Goal: Task Accomplishment & Management: Manage account settings

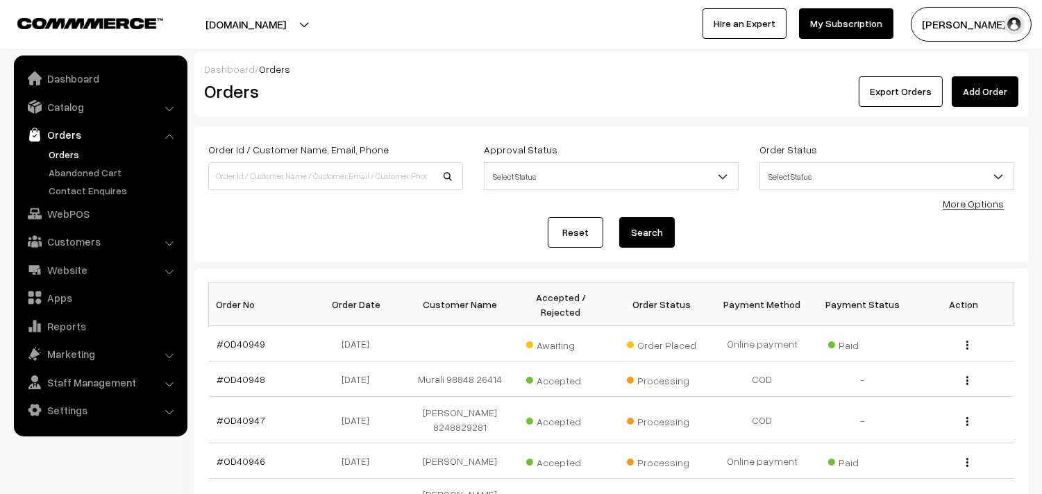
click at [68, 157] on link "Orders" at bounding box center [113, 154] width 137 height 15
click at [252, 345] on link "#OD40949" at bounding box center [241, 344] width 49 height 12
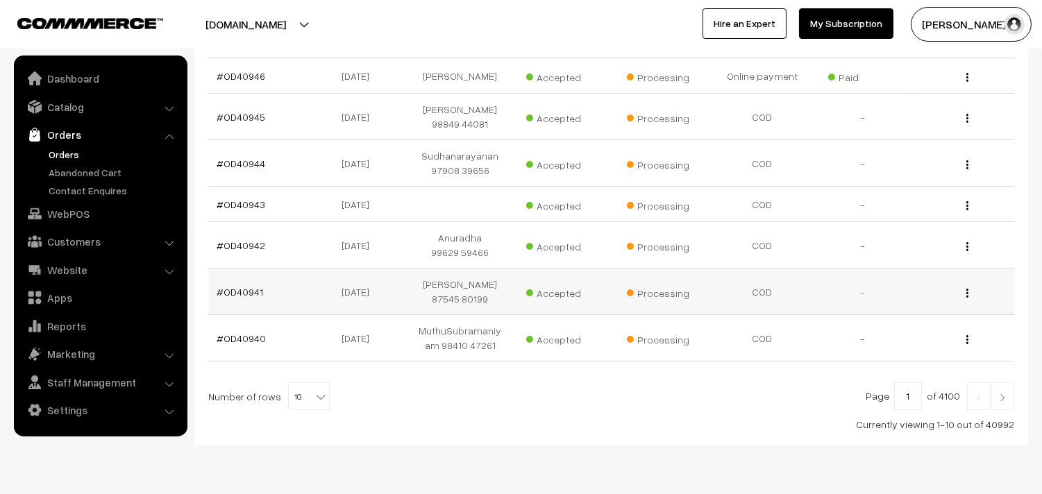
scroll to position [417, 0]
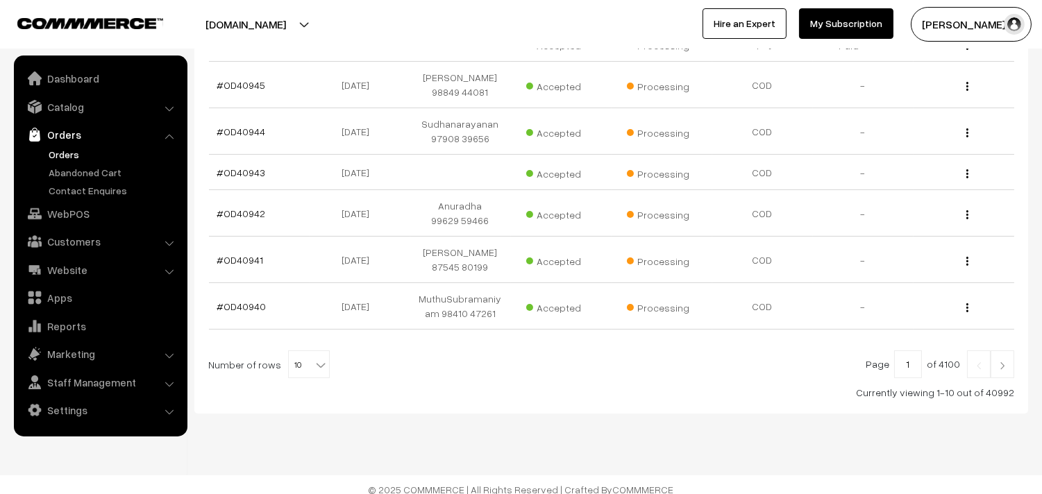
click at [314, 358] on b at bounding box center [321, 365] width 14 height 14
select select "100"
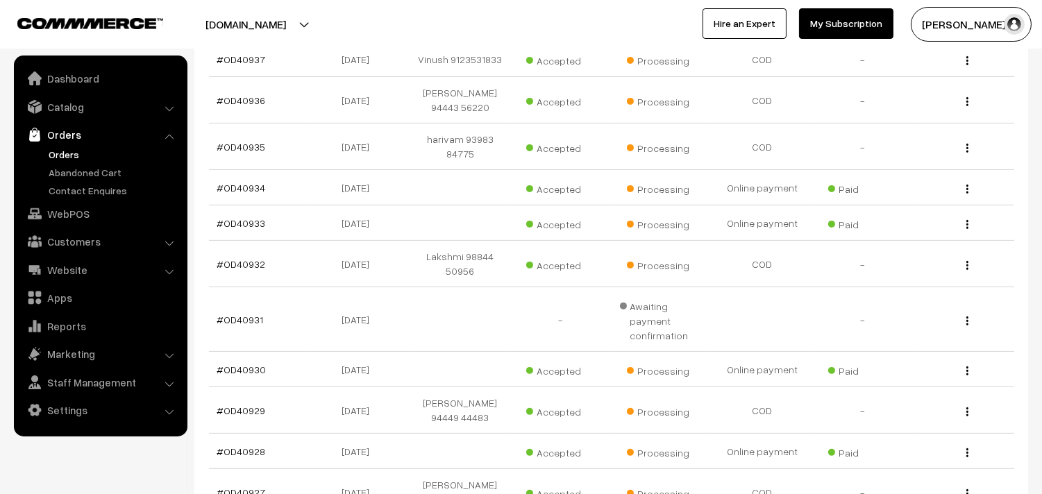
scroll to position [771, 0]
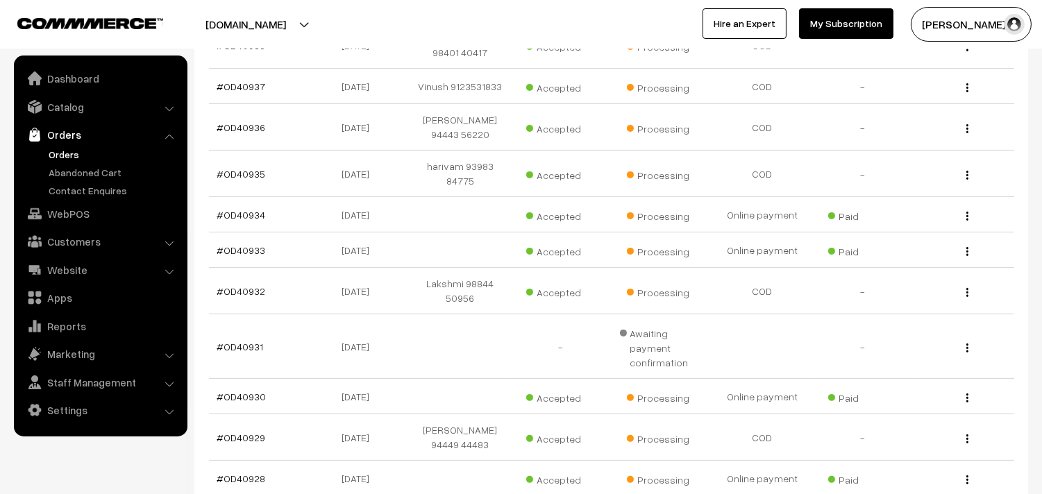
click at [72, 157] on link "Orders" at bounding box center [113, 154] width 137 height 15
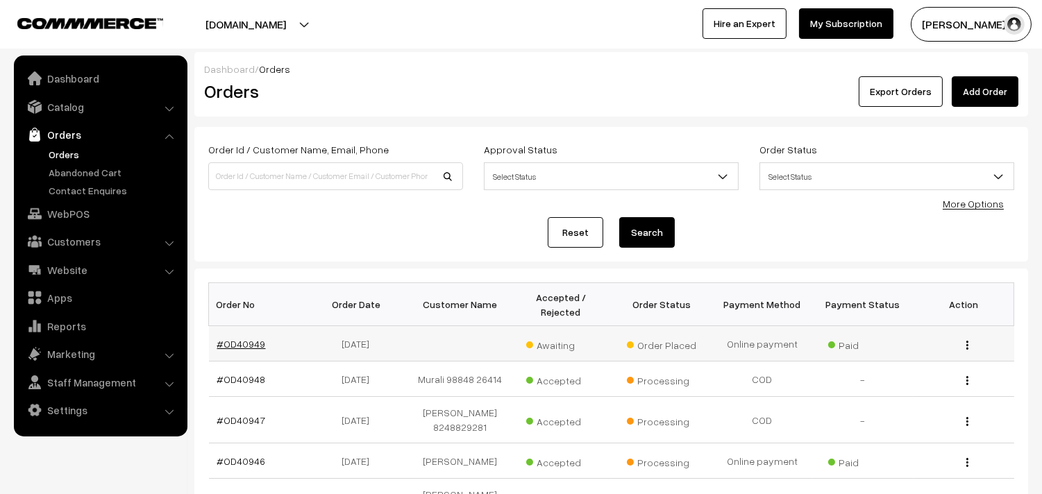
click at [243, 341] on link "#OD40949" at bounding box center [241, 344] width 49 height 12
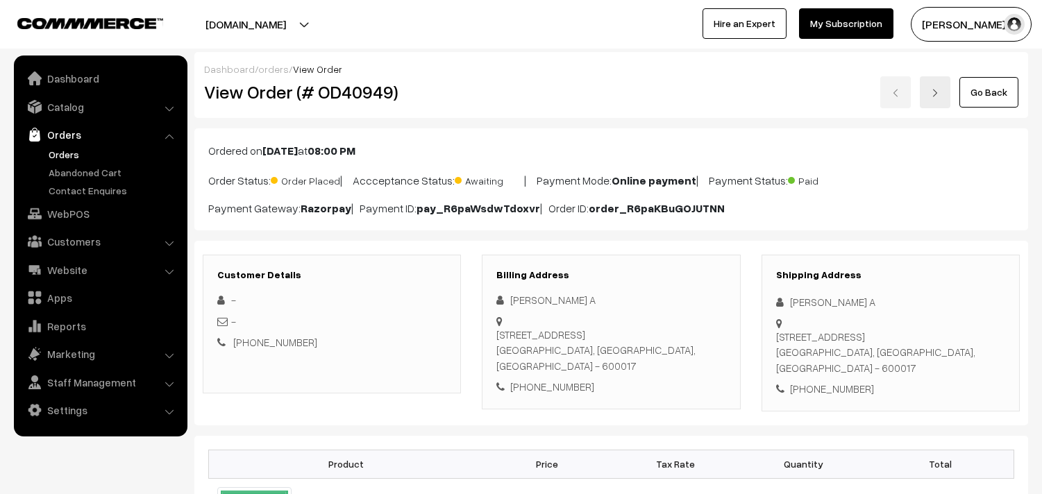
scroll to position [231, 0]
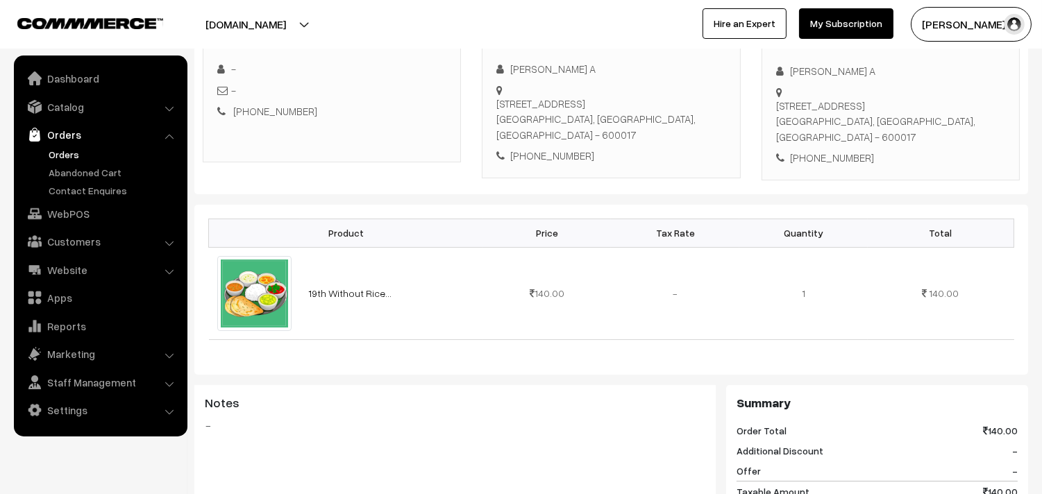
click at [58, 156] on link "Orders" at bounding box center [113, 154] width 137 height 15
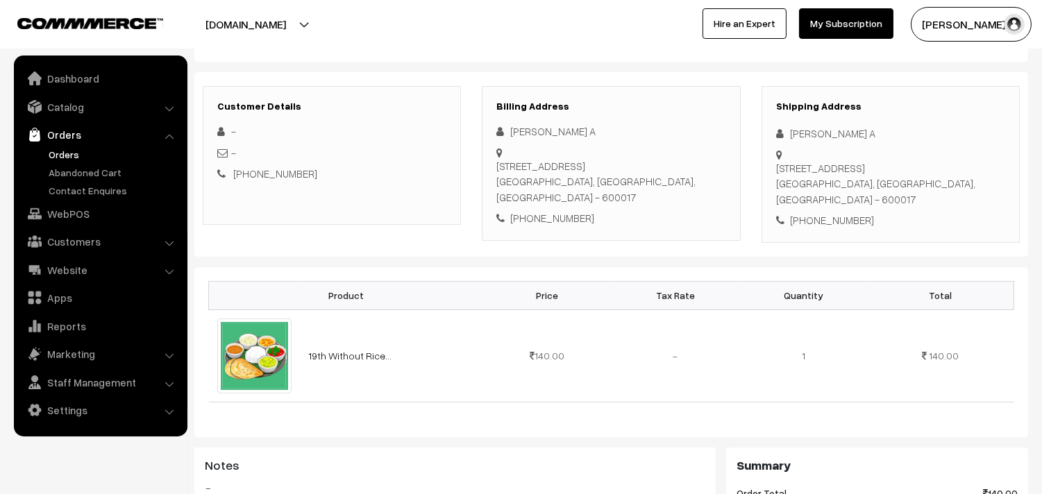
scroll to position [77, 0]
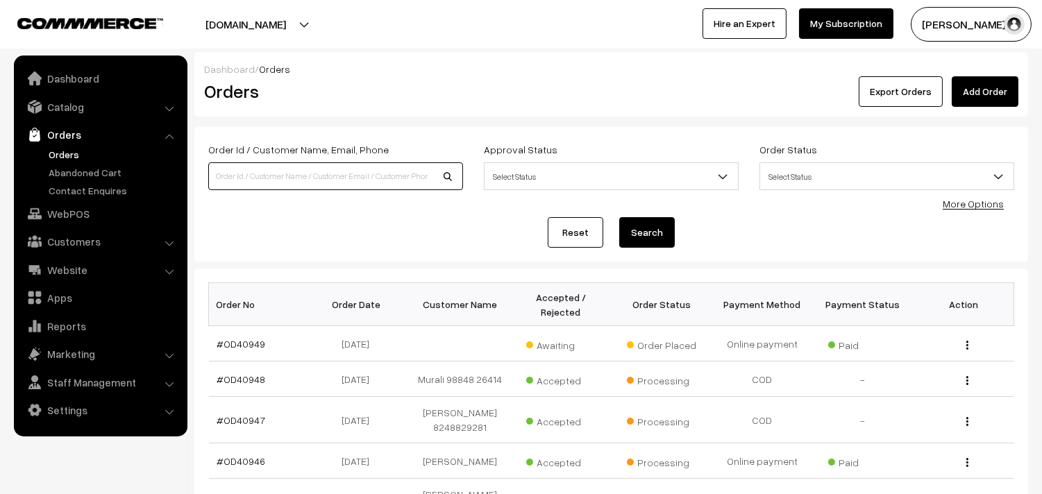
click at [269, 174] on input at bounding box center [335, 176] width 255 height 28
type input "9840768131"
click at [619, 217] on button "Search" at bounding box center [647, 232] width 56 height 31
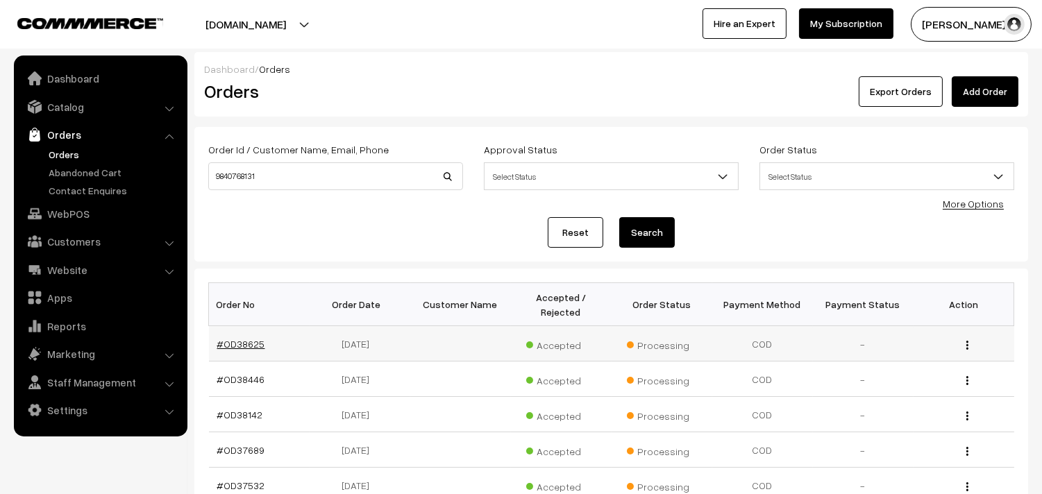
click at [251, 343] on link "#OD38625" at bounding box center [241, 344] width 48 height 12
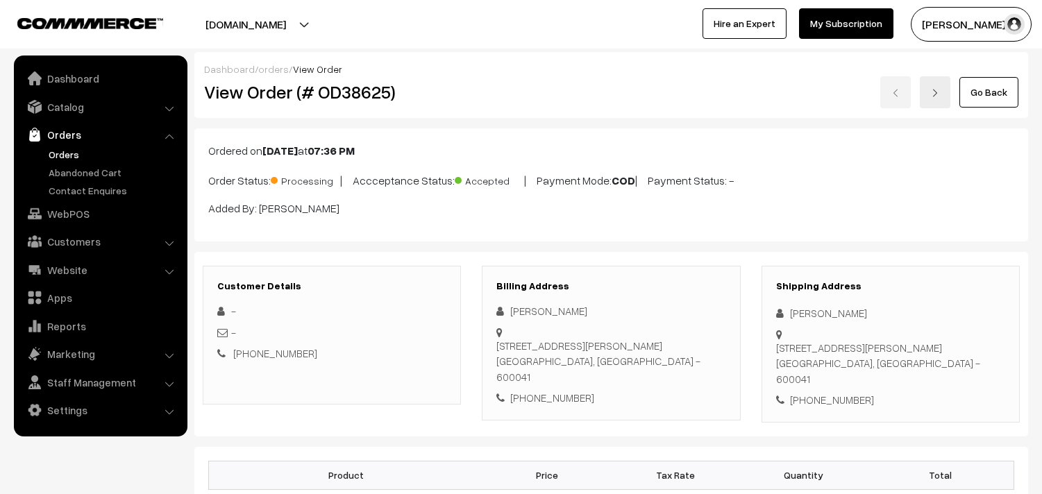
scroll to position [154, 0]
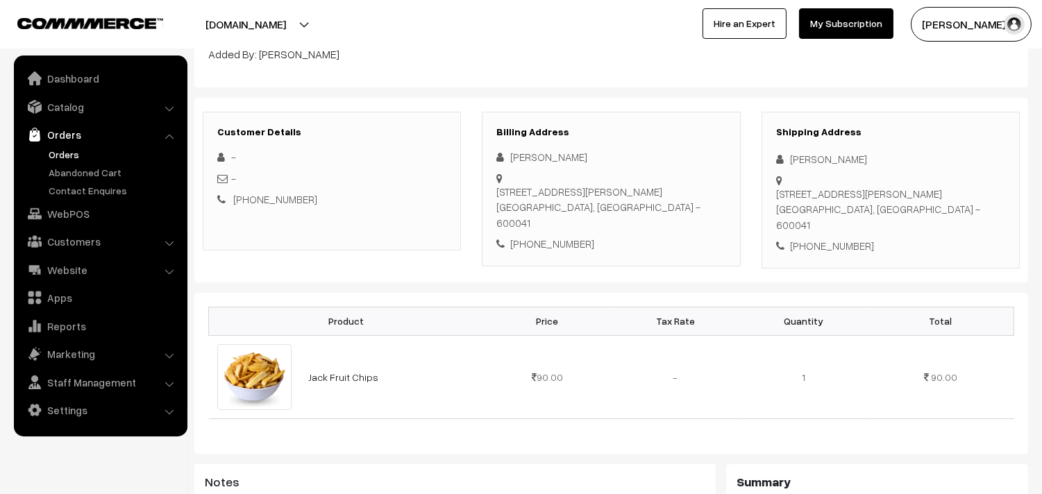
click at [65, 150] on link "Orders" at bounding box center [113, 154] width 137 height 15
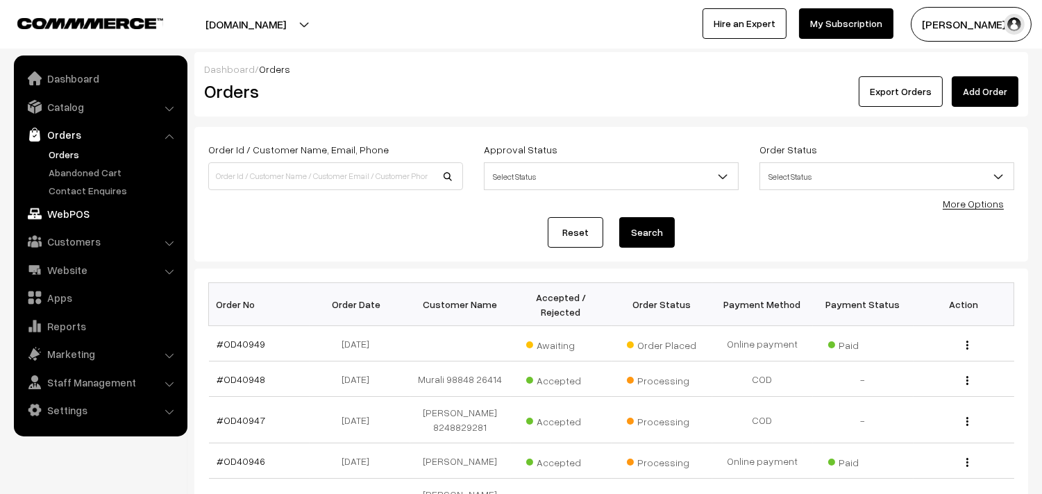
click at [94, 216] on link "WebPOS" at bounding box center [99, 213] width 165 height 25
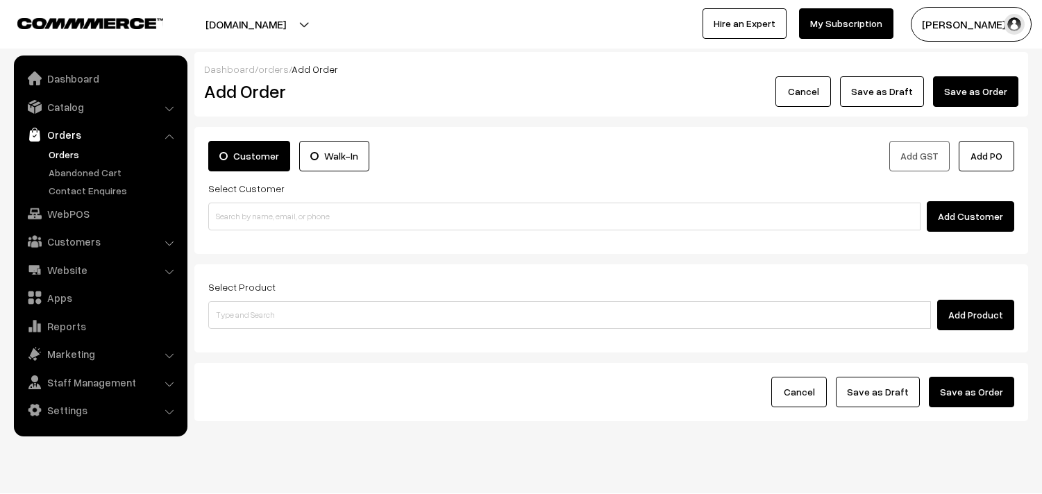
click at [63, 139] on link "Orders" at bounding box center [99, 134] width 165 height 25
click at [63, 154] on link "Orders" at bounding box center [113, 154] width 137 height 15
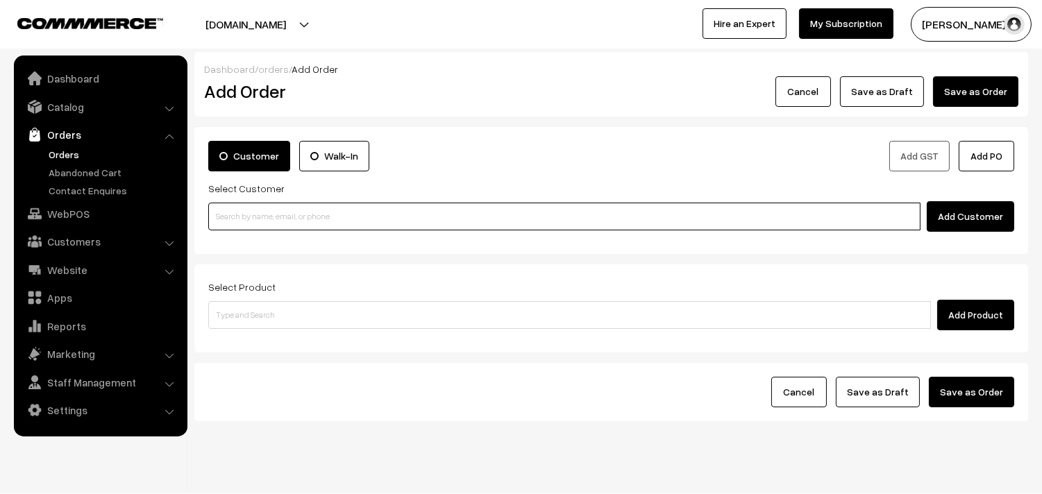
click at [283, 216] on input at bounding box center [564, 217] width 712 height 28
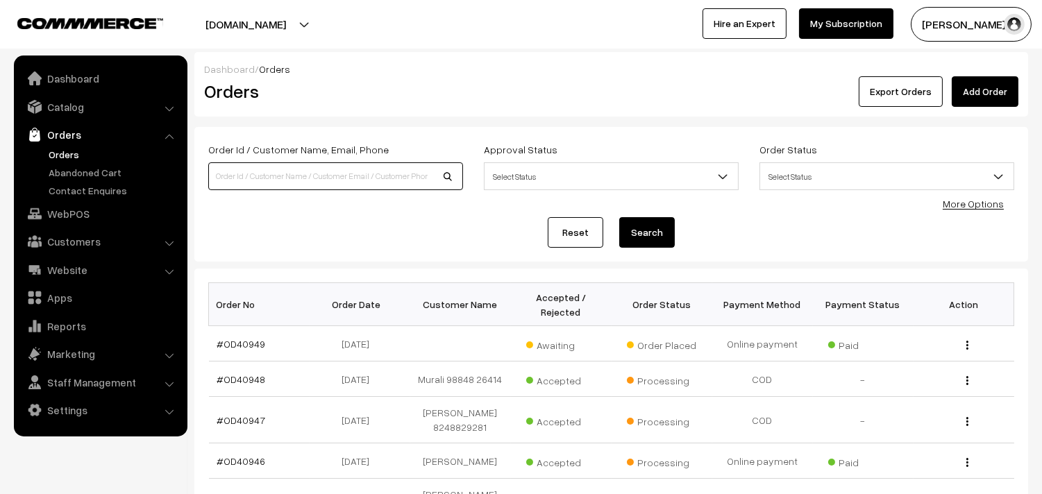
click at [262, 174] on input at bounding box center [335, 176] width 255 height 28
paste input "98407 68131"
click at [236, 165] on input "98407 68131" at bounding box center [335, 176] width 255 height 28
type input "9840768131"
click at [619, 217] on button "Search" at bounding box center [647, 232] width 56 height 31
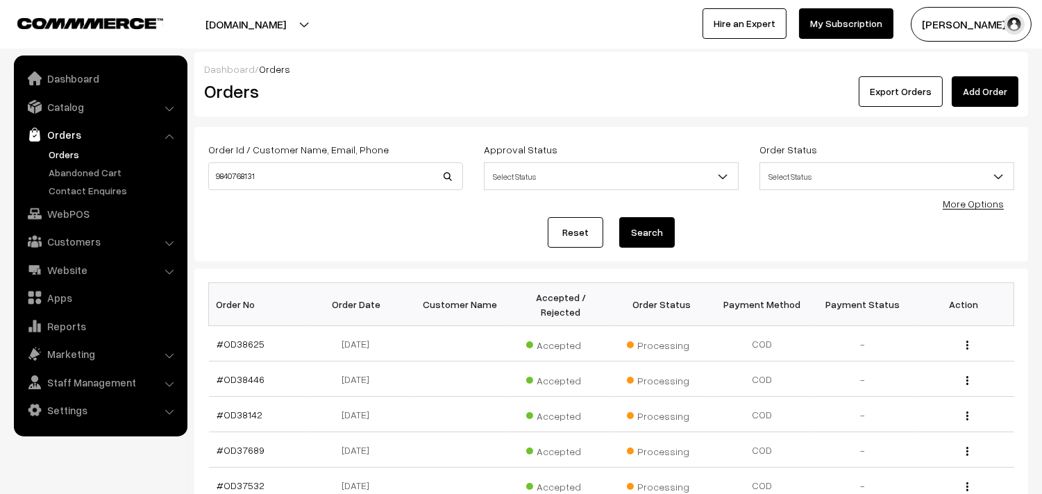
click at [66, 162] on ul "Orders" at bounding box center [100, 172] width 167 height 51
click at [66, 153] on link "Orders" at bounding box center [113, 154] width 137 height 15
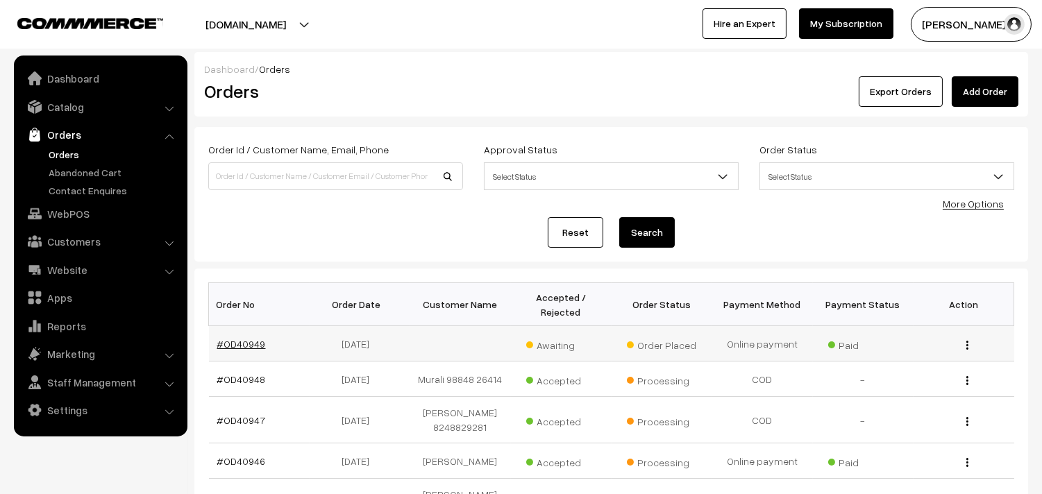
click at [246, 342] on link "#OD40949" at bounding box center [241, 344] width 49 height 12
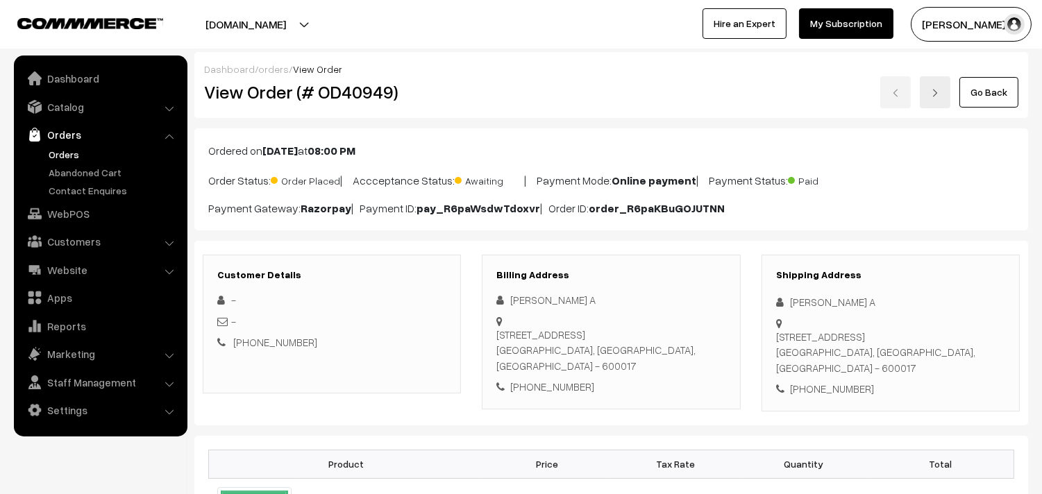
click at [73, 133] on link "Orders" at bounding box center [99, 134] width 165 height 25
click at [75, 203] on link "WebPOS" at bounding box center [99, 213] width 165 height 25
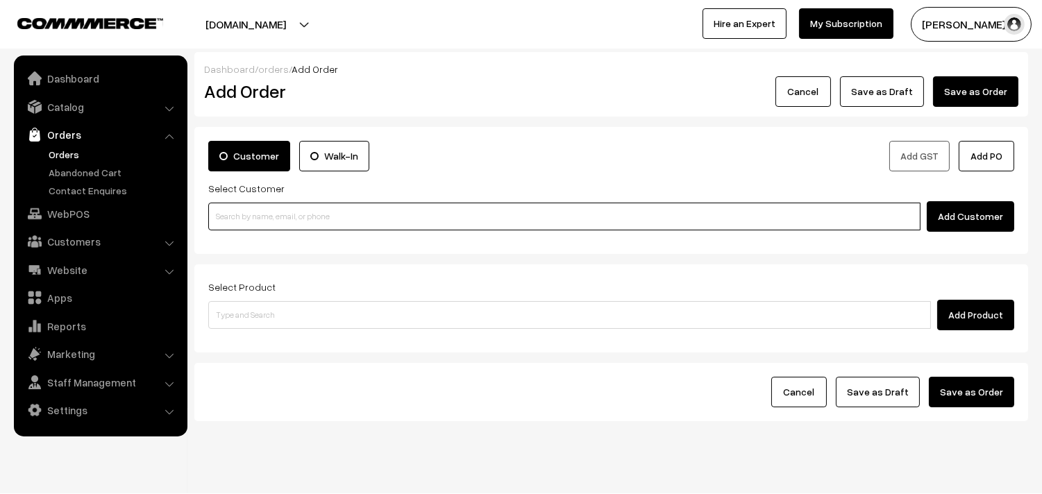
click at [287, 218] on input at bounding box center [564, 217] width 712 height 28
paste input "98407 68131"
click at [236, 207] on input "98407 68131" at bounding box center [564, 217] width 712 height 28
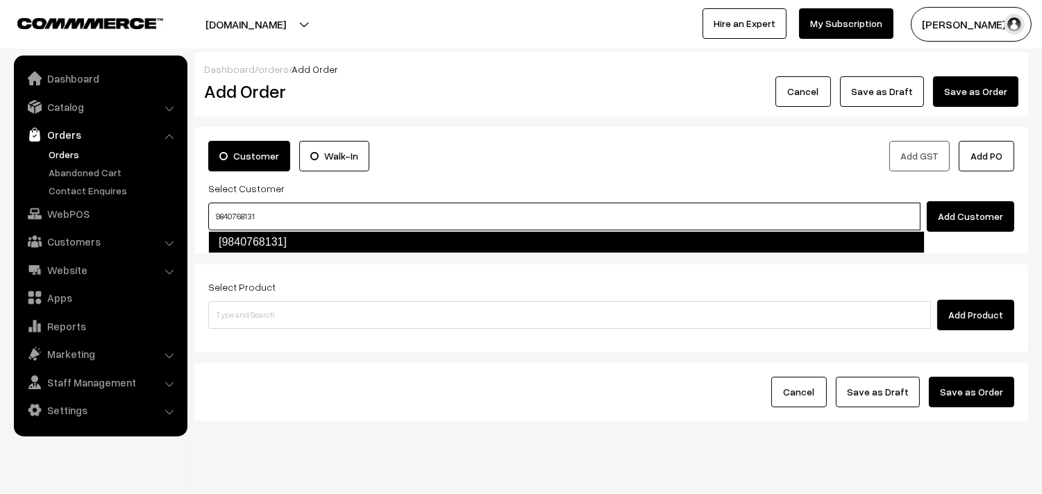
click at [272, 237] on link "[9840768131]" at bounding box center [566, 242] width 717 height 22
type input "9840768131"
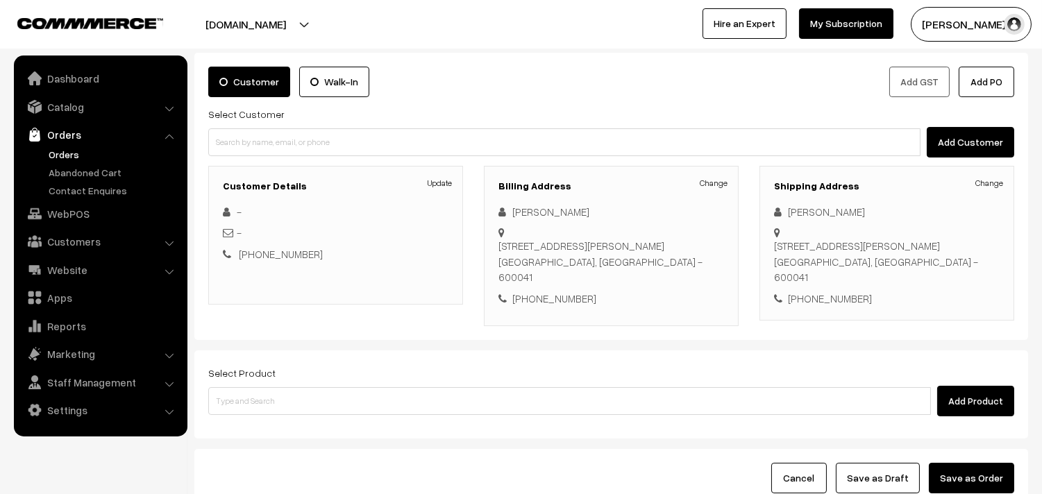
scroll to position [154, 0]
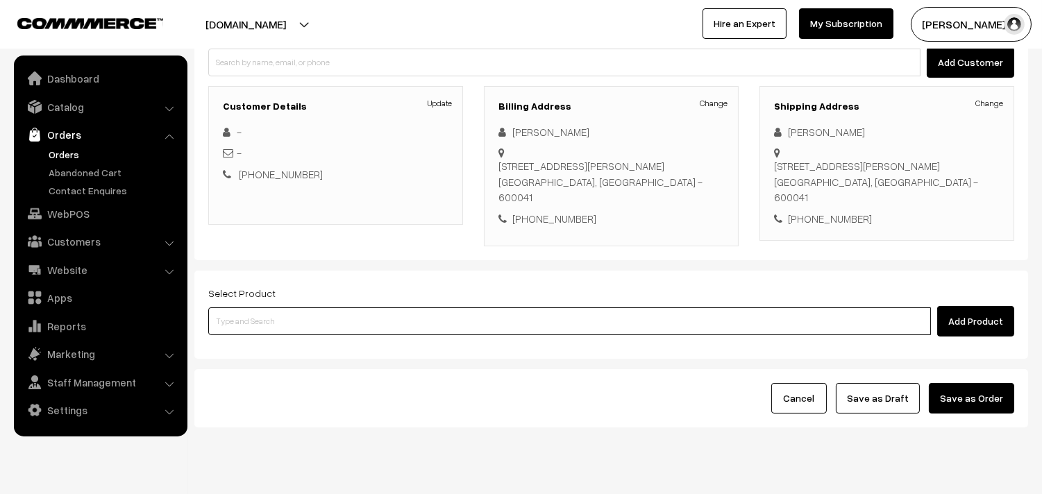
click at [319, 328] on input at bounding box center [569, 322] width 723 height 28
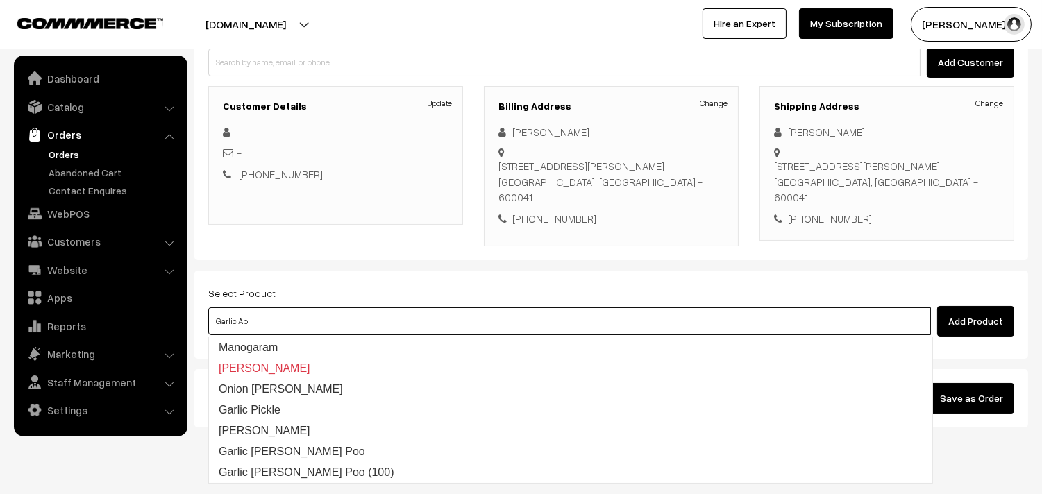
type input "Garlic App"
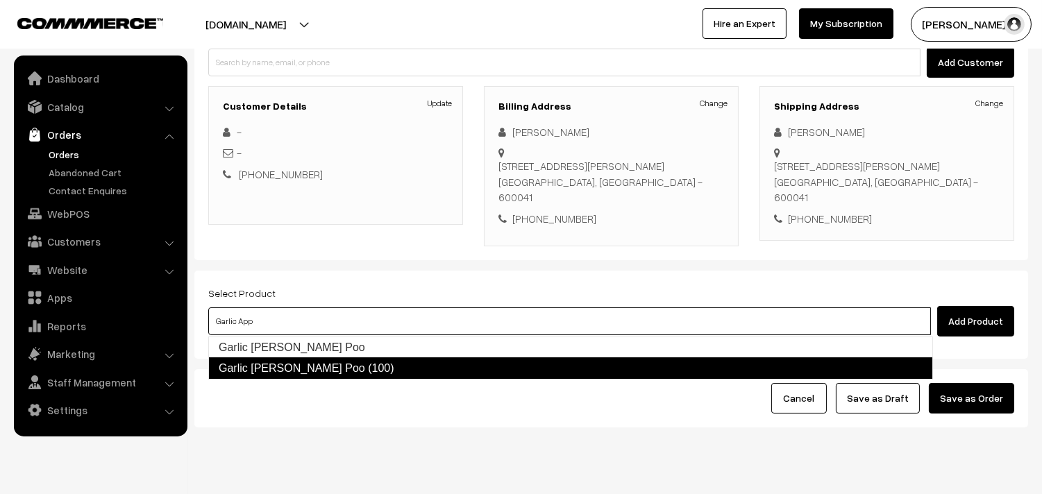
drag, startPoint x: 308, startPoint y: 369, endPoint x: 293, endPoint y: 352, distance: 22.1
click at [308, 369] on link "Garlic Appala Poo (100)" at bounding box center [570, 369] width 725 height 22
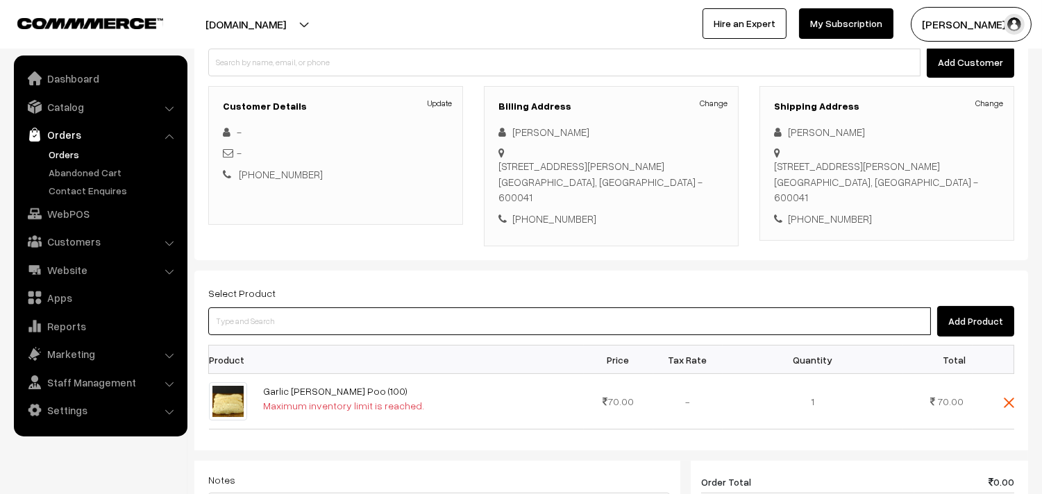
click at [272, 317] on input at bounding box center [569, 322] width 723 height 28
type input "rettai"
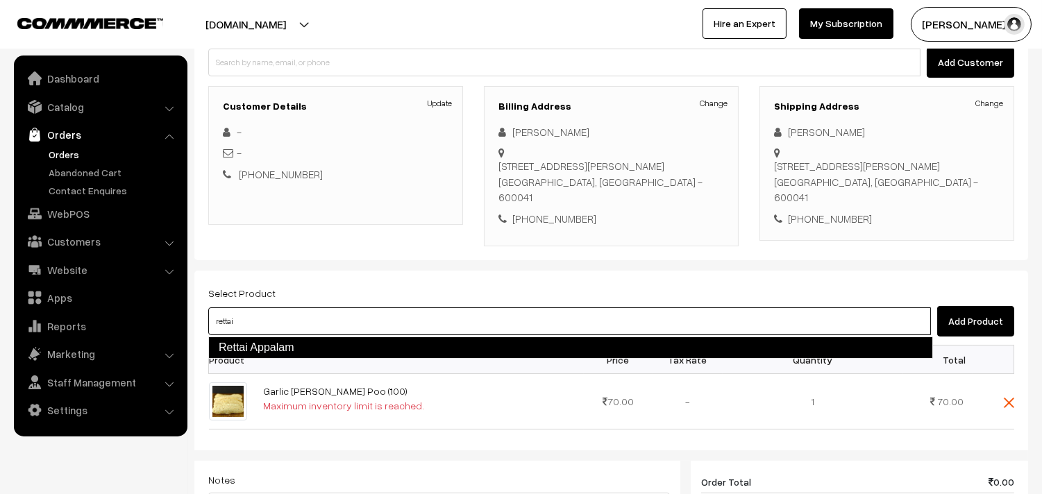
click at [267, 346] on link "Rettai Appalam" at bounding box center [570, 348] width 725 height 22
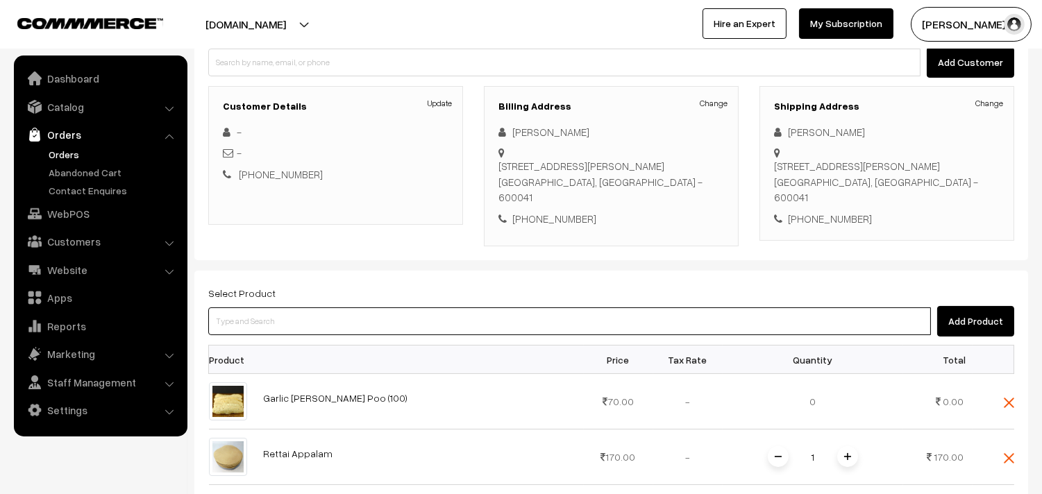
click at [260, 322] on input at bounding box center [569, 322] width 723 height 28
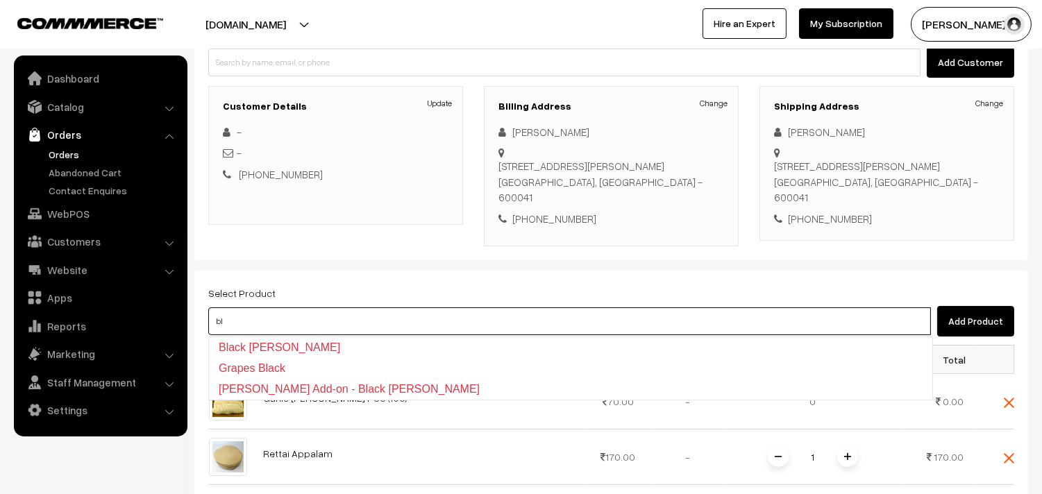
type input "b"
type input "karuppu ell"
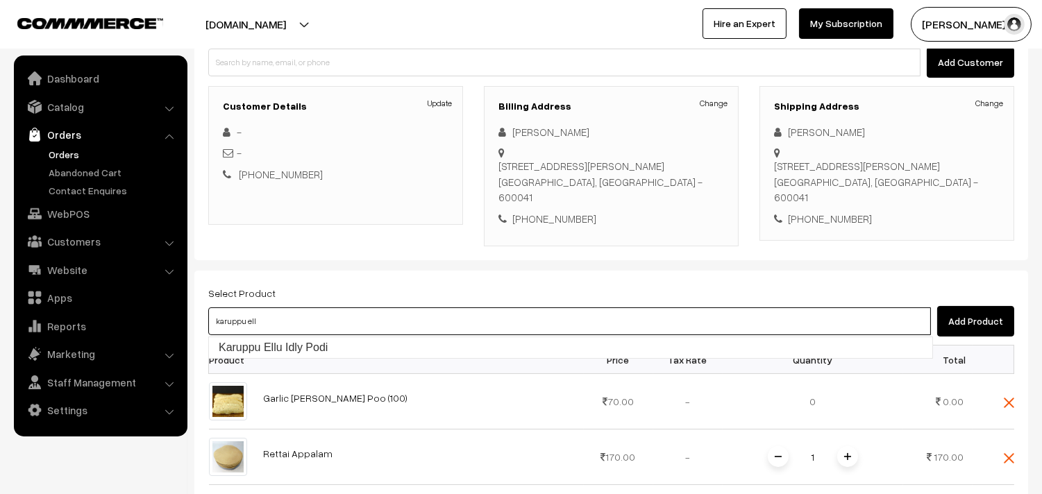
click at [265, 341] on link "Karuppu Ellu Idly Podi" at bounding box center [570, 347] width 723 height 21
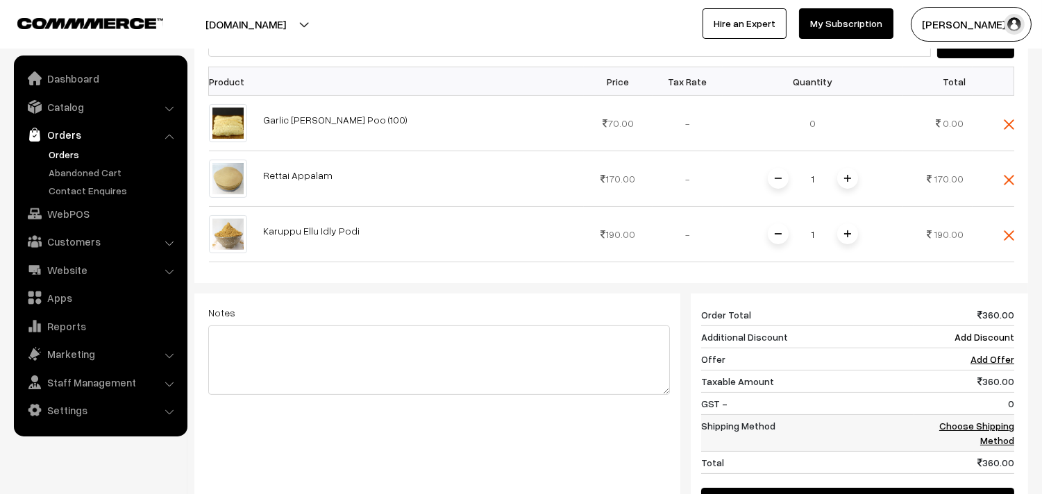
scroll to position [539, 0]
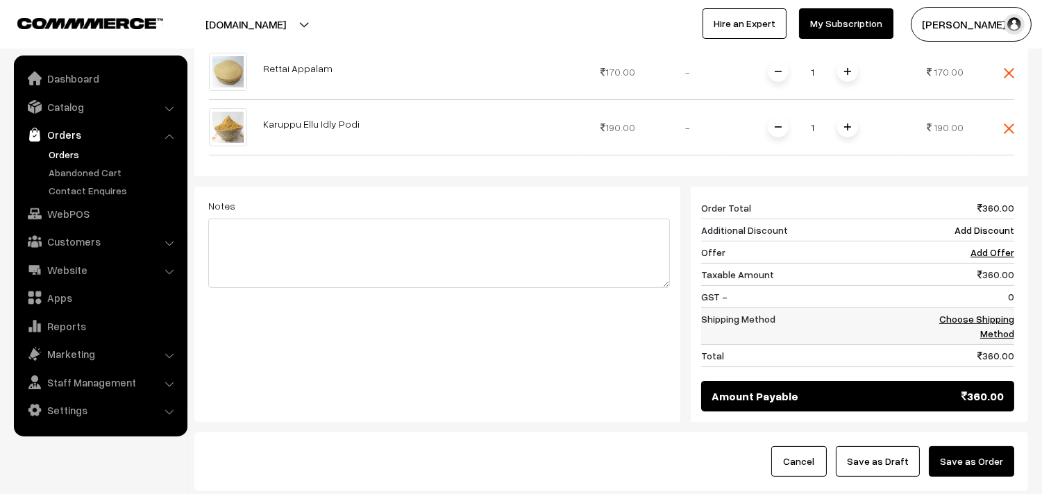
click at [985, 318] on link "Choose Shipping Method" at bounding box center [976, 326] width 75 height 26
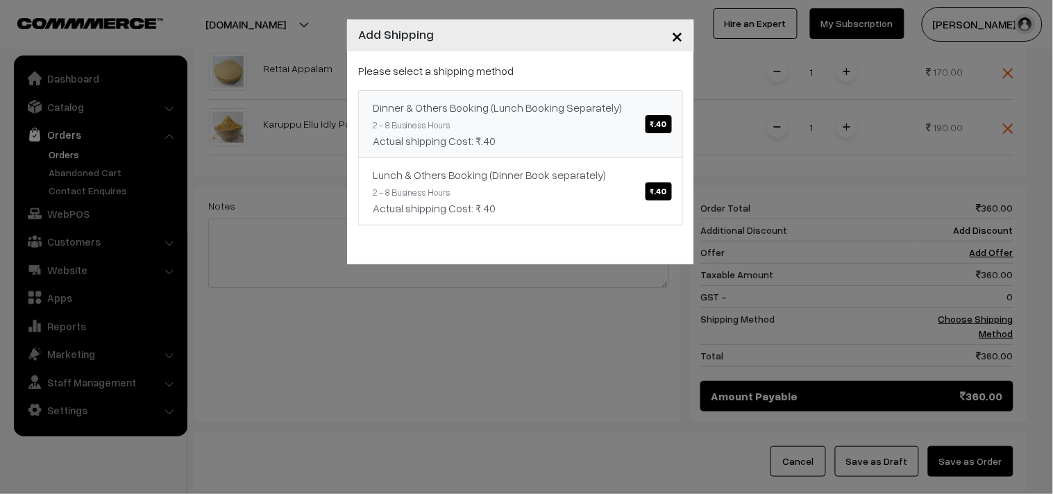
click at [626, 101] on div "Dinner & Others Booking (Lunch Booking Separately) ₹.40" at bounding box center [521, 107] width 296 height 17
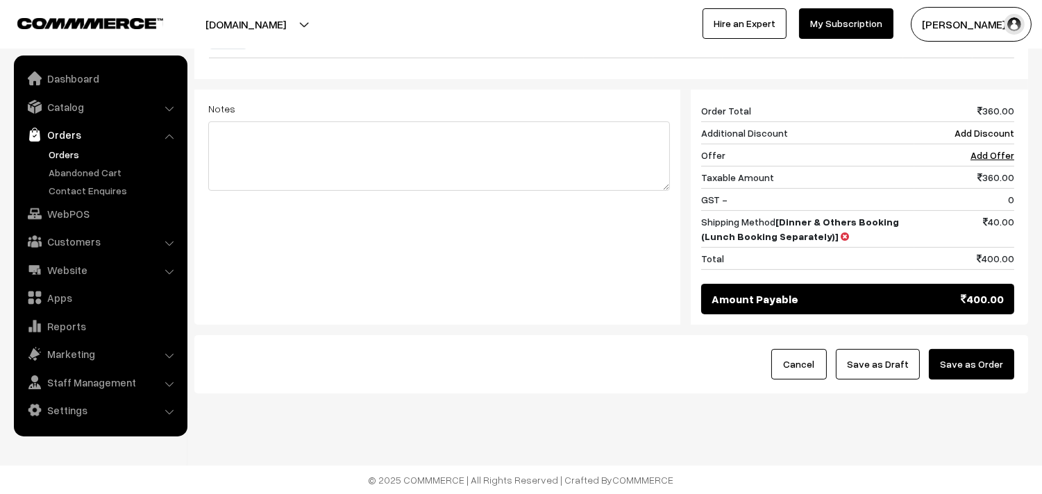
scroll to position [639, 0]
click at [960, 376] on button "Save as Order" at bounding box center [971, 364] width 85 height 31
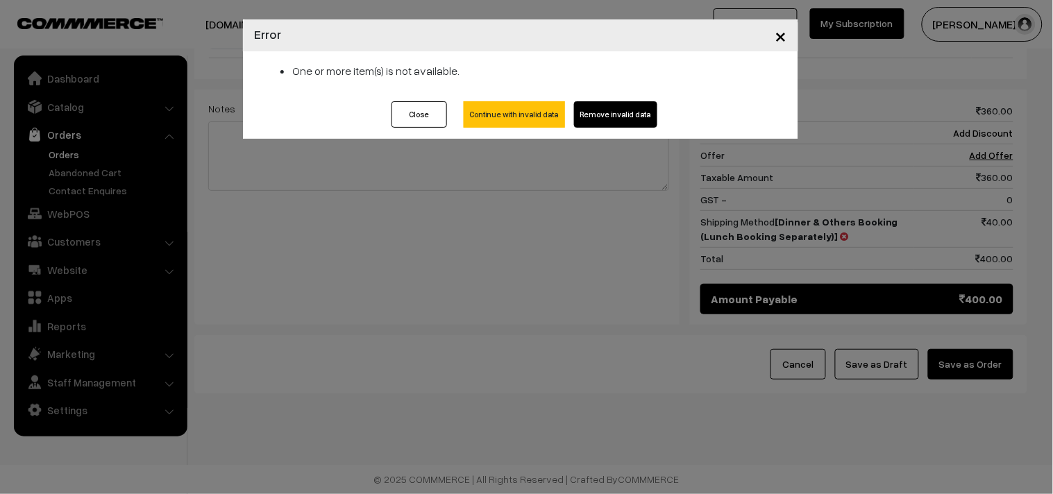
click at [786, 40] on span "×" at bounding box center [782, 35] width 12 height 26
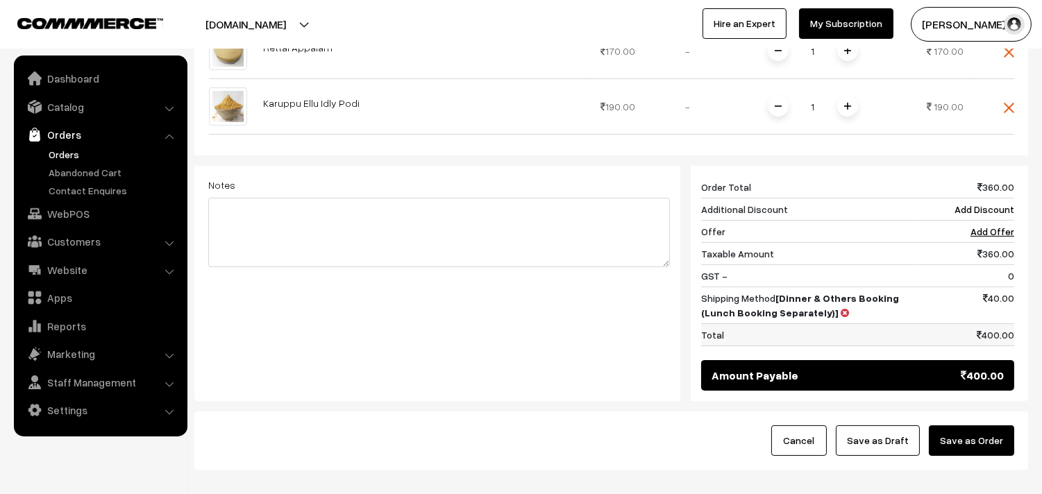
scroll to position [561, 0]
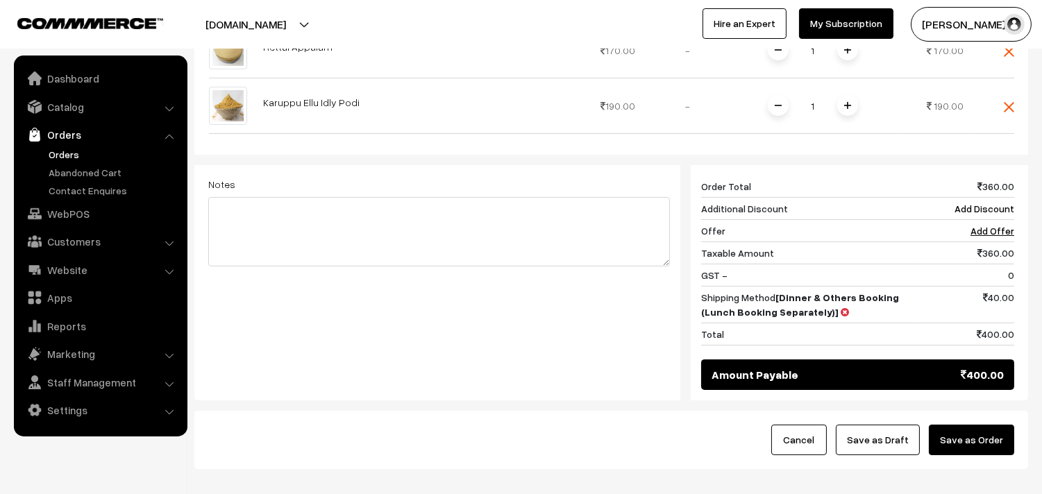
click at [971, 450] on button "Save as Order" at bounding box center [971, 440] width 85 height 31
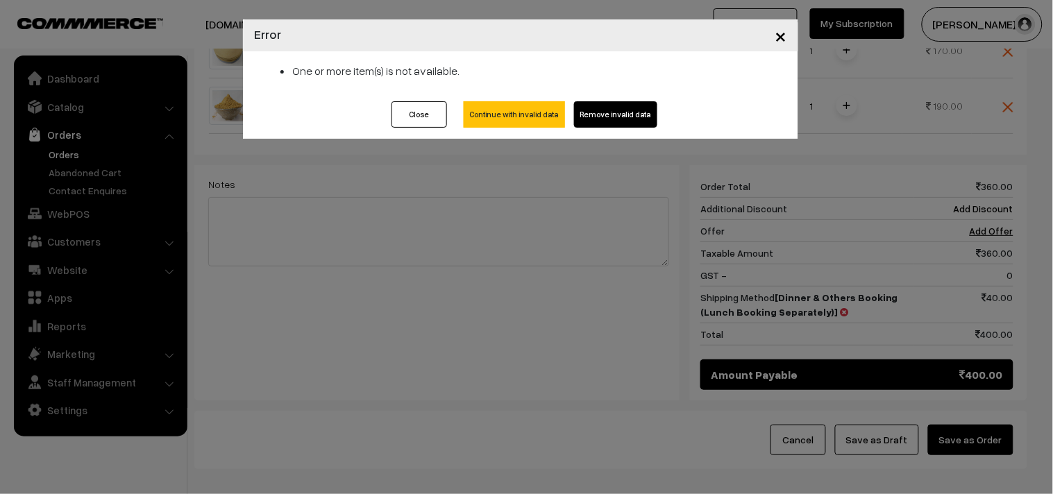
drag, startPoint x: 790, startPoint y: 39, endPoint x: 780, endPoint y: 47, distance: 13.3
click at [790, 40] on button "×" at bounding box center [781, 35] width 34 height 43
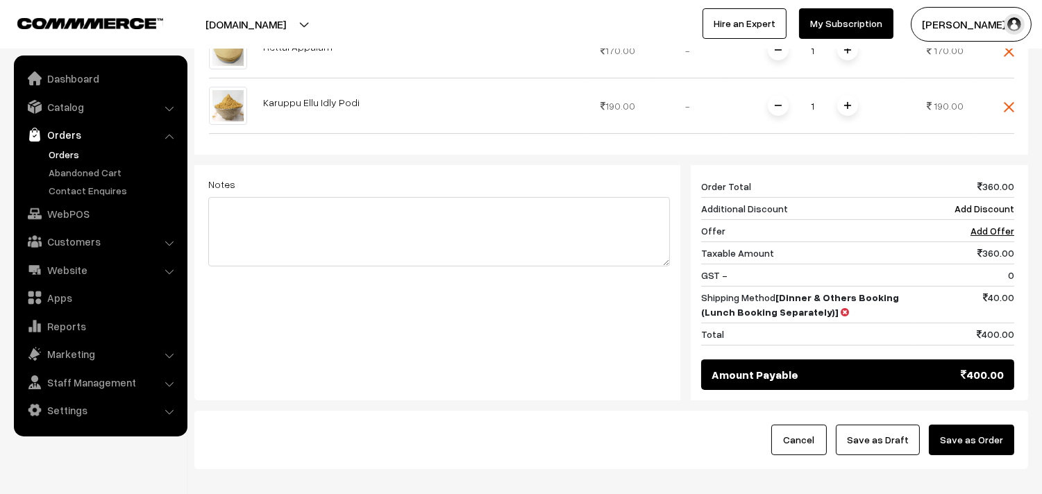
click at [942, 442] on button "Save as Order" at bounding box center [971, 440] width 85 height 31
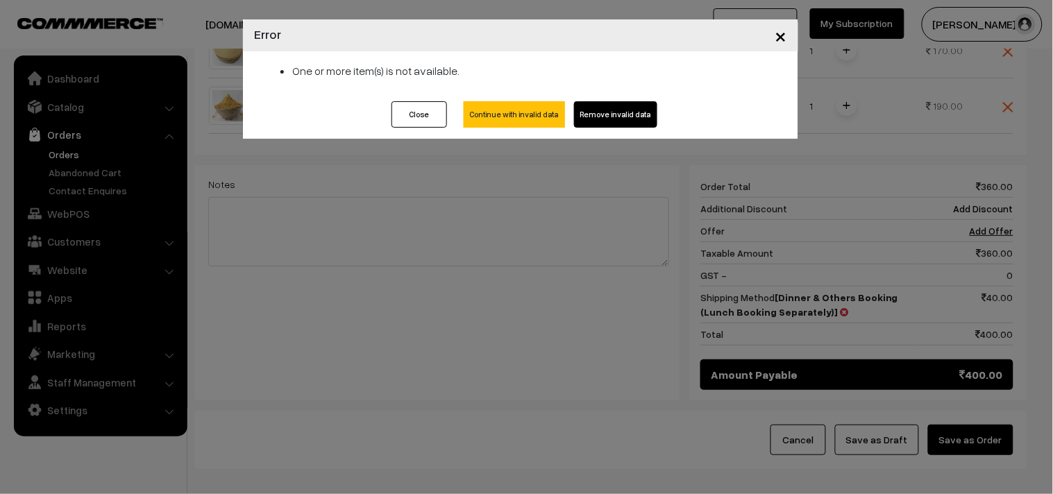
click at [787, 32] on span "×" at bounding box center [782, 35] width 12 height 26
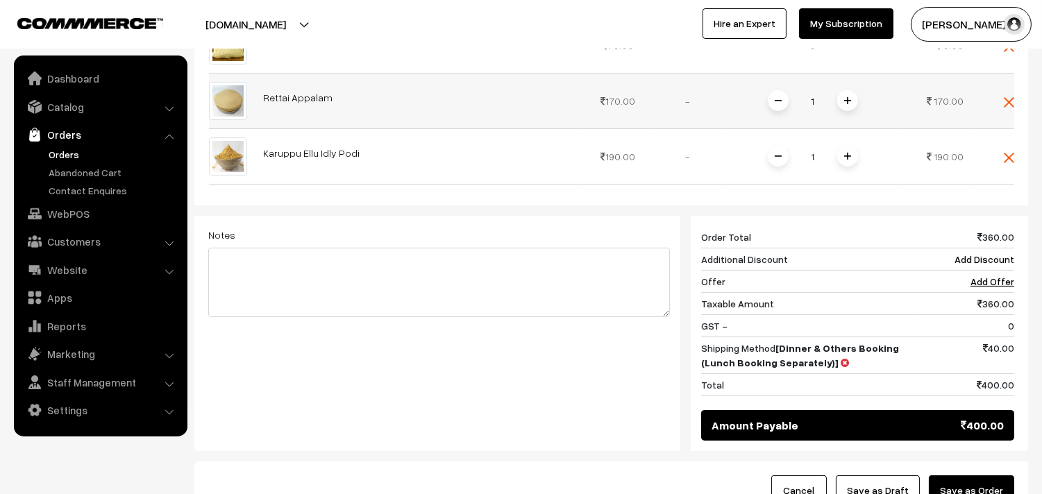
scroll to position [484, 0]
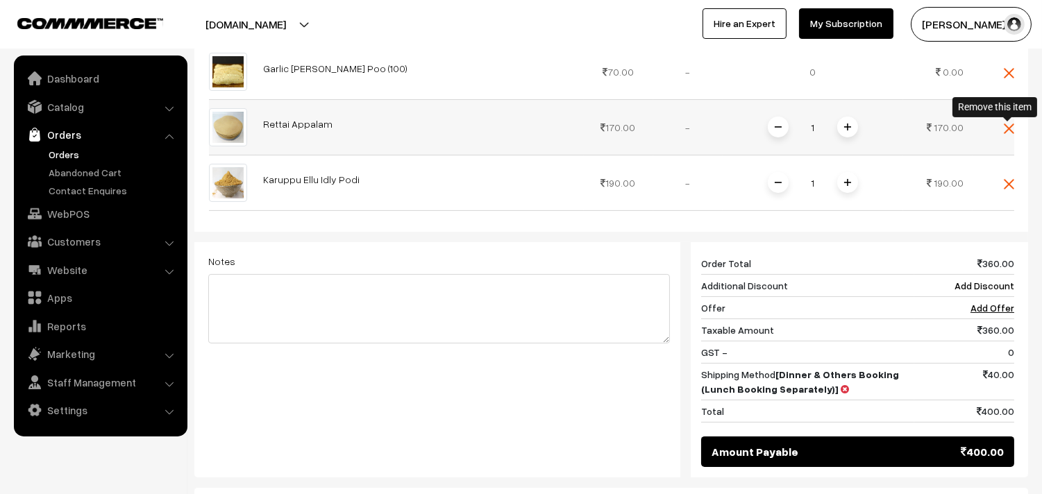
click at [1010, 127] on img at bounding box center [1009, 129] width 10 height 10
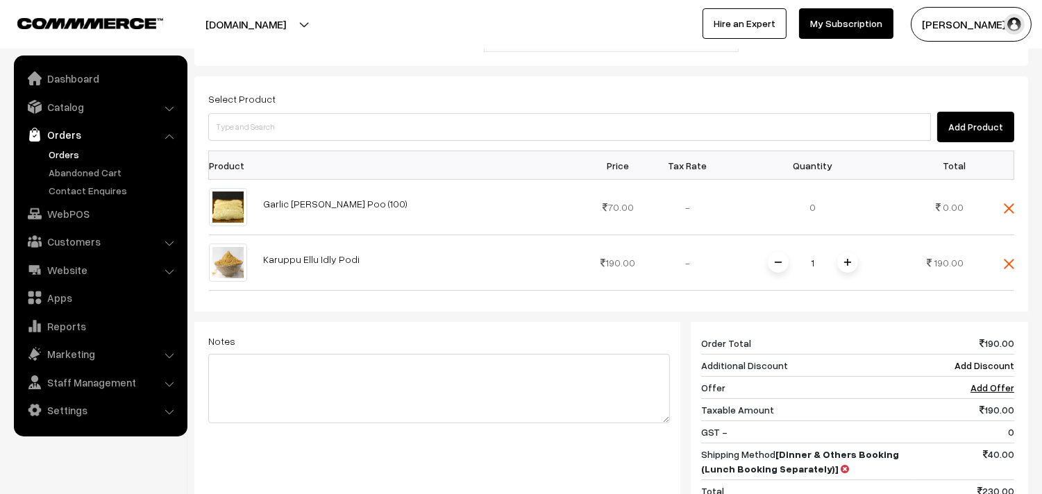
scroll to position [330, 0]
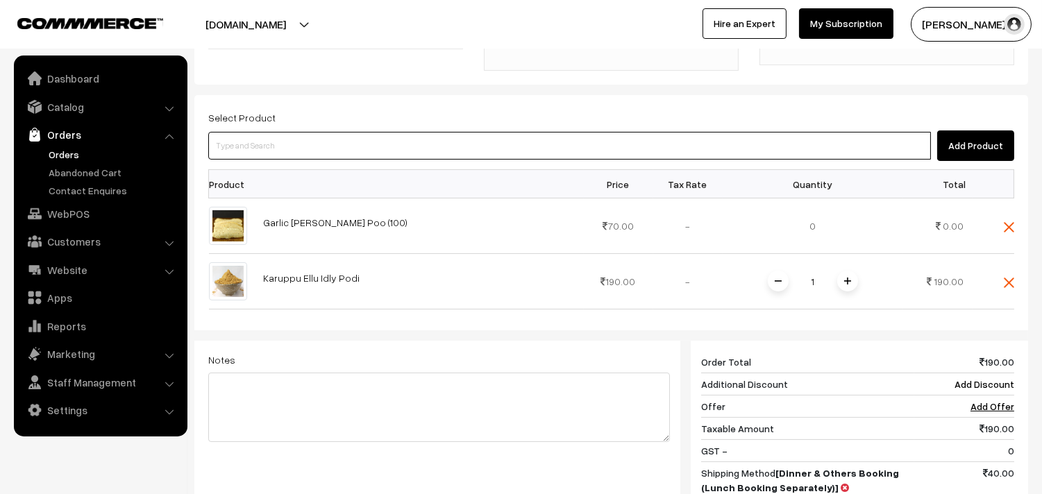
click at [268, 143] on input at bounding box center [569, 146] width 723 height 28
type input "retta"
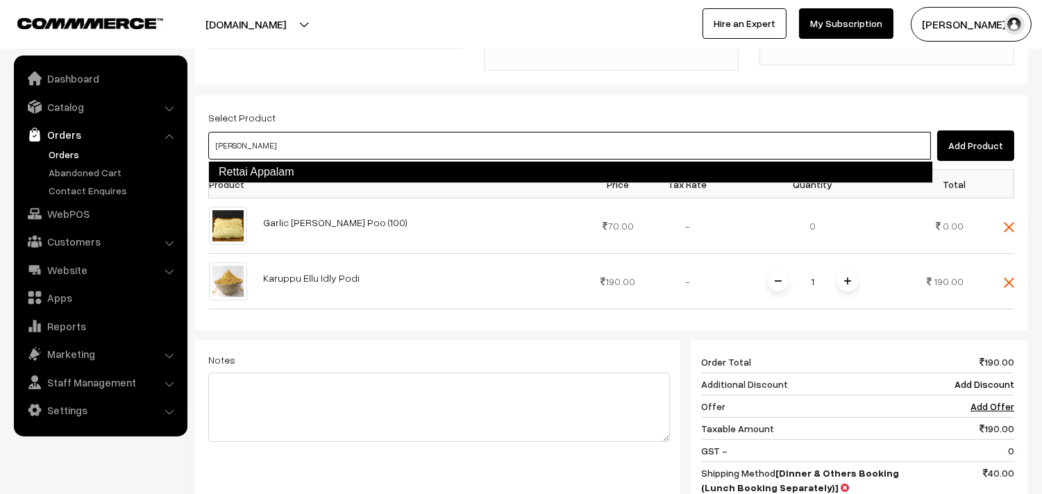
click at [267, 167] on link "Rettai Appalam" at bounding box center [570, 172] width 725 height 22
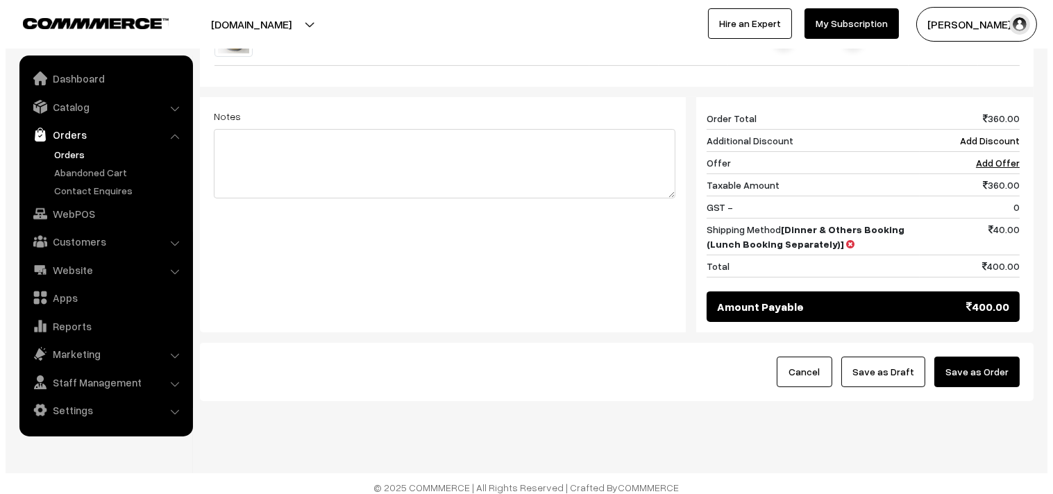
scroll to position [639, 0]
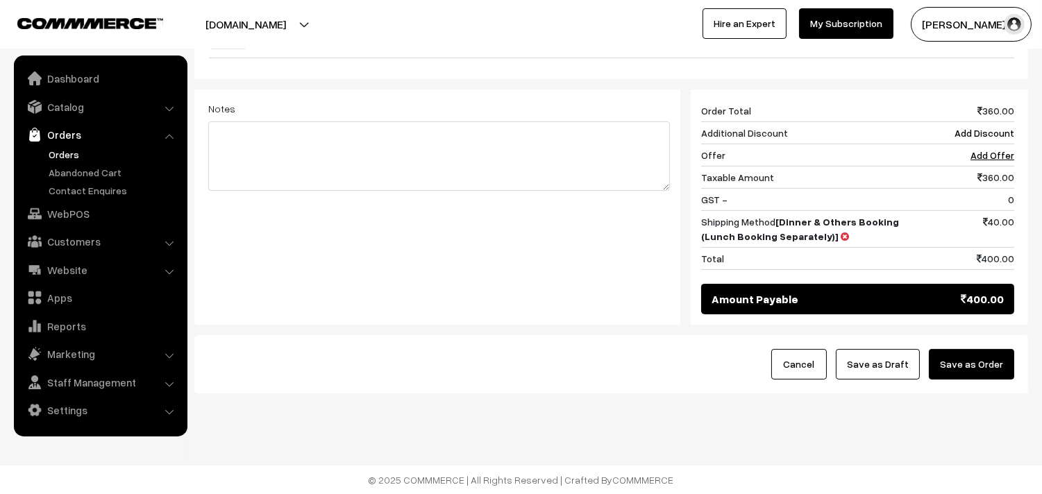
click at [974, 364] on button "Save as Order" at bounding box center [971, 364] width 85 height 31
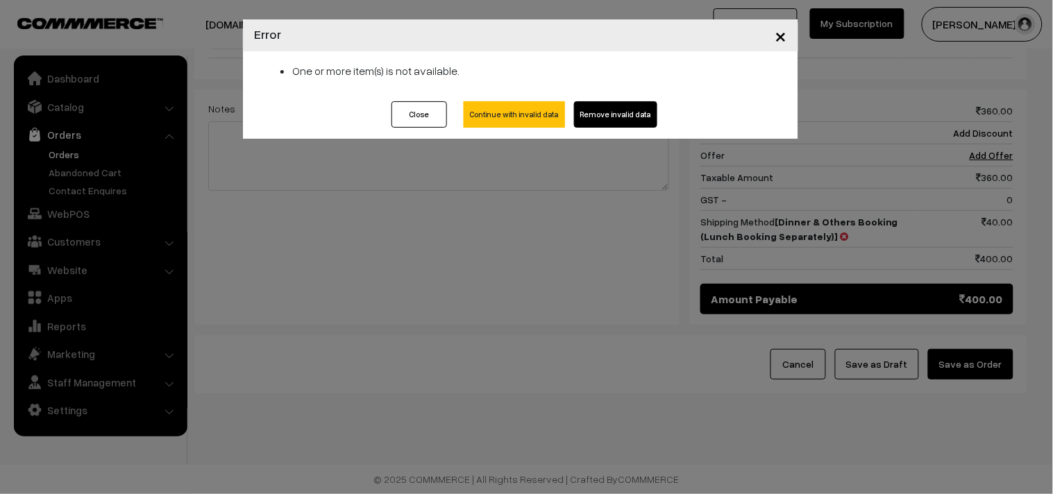
drag, startPoint x: 783, startPoint y: 33, endPoint x: 730, endPoint y: 56, distance: 57.5
click at [783, 35] on span "×" at bounding box center [782, 35] width 12 height 26
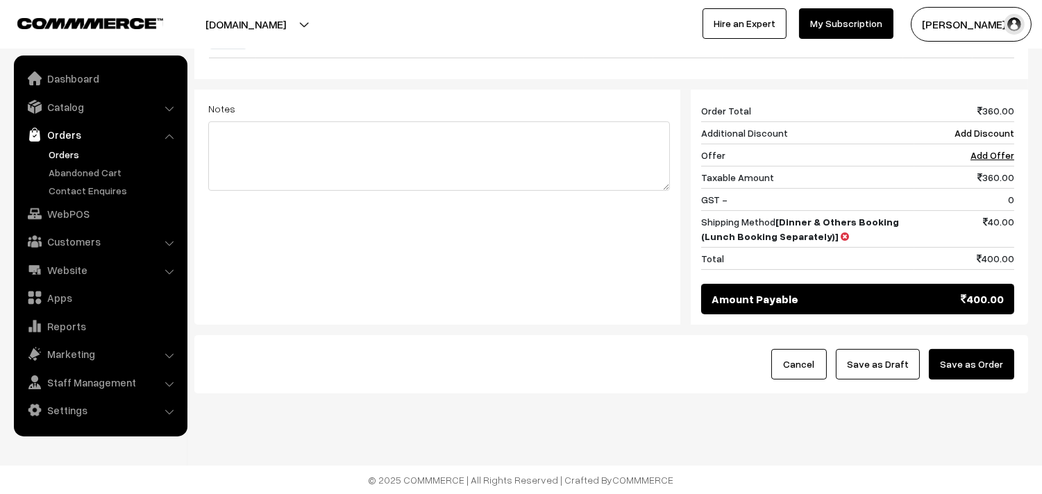
click at [965, 352] on button "Save as Order" at bounding box center [971, 364] width 85 height 31
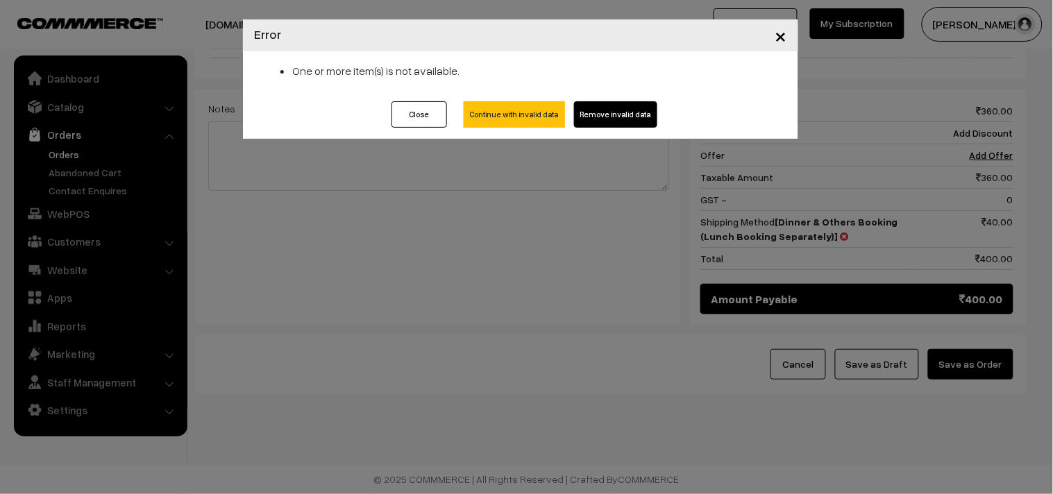
click at [783, 40] on span "×" at bounding box center [782, 35] width 12 height 26
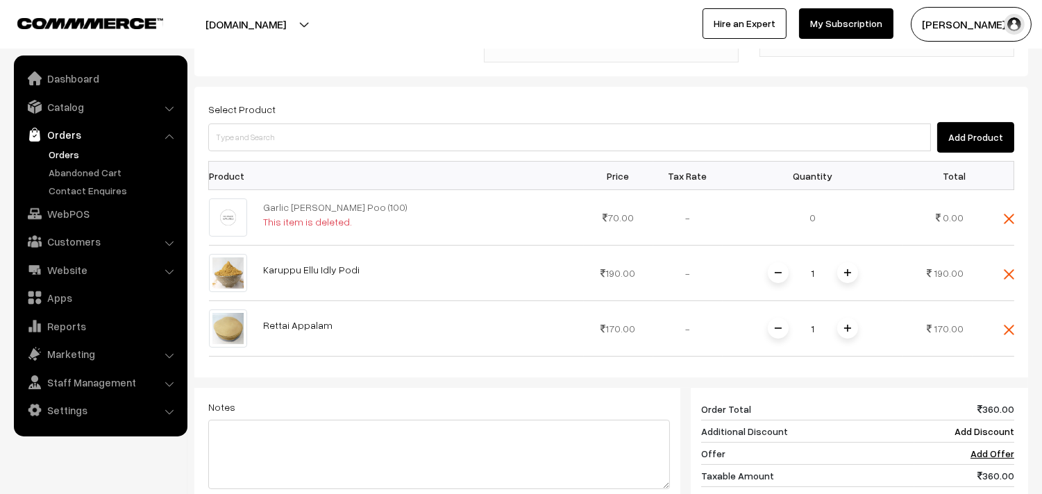
scroll to position [330, 0]
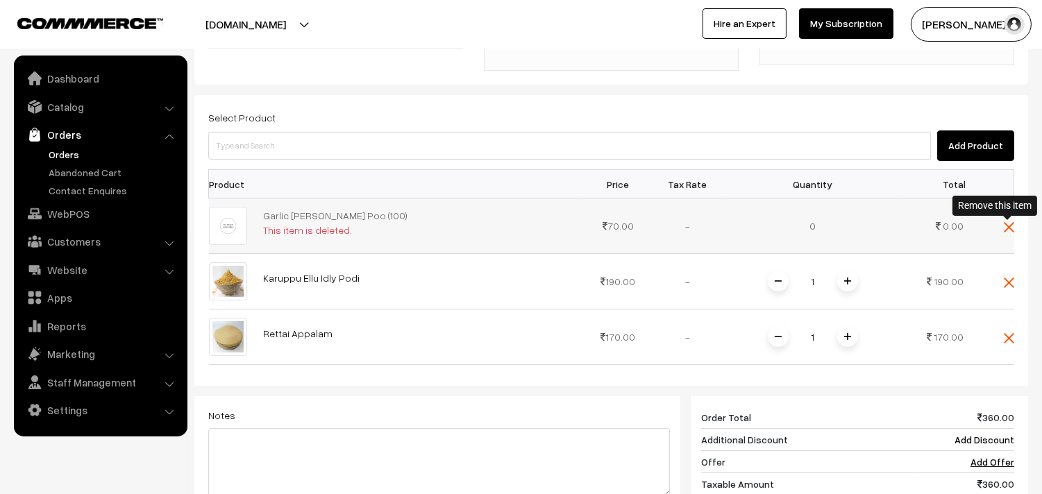
click at [1009, 226] on img at bounding box center [1009, 227] width 10 height 10
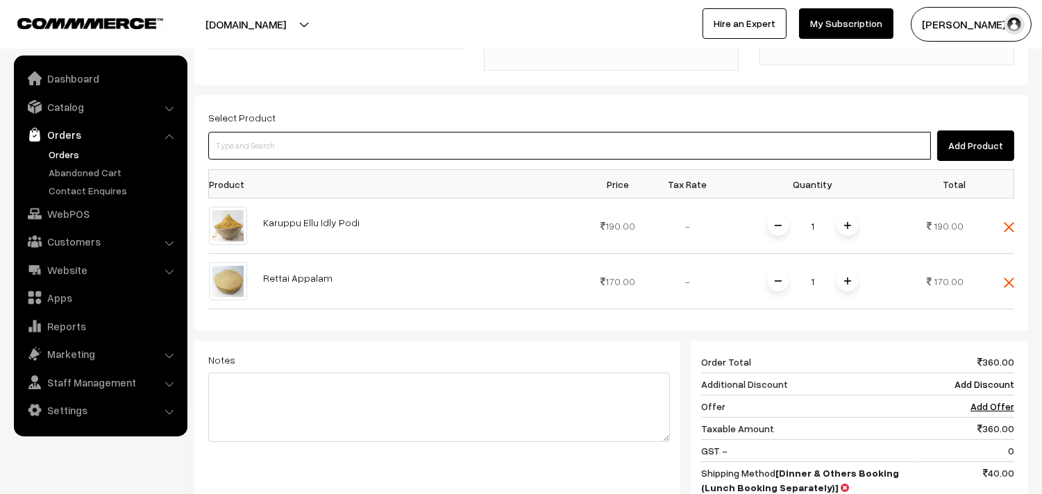
click at [319, 153] on input at bounding box center [569, 146] width 723 height 28
type input "l"
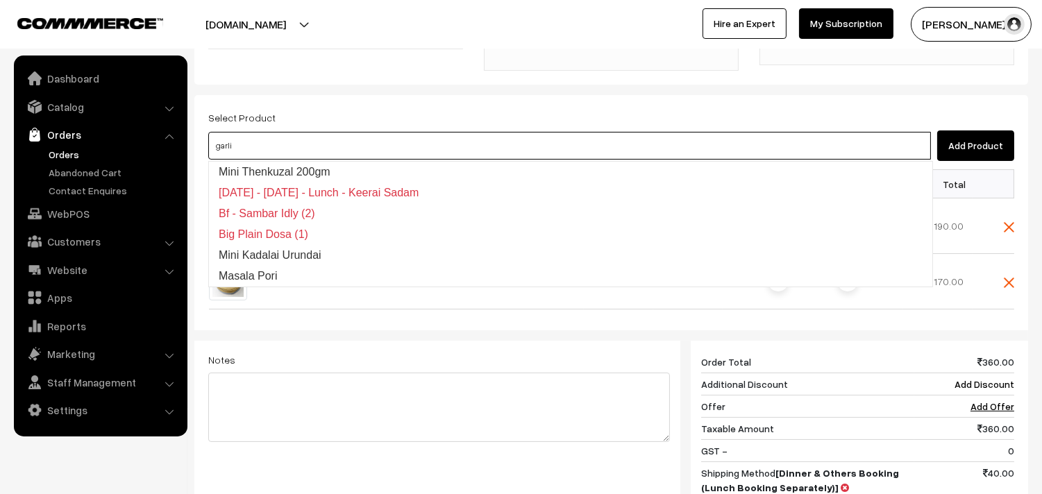
type input "garlic"
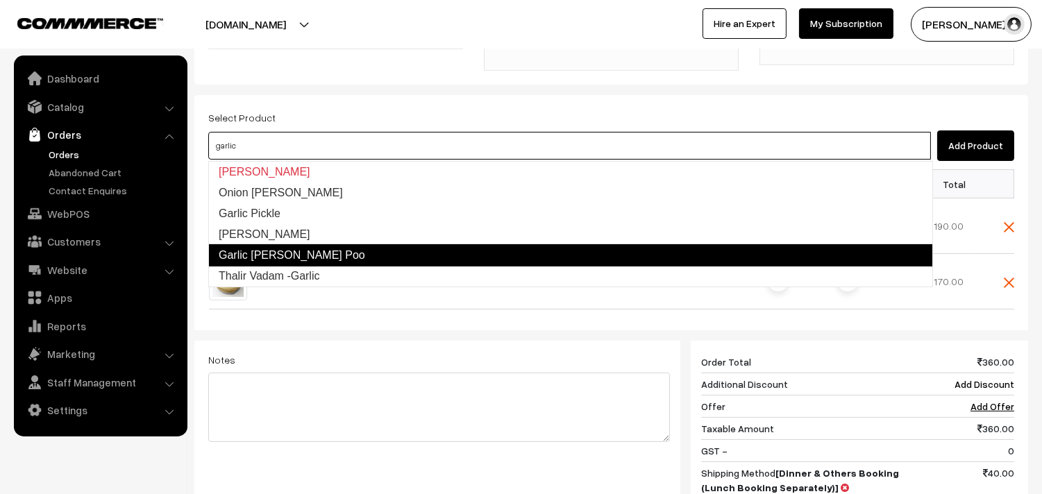
click at [314, 253] on link "Garlic Appala Poo" at bounding box center [570, 255] width 725 height 22
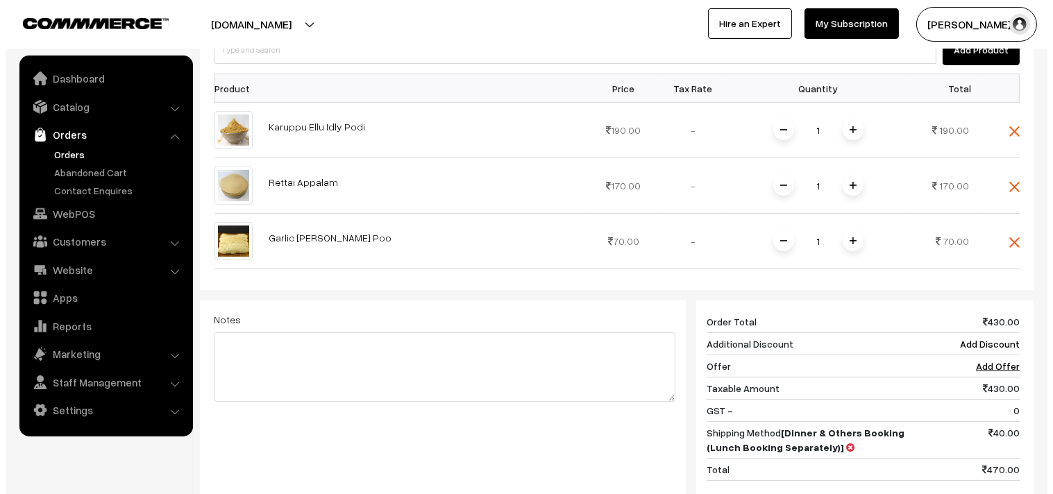
scroll to position [639, 0]
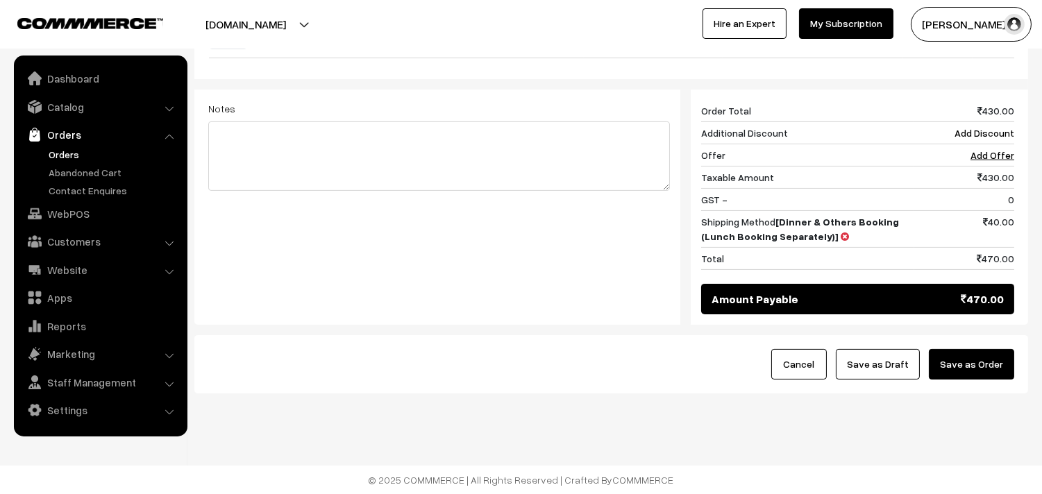
click at [957, 359] on button "Save as Order" at bounding box center [971, 364] width 85 height 31
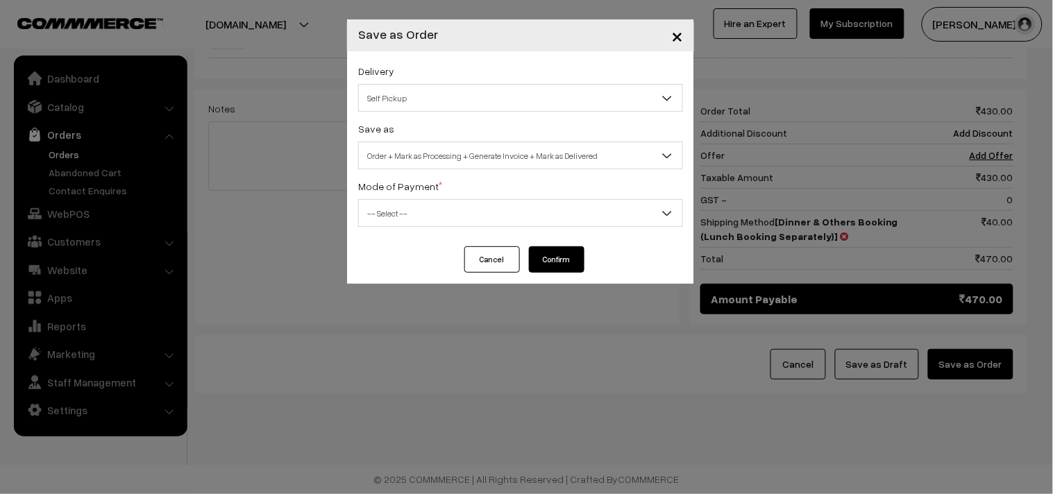
click at [443, 101] on span "Self Pickup" at bounding box center [521, 98] width 324 height 24
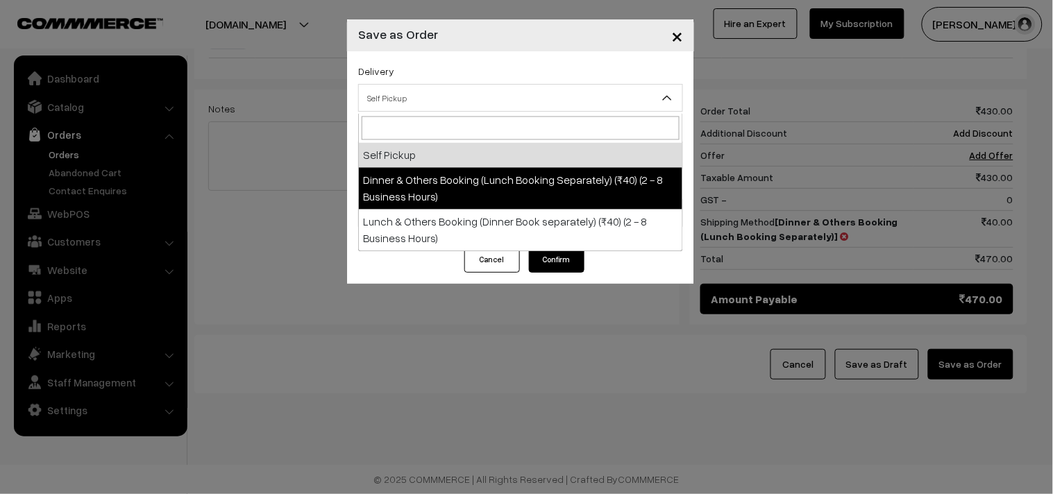
select select "DOB1"
select select "3"
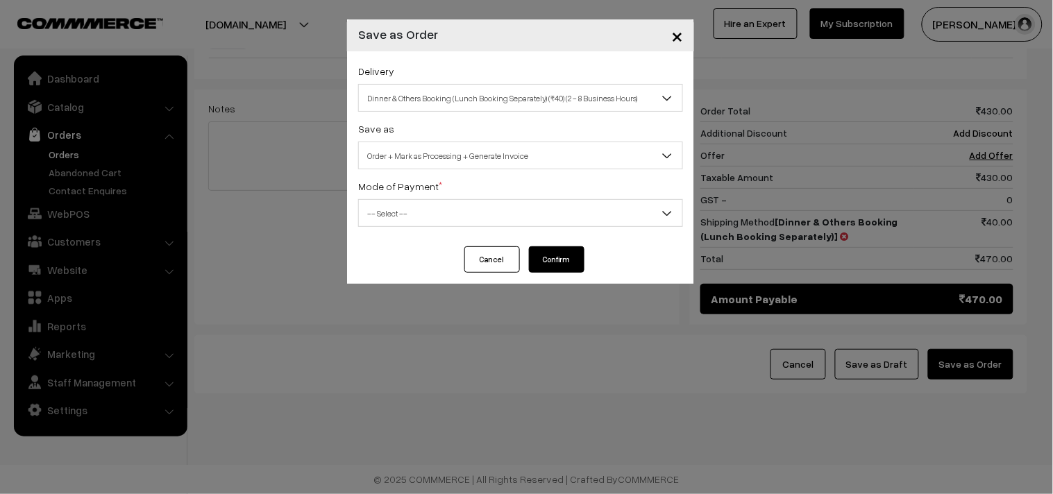
click at [463, 151] on span "Order + Mark as Processing + Generate Invoice" at bounding box center [521, 156] width 324 height 24
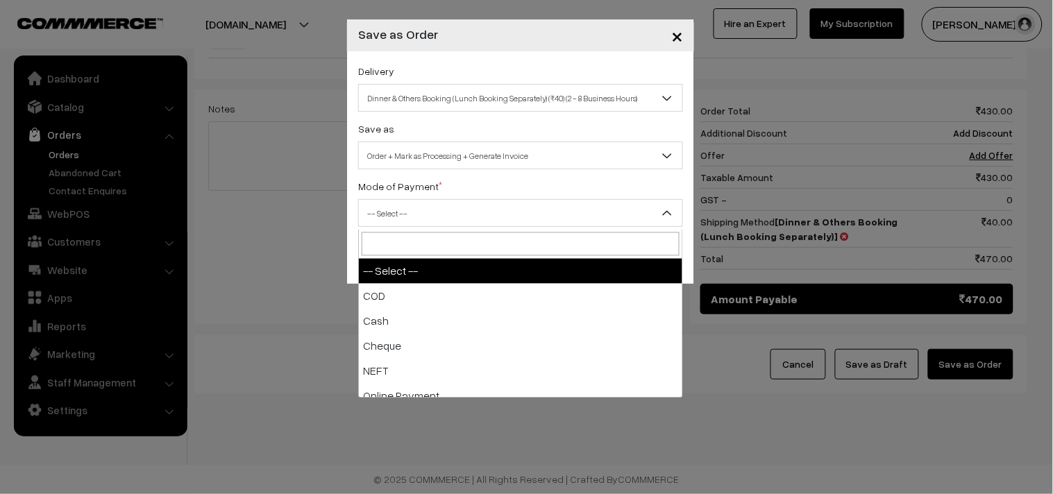
drag, startPoint x: 403, startPoint y: 200, endPoint x: 401, endPoint y: 245, distance: 45.2
click at [403, 200] on span "-- Select --" at bounding box center [520, 213] width 325 height 28
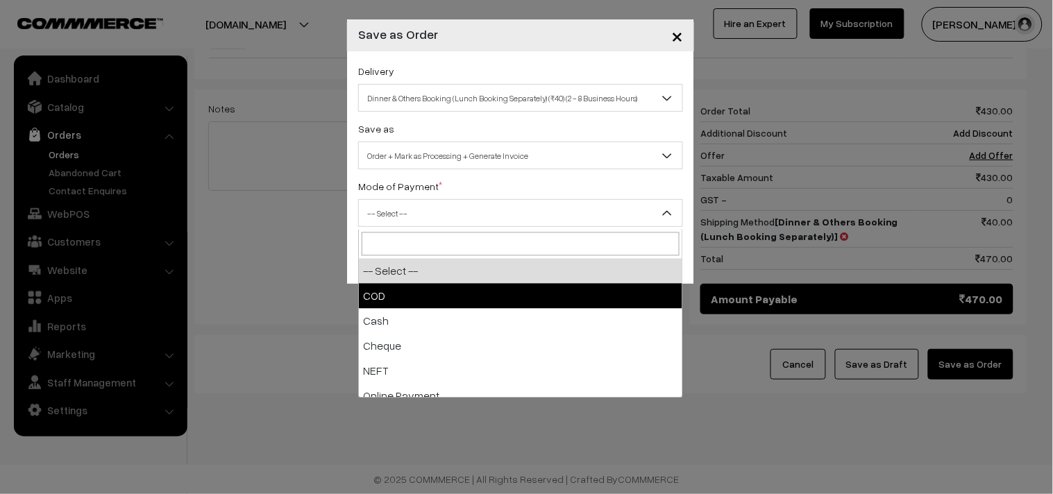
select select "1"
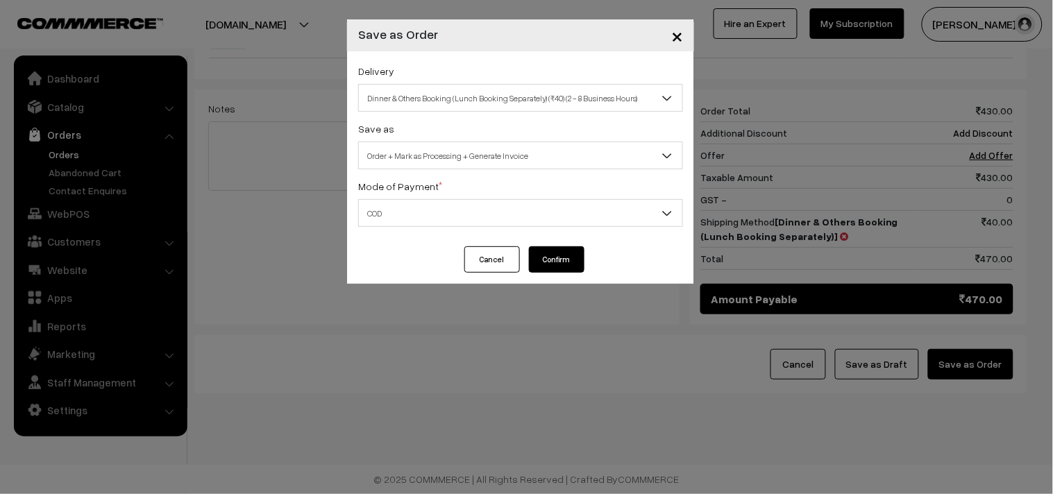
click at [558, 255] on button "Confirm" at bounding box center [557, 259] width 56 height 26
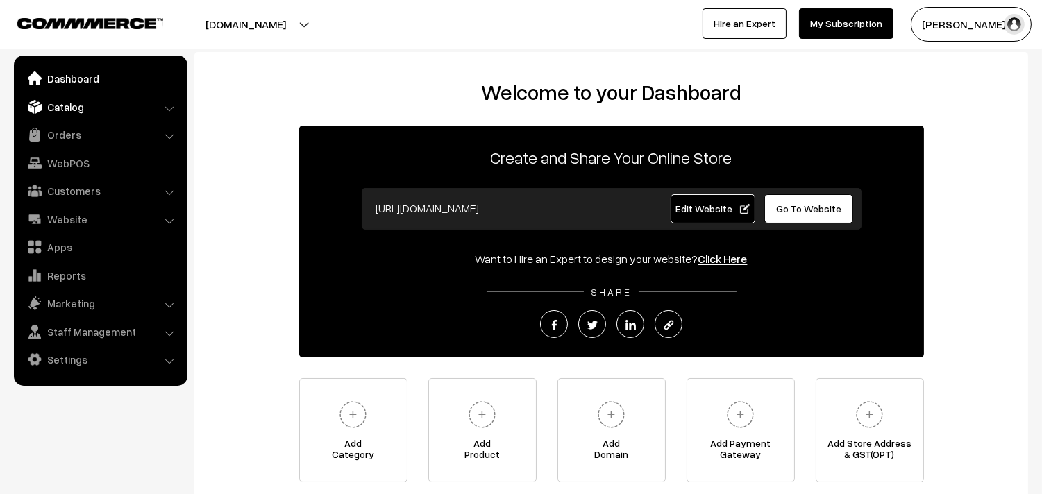
click at [72, 106] on link "Catalog" at bounding box center [99, 106] width 165 height 25
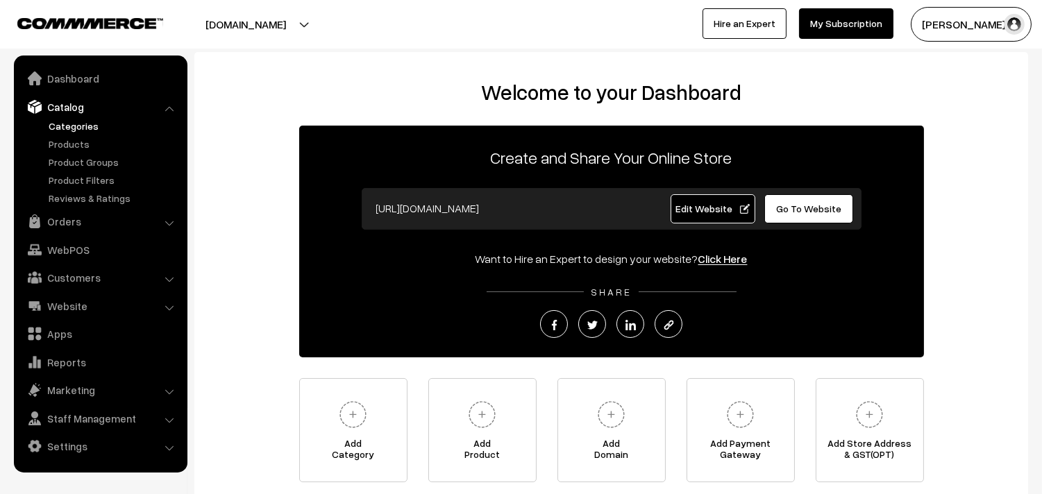
click at [71, 131] on link "Categories" at bounding box center [113, 126] width 137 height 15
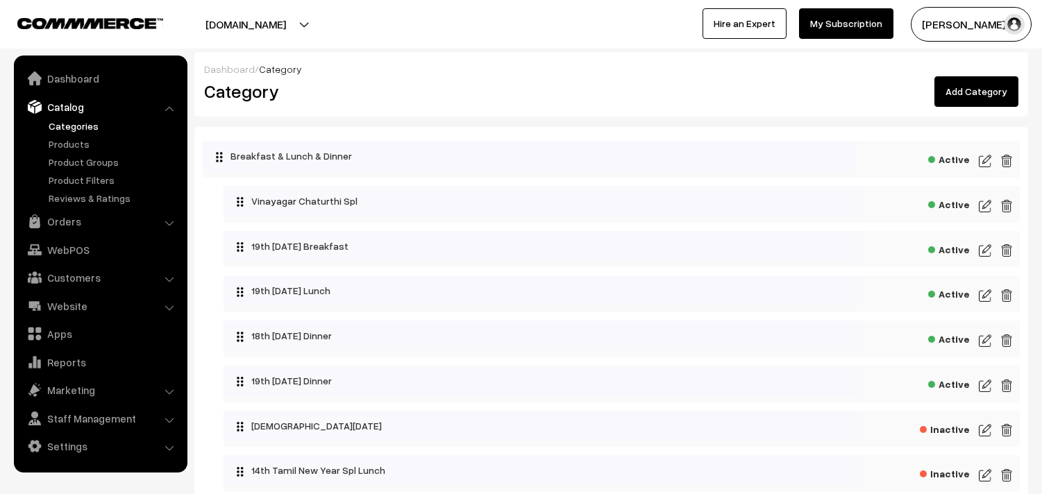
click at [71, 143] on link "Products" at bounding box center [113, 144] width 137 height 15
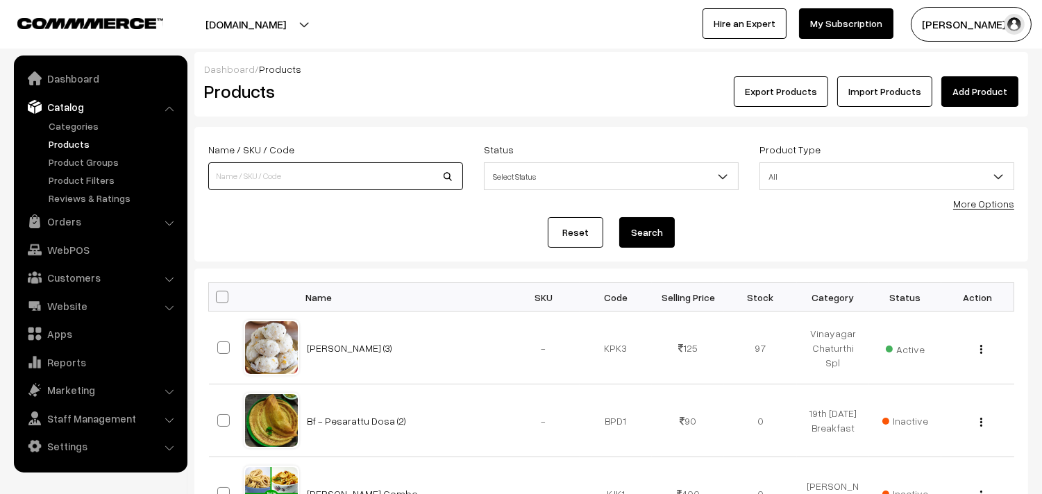
click at [331, 182] on input at bounding box center [335, 176] width 255 height 28
type input "rettai"
click at [619, 217] on button "Search" at bounding box center [647, 232] width 56 height 31
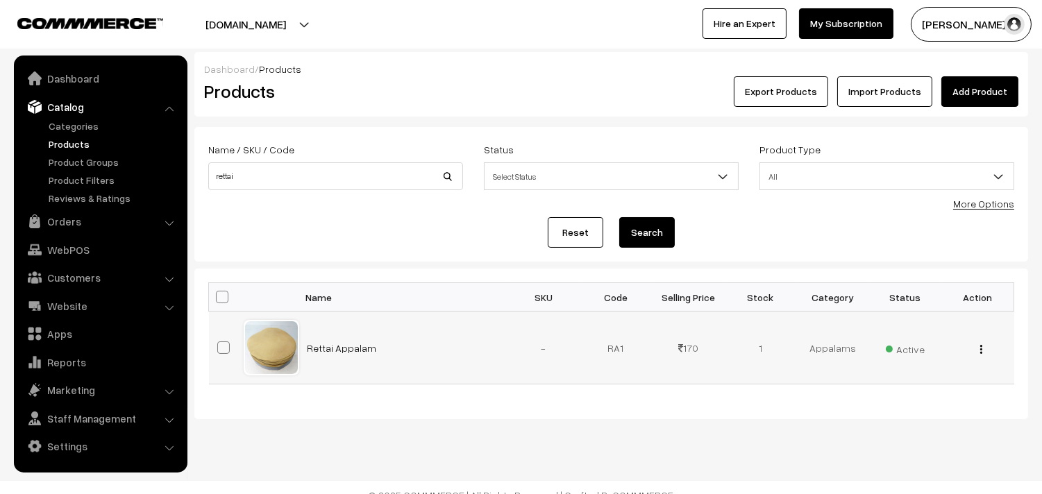
scroll to position [16, 0]
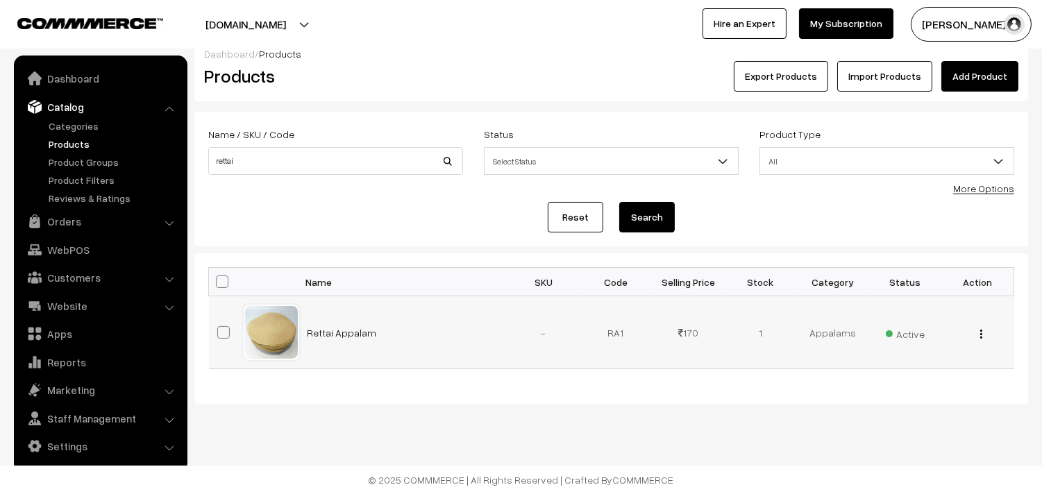
click at [981, 331] on img "button" at bounding box center [981, 334] width 2 height 9
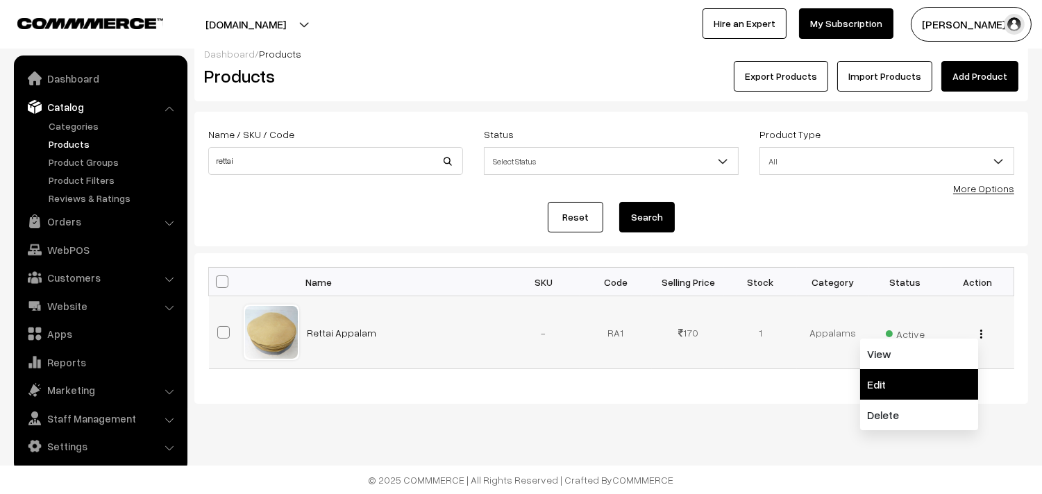
click at [886, 383] on link "Edit" at bounding box center [919, 384] width 118 height 31
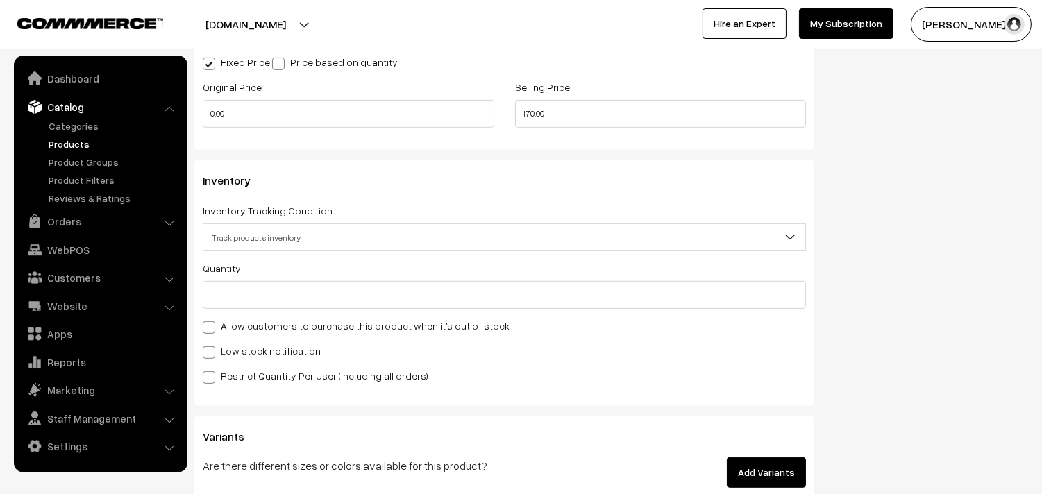
scroll to position [1311, 0]
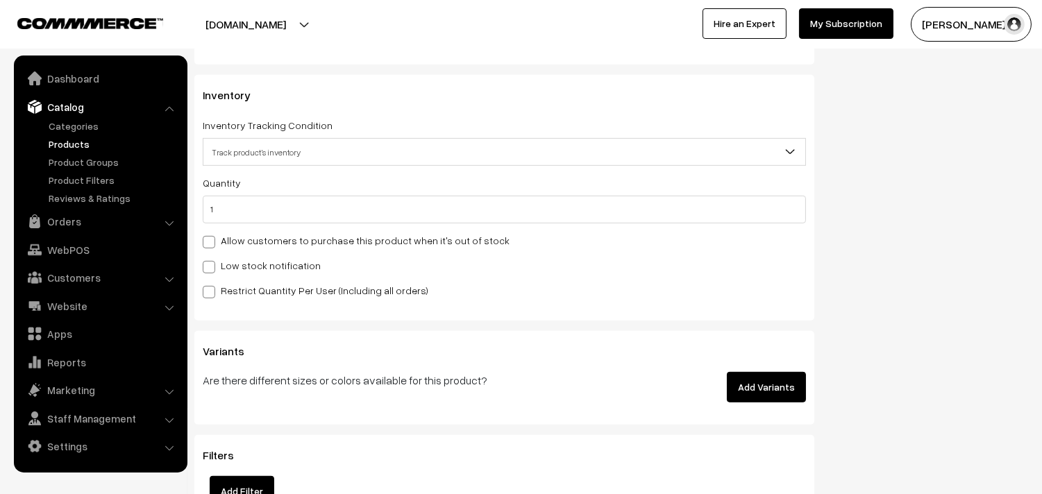
click at [271, 241] on label "Allow customers to purchase this product when it's out of stock" at bounding box center [356, 240] width 307 height 15
click at [212, 241] on input "Allow customers to purchase this product when it's out of stock" at bounding box center [207, 239] width 9 height 9
checkbox input "true"
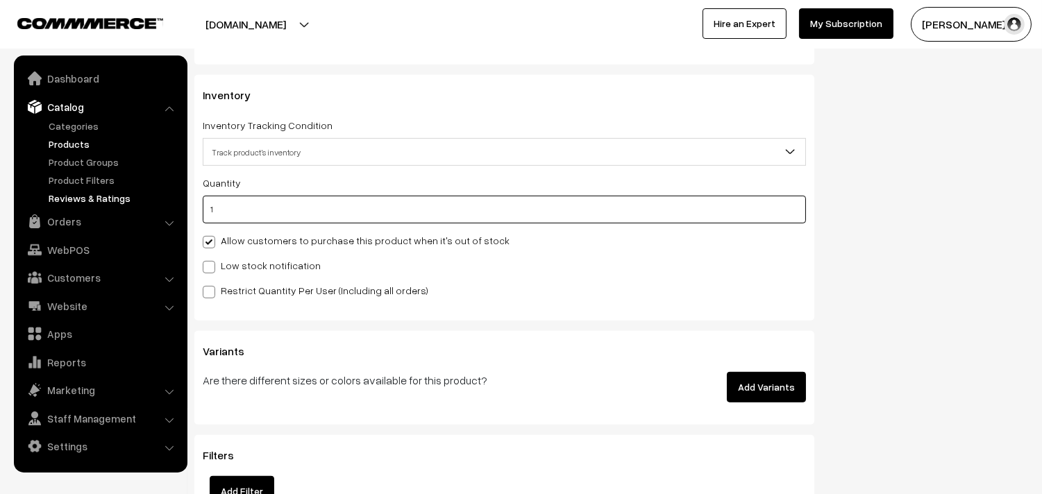
type input "0"
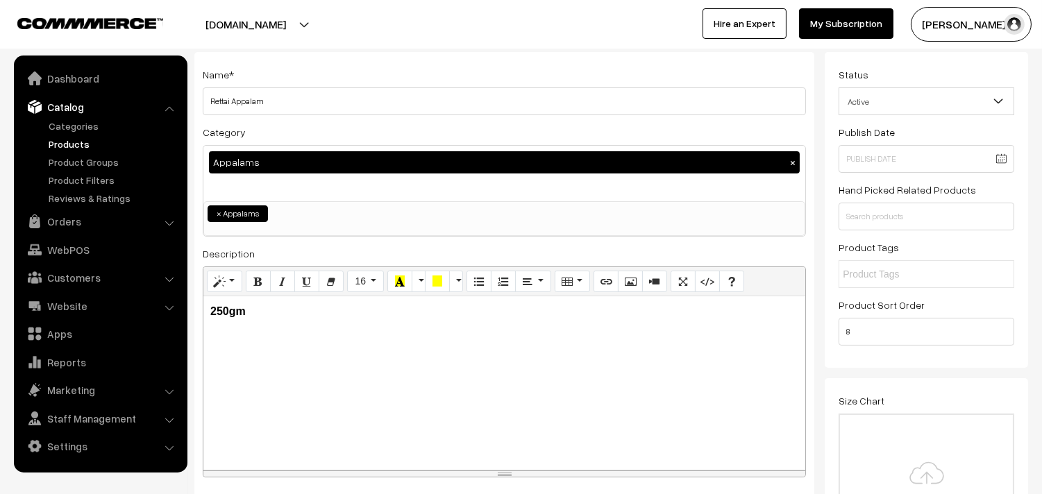
scroll to position [0, 0]
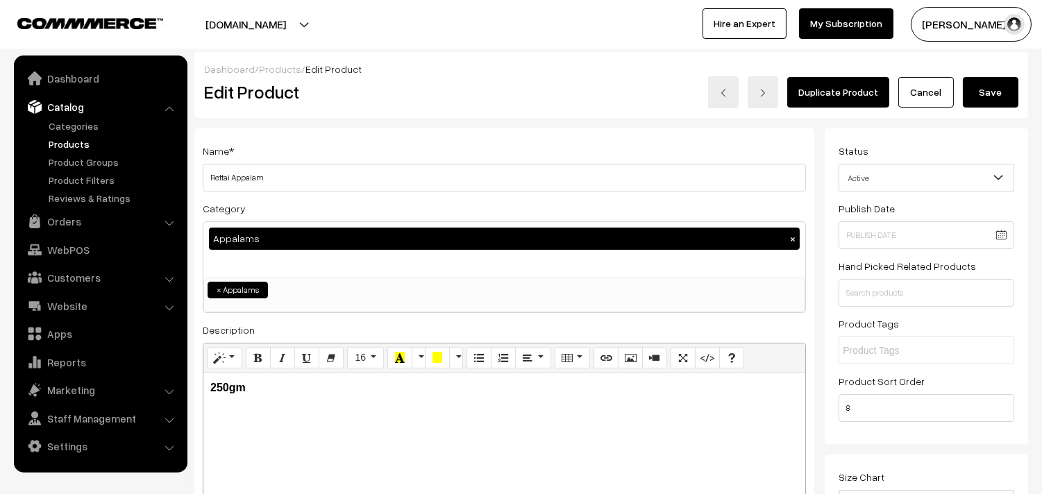
type input "0"
click at [967, 86] on button "Save" at bounding box center [991, 92] width 56 height 31
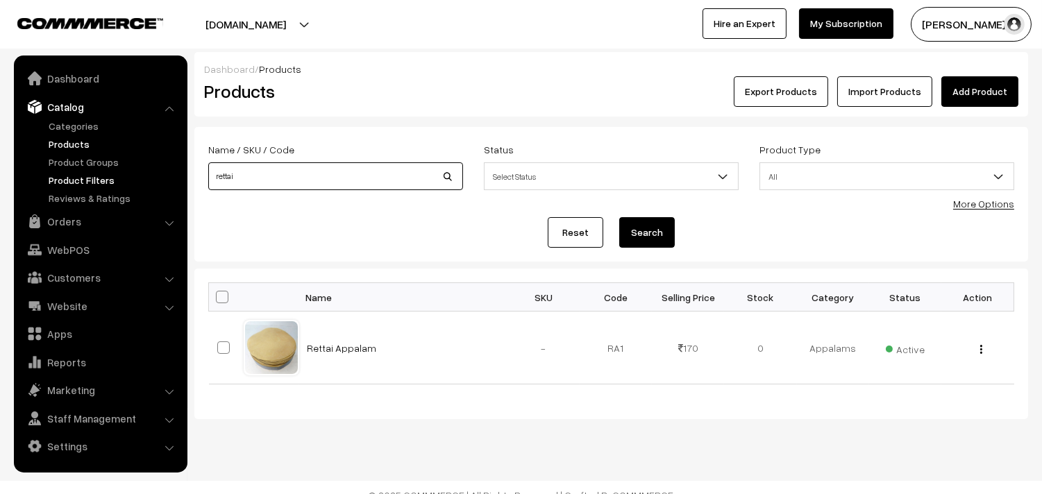
drag, startPoint x: 240, startPoint y: 176, endPoint x: 149, endPoint y: 185, distance: 90.8
click at [149, 185] on body "Thank you for showing interest. Our team will call you shortly. Close annamfood…" at bounding box center [521, 255] width 1042 height 510
type input "garlic"
click at [619, 217] on button "Search" at bounding box center [647, 232] width 56 height 31
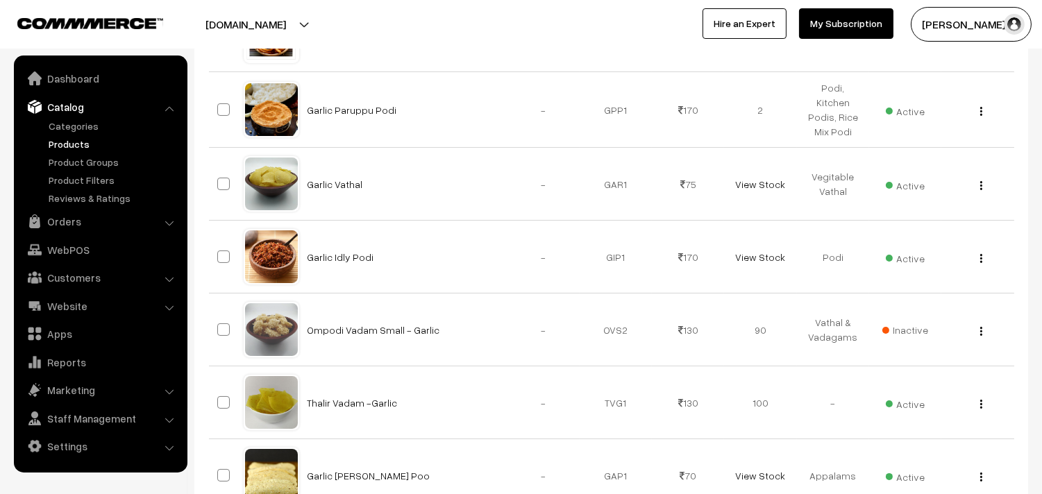
scroll to position [617, 0]
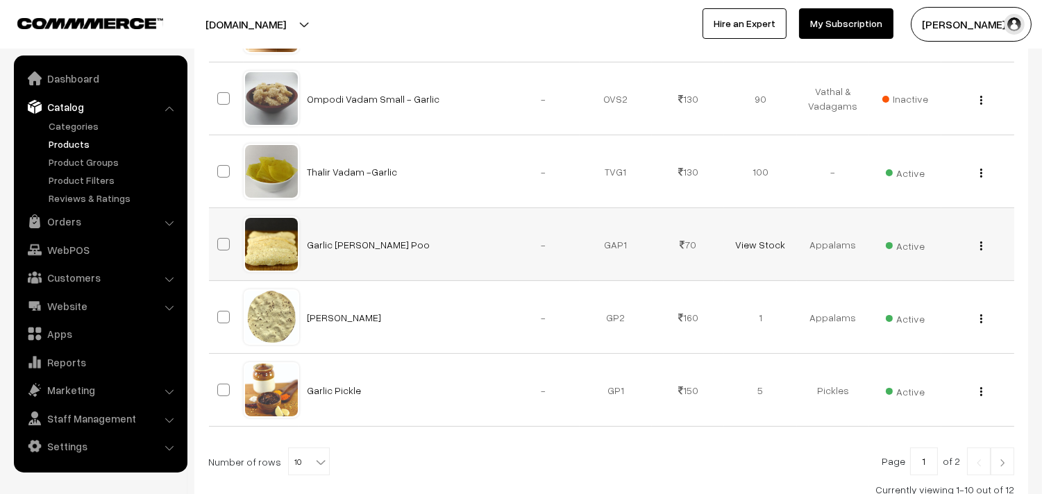
click at [981, 244] on img "button" at bounding box center [981, 246] width 2 height 9
click at [914, 290] on link "Edit" at bounding box center [919, 296] width 118 height 31
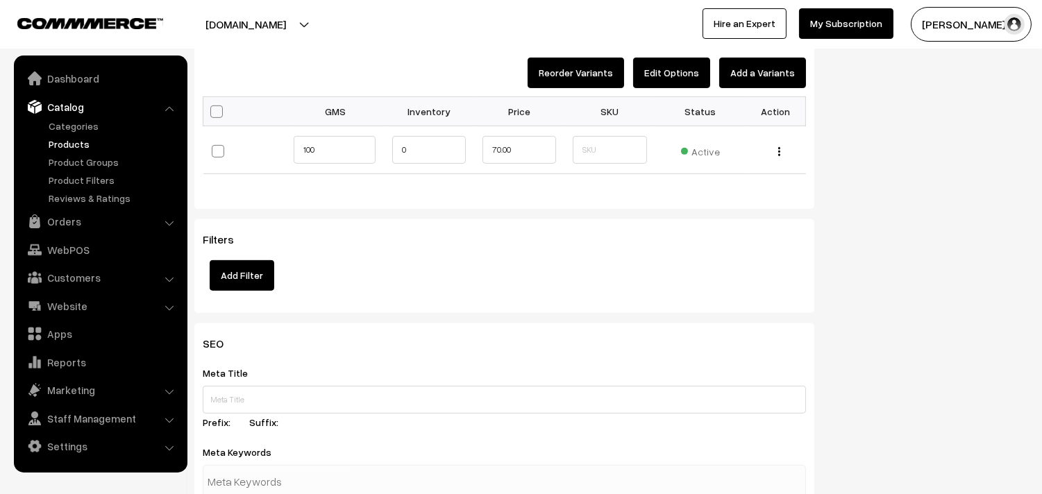
scroll to position [926, 0]
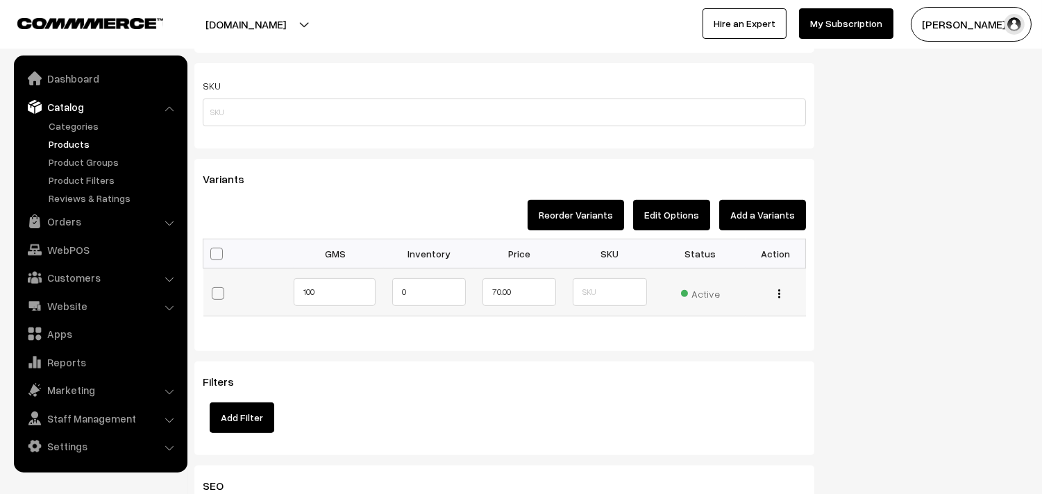
click at [782, 294] on div "Edit Change to Bulk Price Delete" at bounding box center [776, 292] width 44 height 15
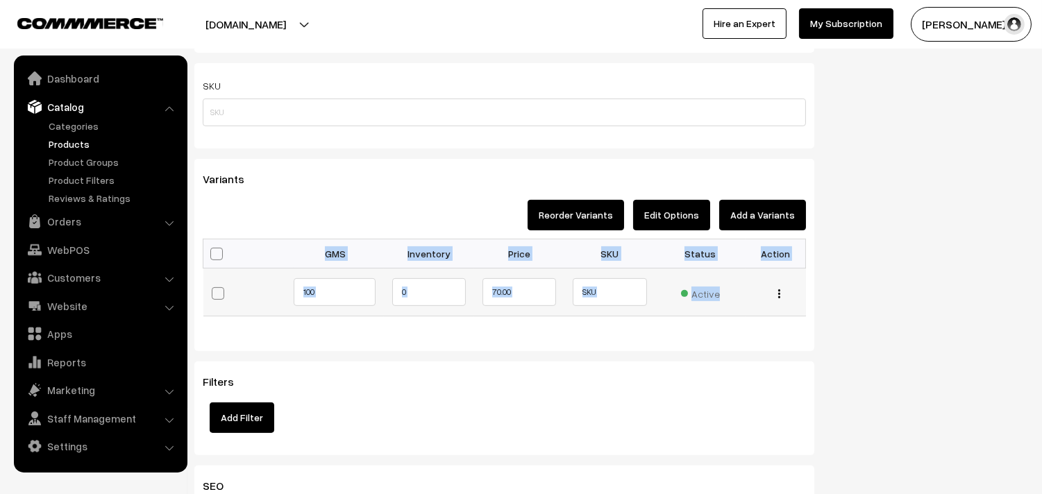
click at [782, 296] on div "Edit Change to Bulk Price Delete" at bounding box center [776, 292] width 44 height 15
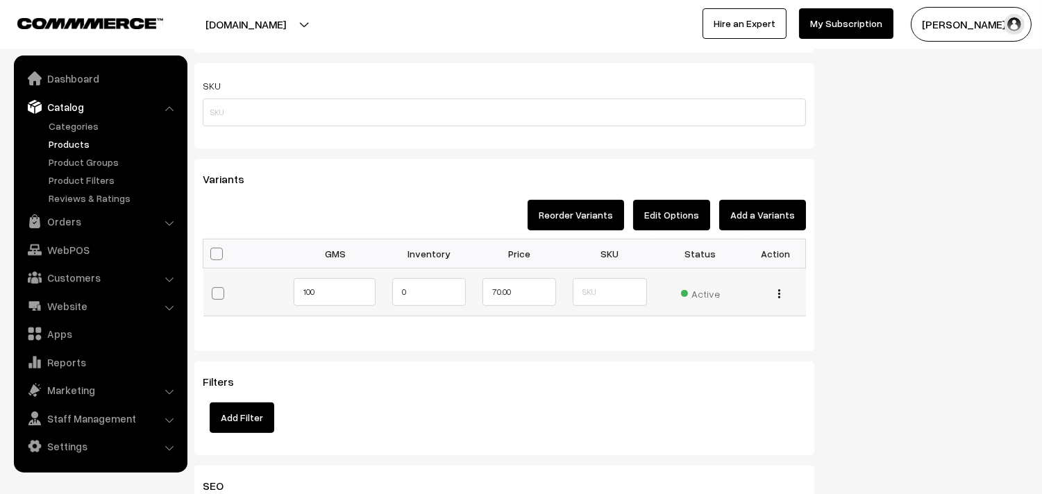
click at [781, 296] on div "Edit Change to Bulk Price Delete" at bounding box center [776, 292] width 44 height 15
click at [778, 296] on img "button" at bounding box center [779, 294] width 2 height 9
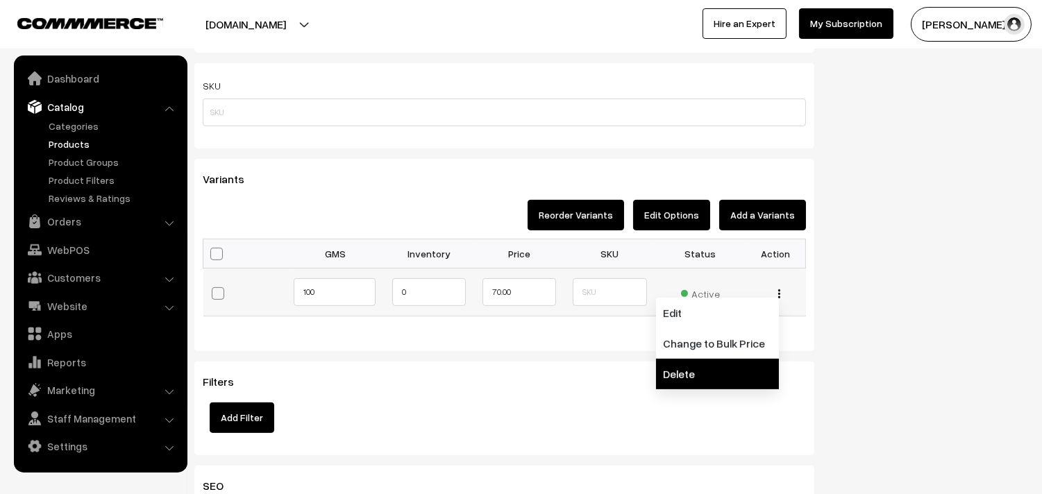
click at [679, 366] on link "Delete" at bounding box center [717, 374] width 123 height 31
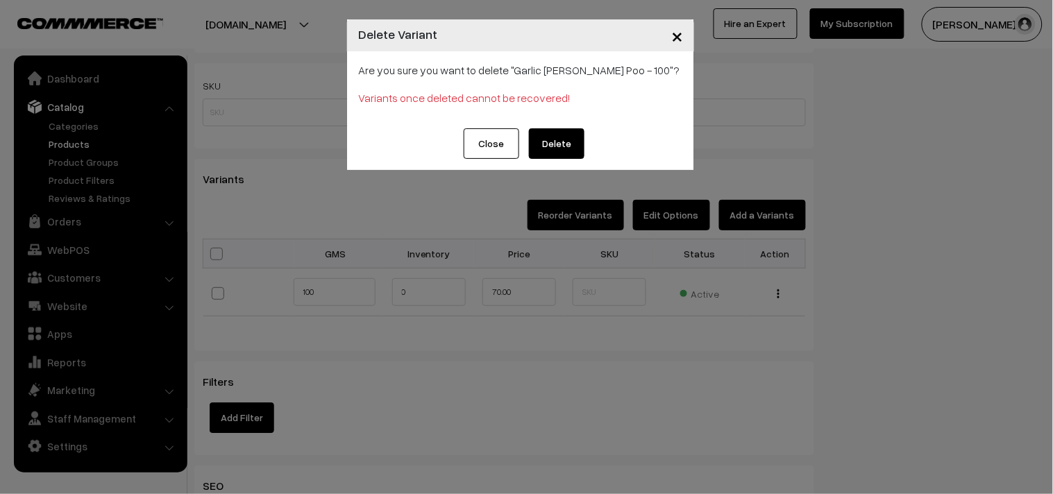
click at [552, 130] on button "Delete" at bounding box center [557, 143] width 56 height 31
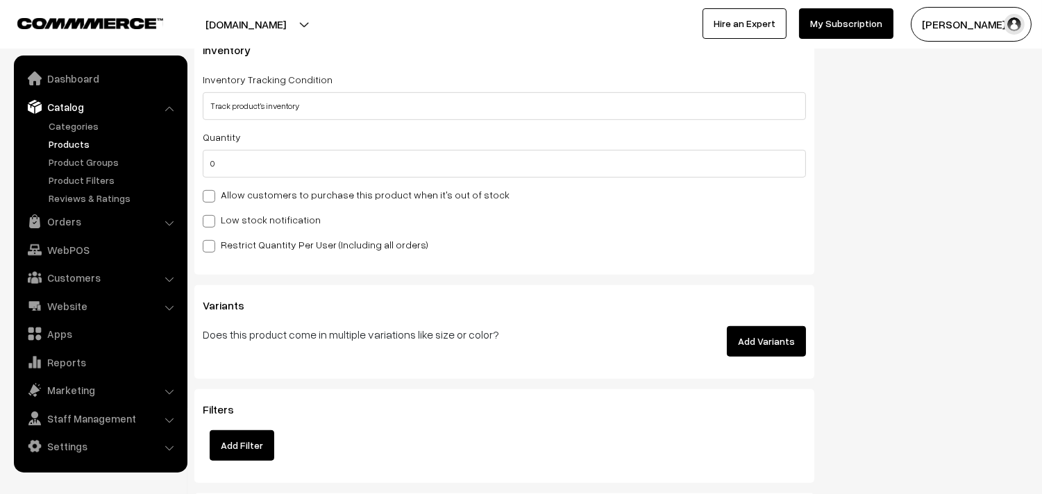
scroll to position [1466, 0]
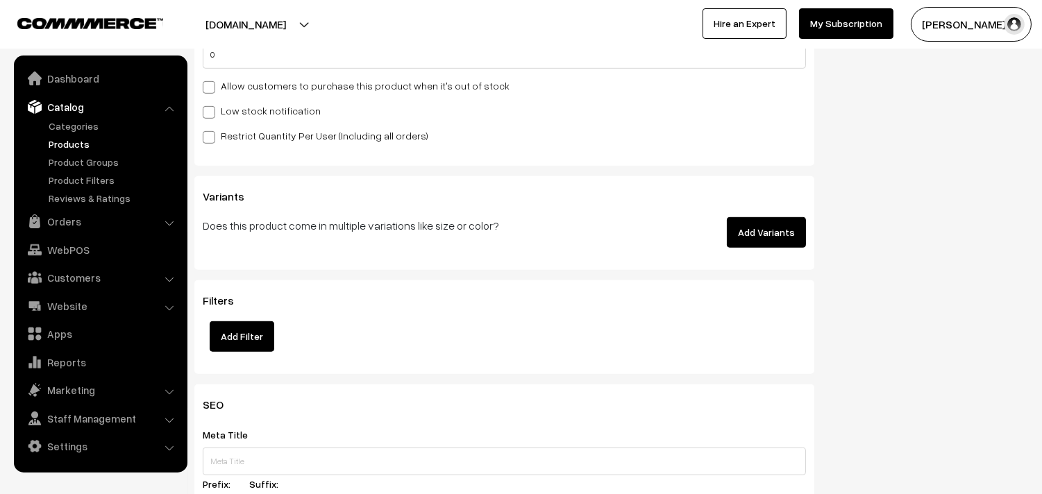
click at [275, 92] on label "Allow customers to purchase this product when it's out of stock" at bounding box center [356, 85] width 307 height 15
click at [212, 90] on input "Allow customers to purchase this product when it's out of stock" at bounding box center [207, 85] width 9 height 9
checkbox input "true"
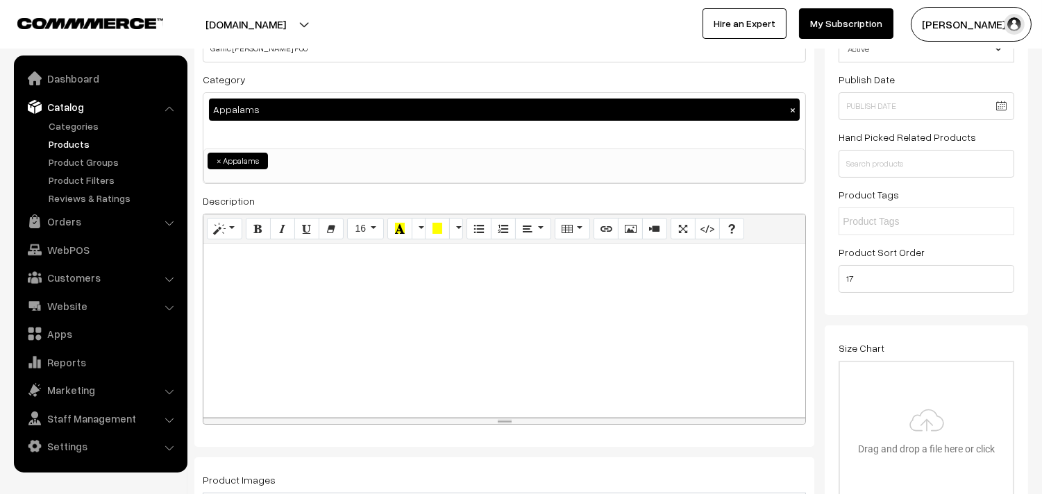
scroll to position [0, 0]
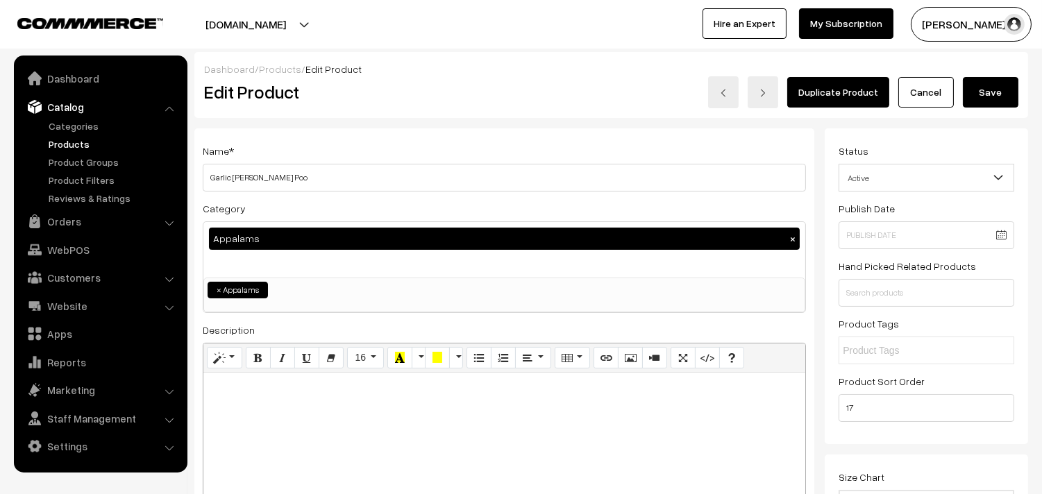
click at [971, 83] on button "Save" at bounding box center [991, 92] width 56 height 31
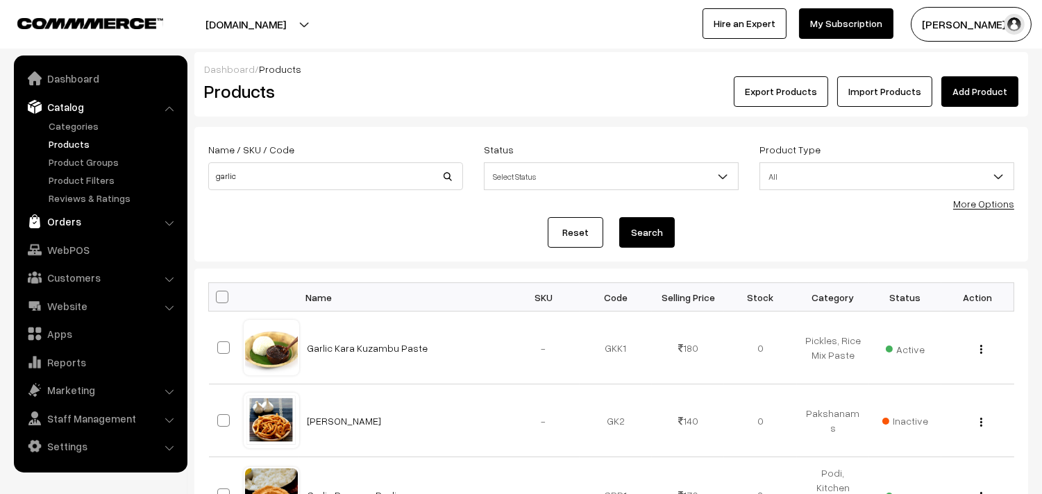
click at [81, 224] on link "Orders" at bounding box center [99, 221] width 165 height 25
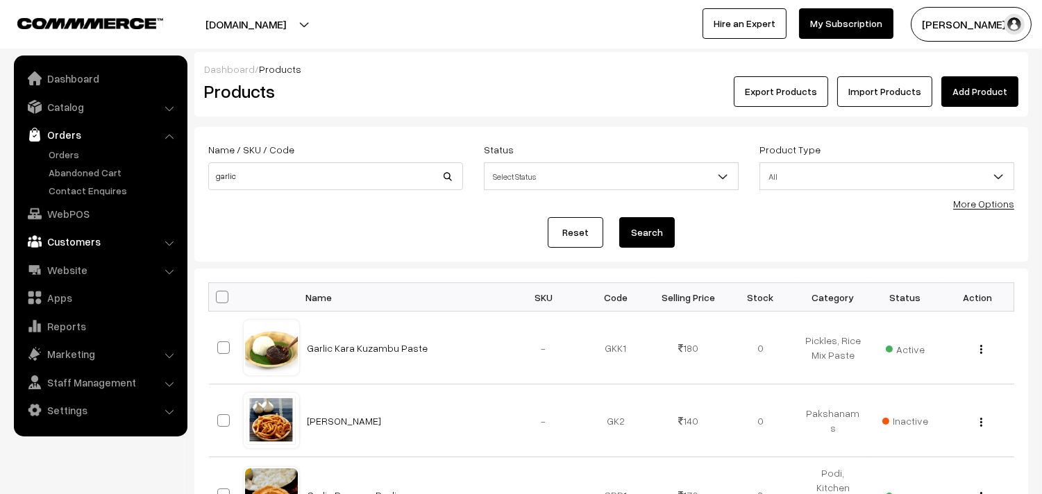
click at [73, 246] on link "Customers" at bounding box center [99, 241] width 165 height 25
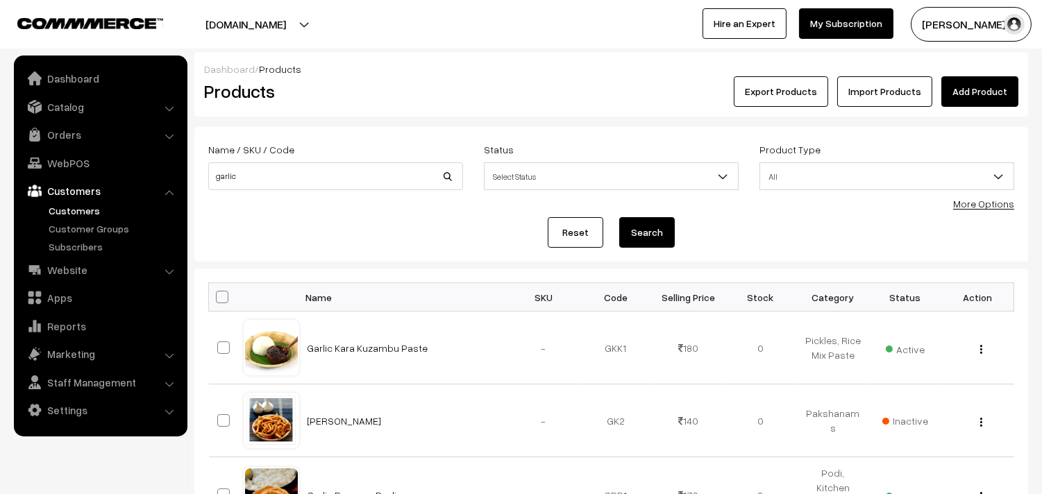
click at [72, 208] on link "Customers" at bounding box center [113, 210] width 137 height 15
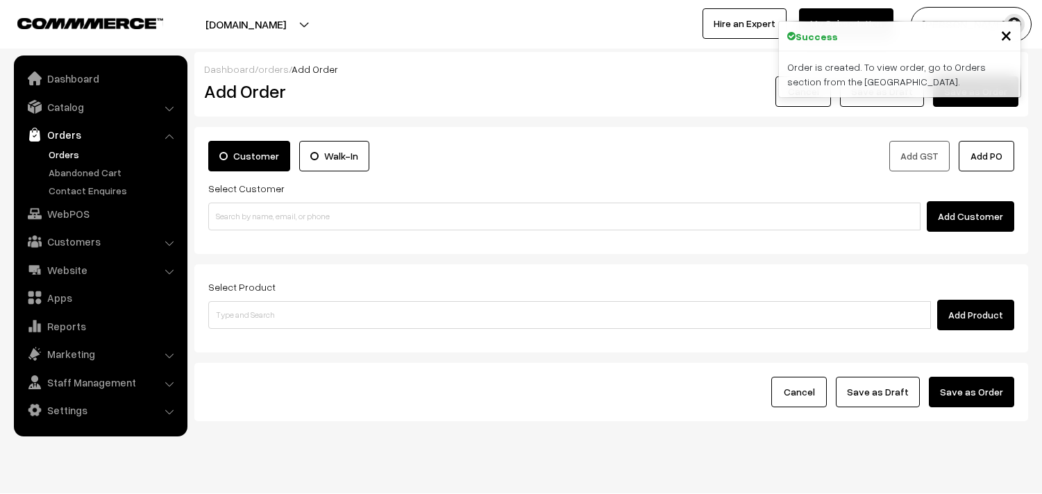
click at [60, 149] on link "Orders" at bounding box center [113, 154] width 137 height 15
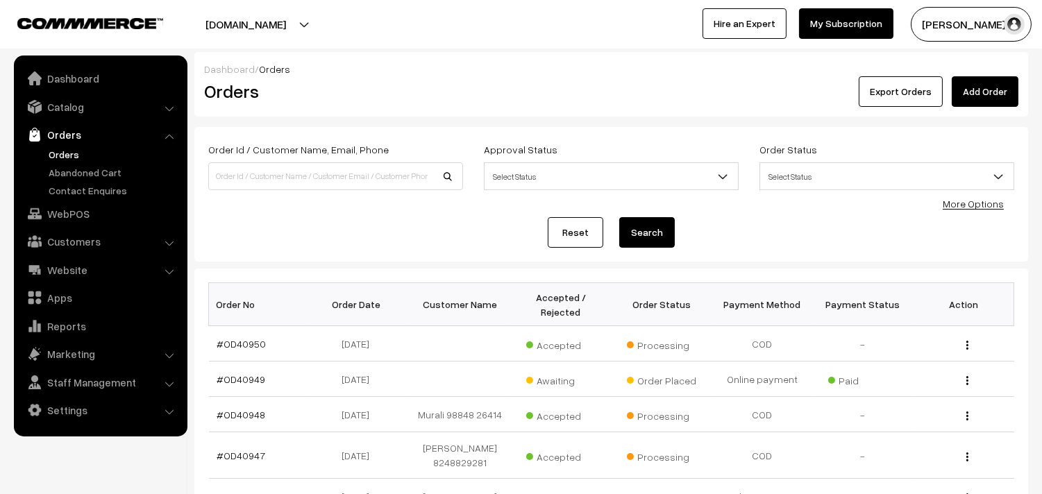
click at [244, 351] on td "#OD40950" at bounding box center [259, 343] width 101 height 35
click at [247, 347] on link "#OD40950" at bounding box center [241, 344] width 49 height 12
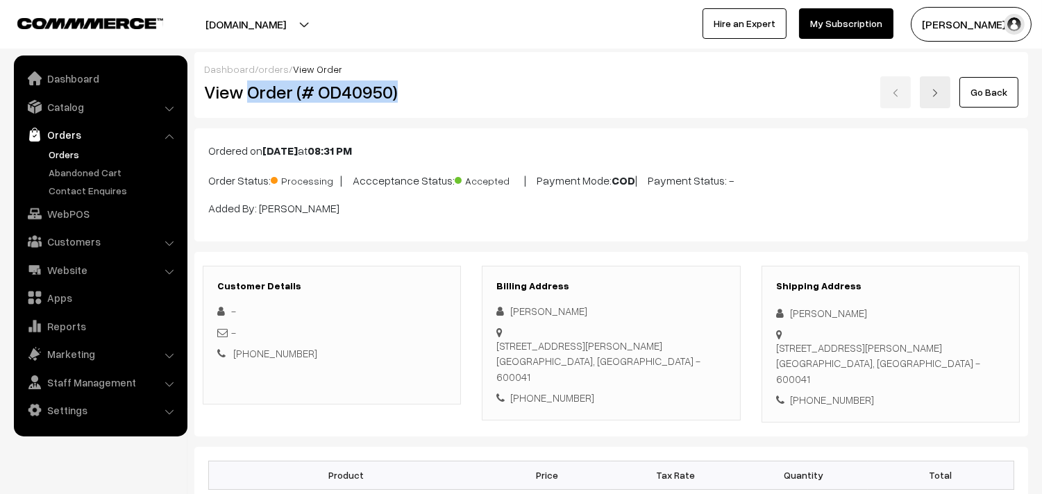
drag, startPoint x: 246, startPoint y: 90, endPoint x: 444, endPoint y: 89, distance: 198.6
click at [444, 89] on h2 "View Order (# OD40950)" at bounding box center [333, 92] width 258 height 22
copy h2 "Order (# OD40950)"
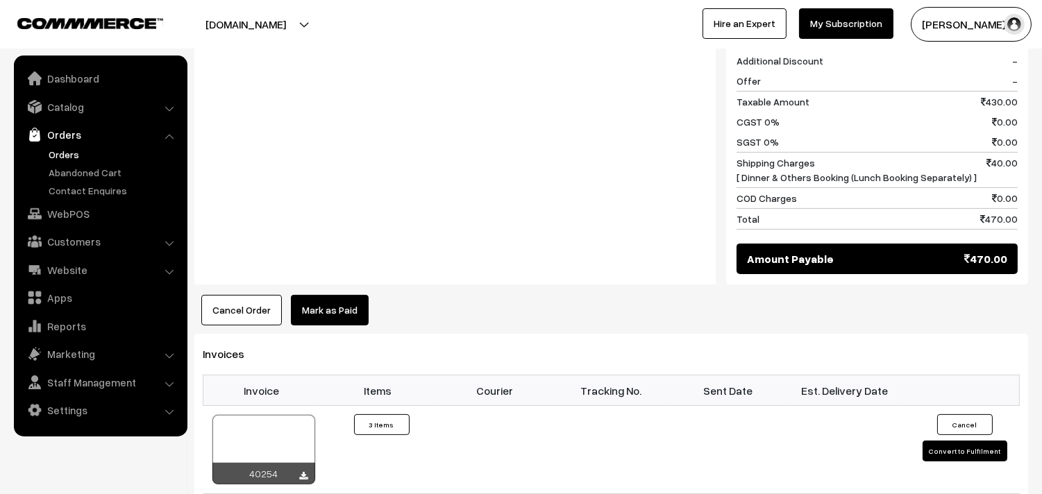
scroll to position [848, 0]
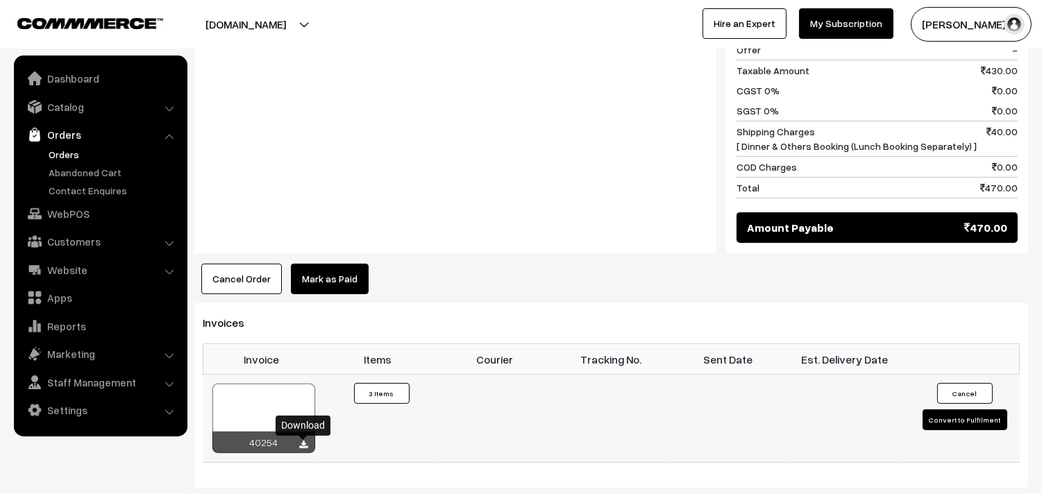
click at [301, 446] on icon at bounding box center [304, 445] width 8 height 9
click at [72, 217] on link "WebPOS" at bounding box center [99, 213] width 165 height 25
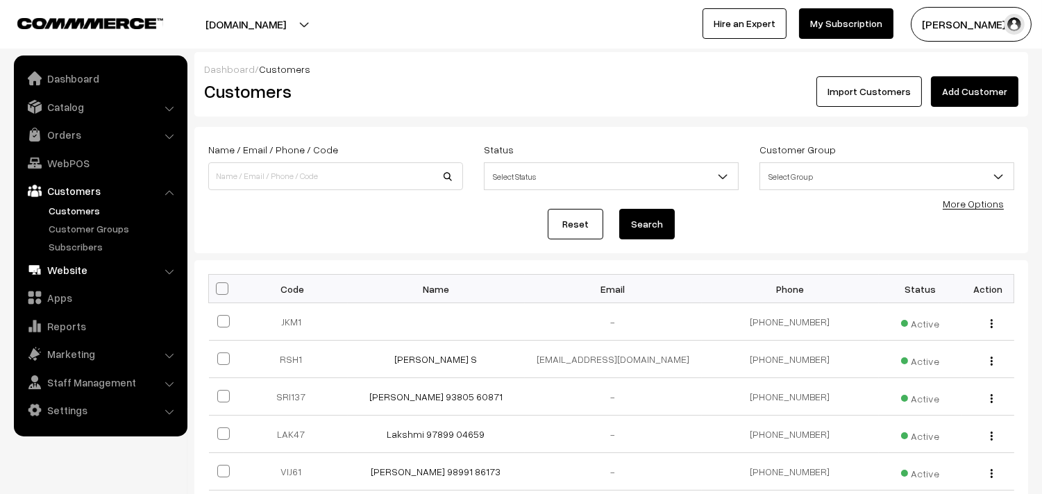
click at [79, 269] on link "Website" at bounding box center [99, 270] width 165 height 25
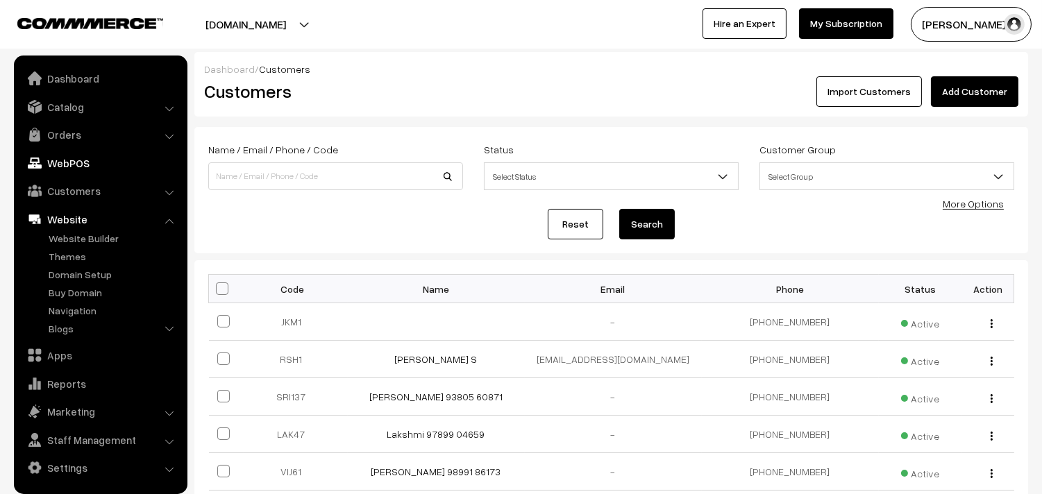
click at [73, 169] on link "WebPOS" at bounding box center [99, 163] width 165 height 25
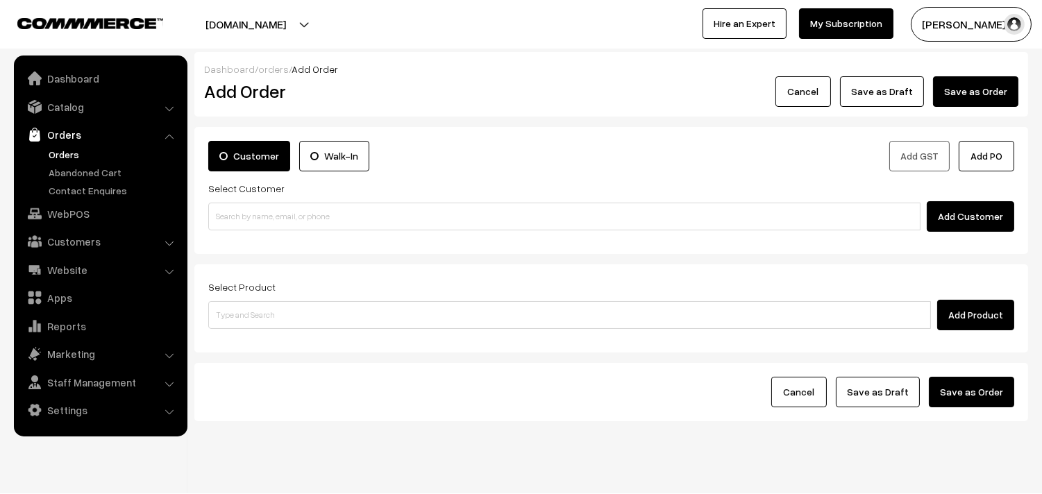
click at [290, 199] on div "Select Customer Add Customer" at bounding box center [611, 206] width 806 height 52
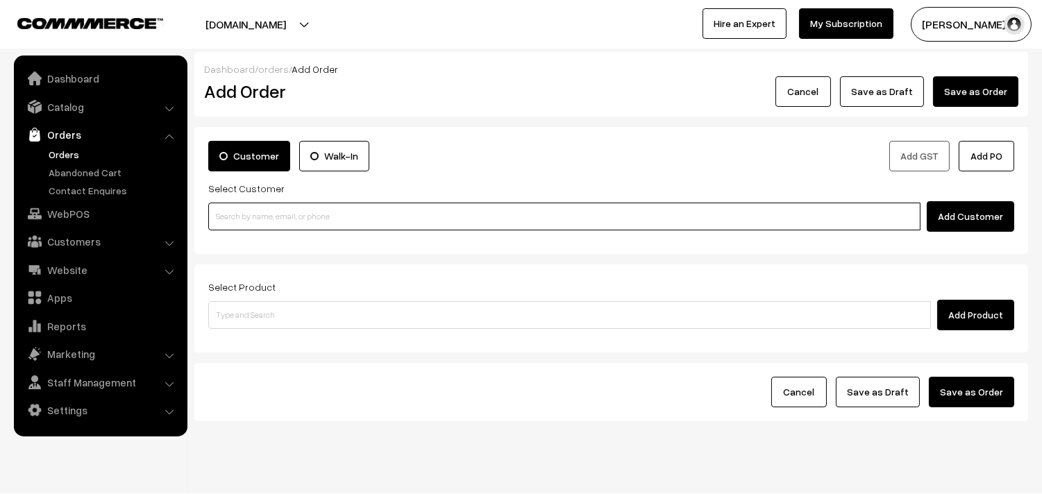
click at [282, 208] on input at bounding box center [564, 217] width 712 height 28
paste input "99400 73610"
click at [239, 208] on input "99400 73610" at bounding box center [564, 217] width 712 height 28
type input "9940073610"
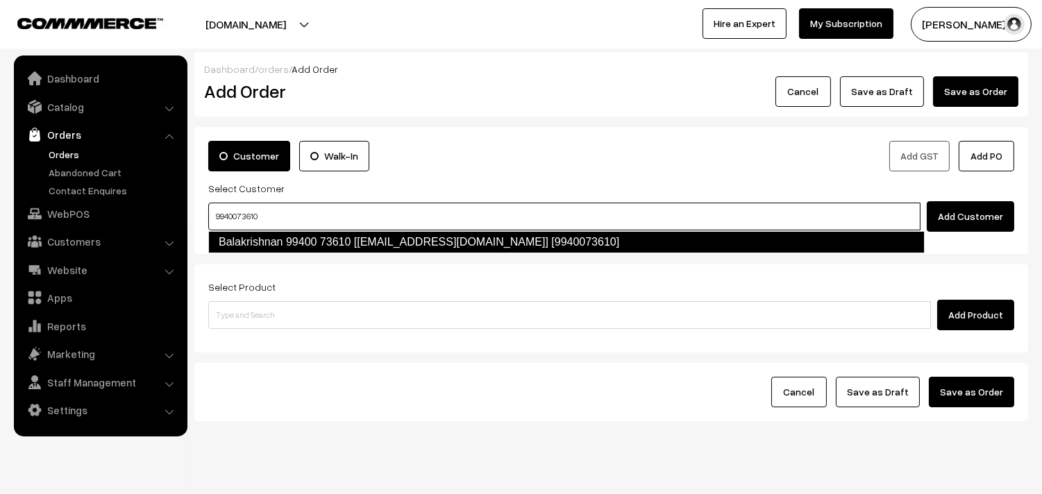
click at [243, 232] on link "Balakrishnan 99400 73610 [[EMAIL_ADDRESS][DOMAIN_NAME]] [9940073610]" at bounding box center [566, 242] width 717 height 22
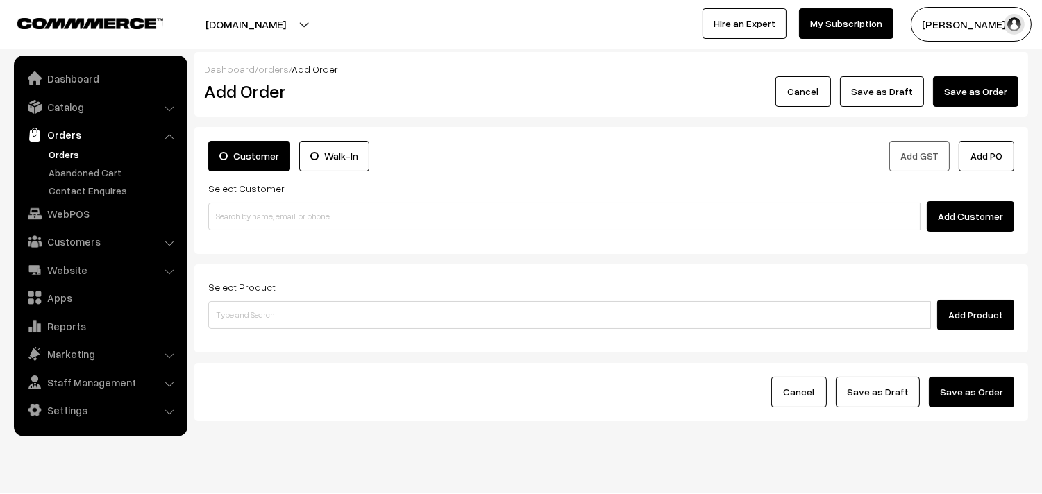
click at [254, 202] on div "Add Customer" at bounding box center [611, 216] width 806 height 31
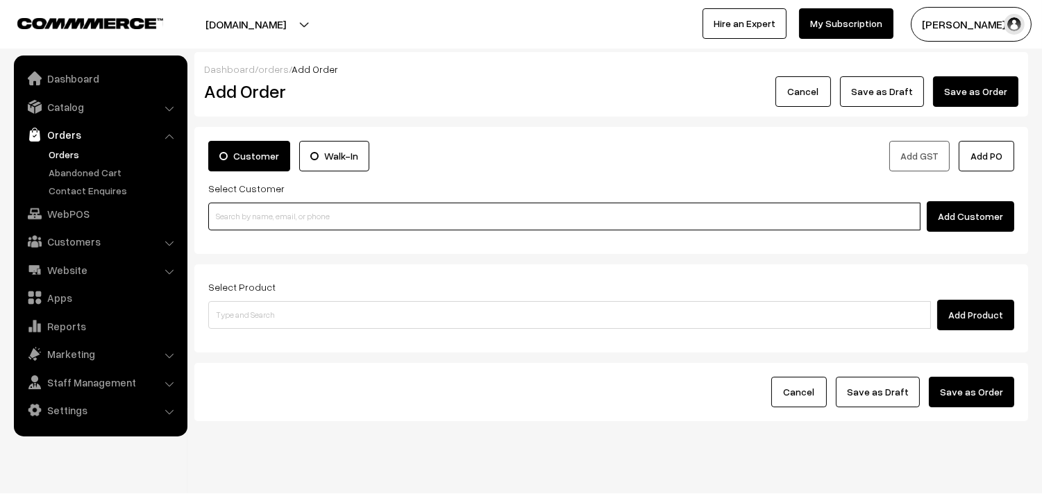
click at [260, 212] on input at bounding box center [564, 217] width 712 height 28
paste input "80569 32293"
click at [241, 211] on input "80569 32293" at bounding box center [564, 217] width 712 height 28
click at [226, 246] on link "[8056932293]" at bounding box center [566, 242] width 715 height 21
type input "8056932293"
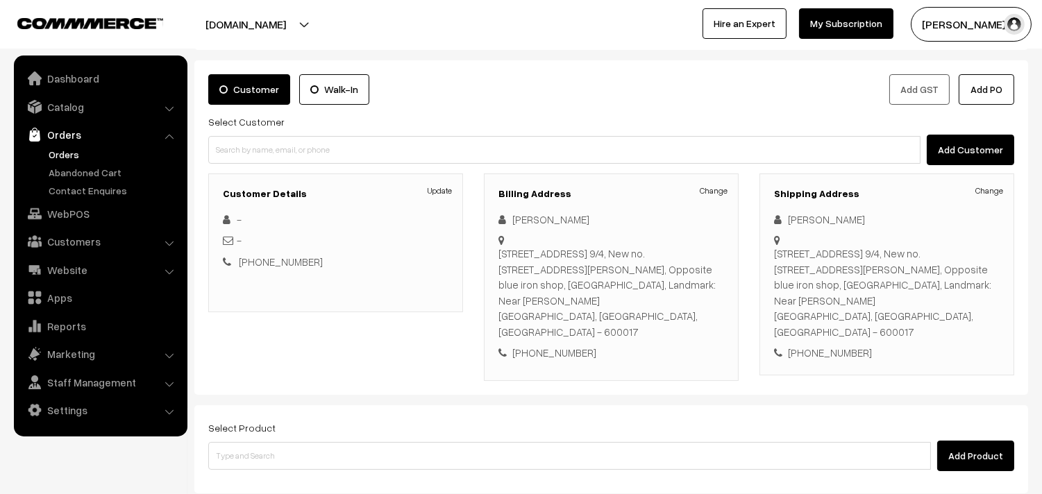
scroll to position [154, 0]
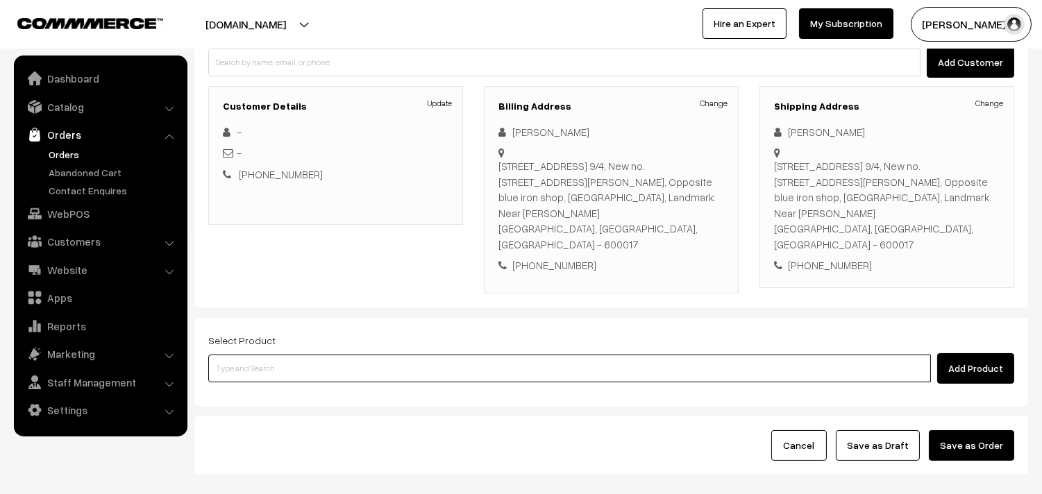
drag, startPoint x: 324, startPoint y: 360, endPoint x: 331, endPoint y: 356, distance: 7.8
click at [325, 359] on input at bounding box center [569, 369] width 723 height 28
type input "idly"
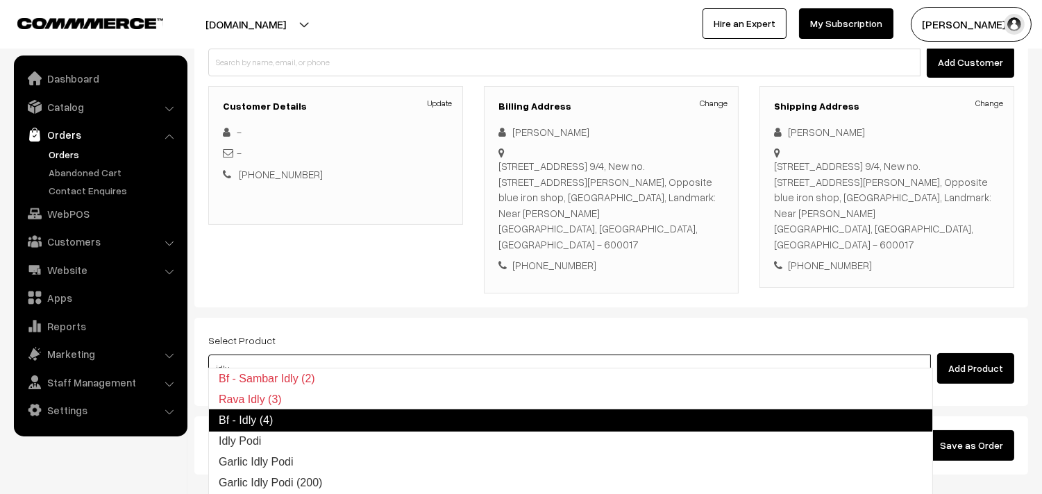
click at [285, 421] on link "Bf - Idly (4)" at bounding box center [570, 421] width 725 height 22
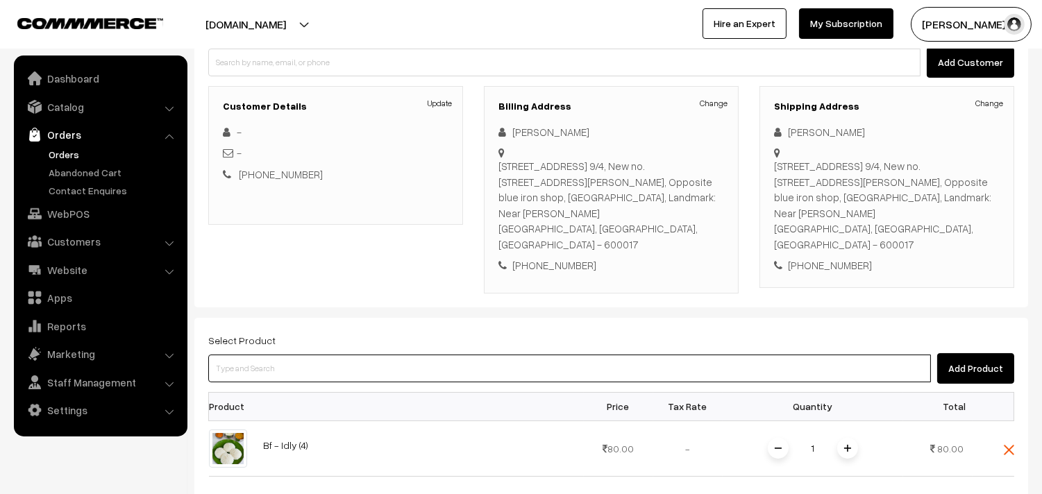
drag, startPoint x: 256, startPoint y: 354, endPoint x: 268, endPoint y: 337, distance: 20.8
click at [257, 355] on input at bounding box center [569, 369] width 723 height 28
type input "vathaku"
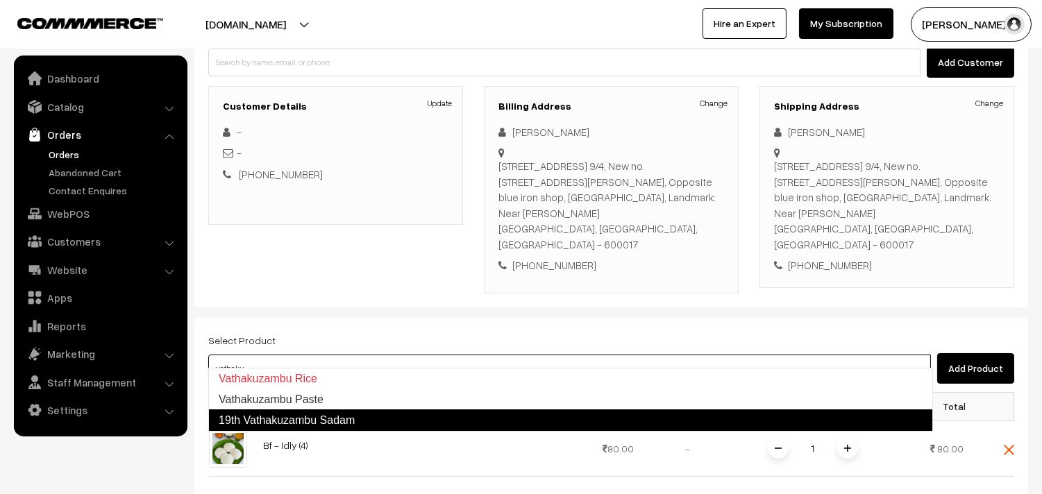
click at [324, 421] on link "19th Vathakuzambu Sadam" at bounding box center [570, 421] width 725 height 22
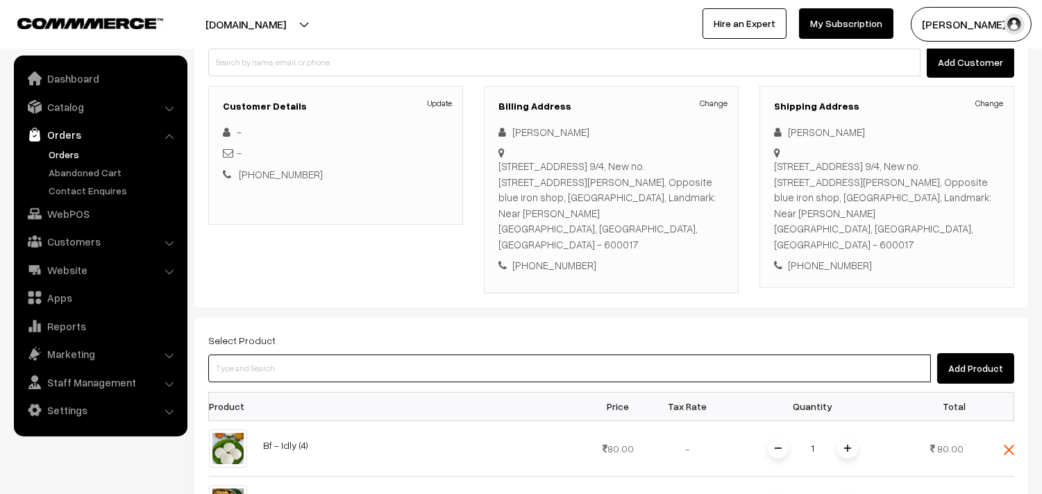
click at [276, 355] on input at bounding box center [569, 369] width 723 height 28
type input "lemon sevai"
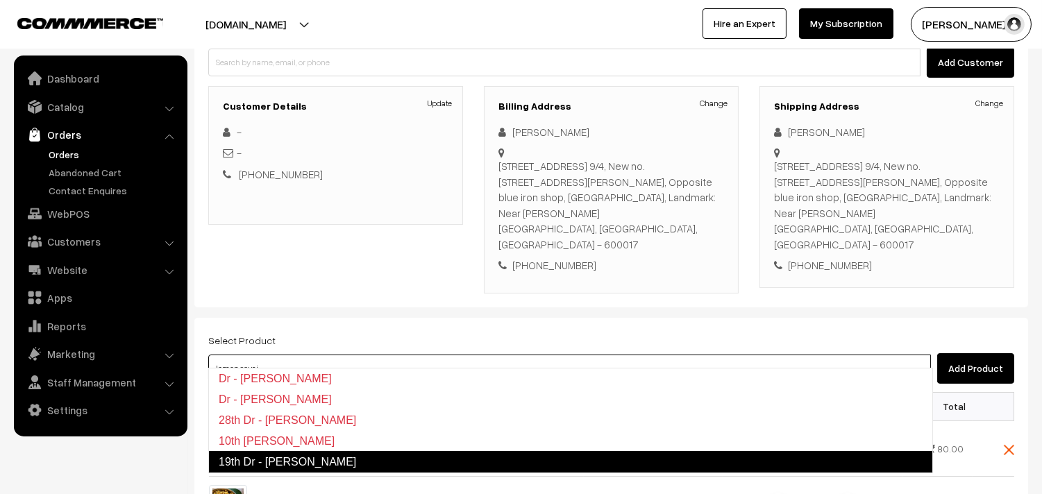
click at [280, 460] on link "19th Dr - Lemon Sevai" at bounding box center [570, 462] width 725 height 22
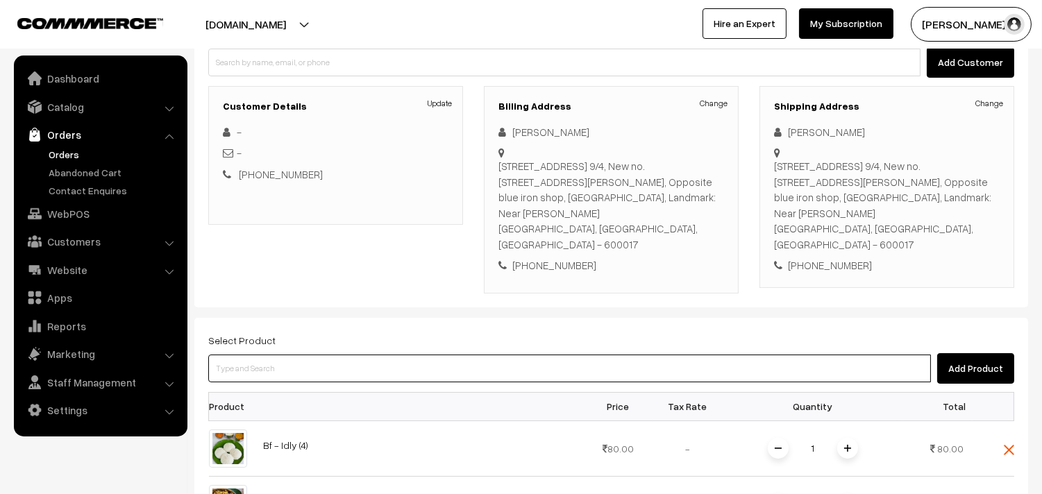
click at [285, 359] on input at bounding box center [569, 369] width 723 height 28
type input "coconut se"
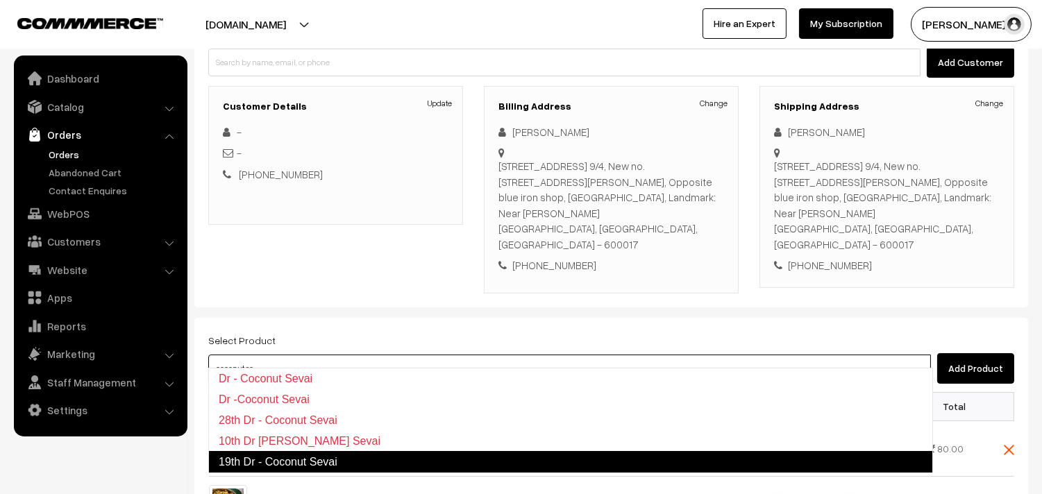
click at [297, 458] on link "19th Dr - Coconut Sevai" at bounding box center [570, 462] width 725 height 22
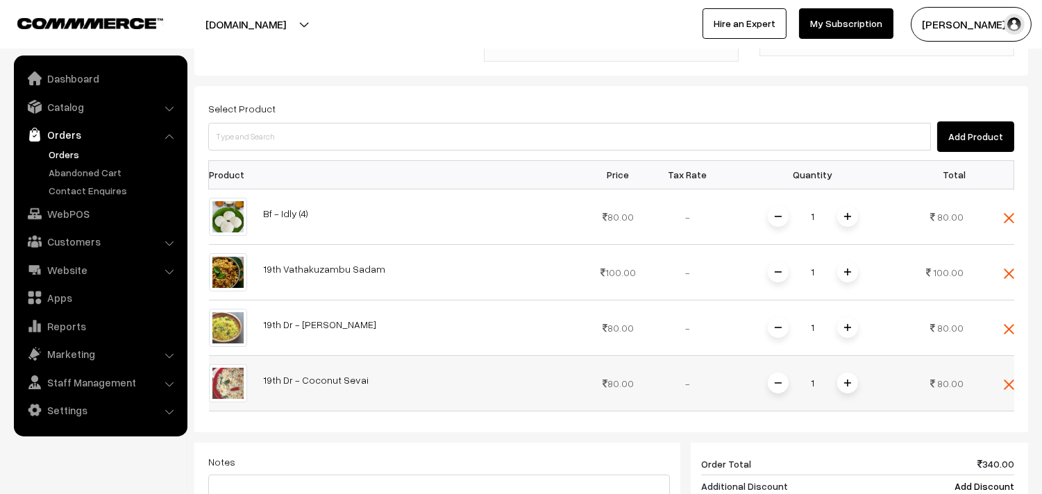
scroll to position [385, 0]
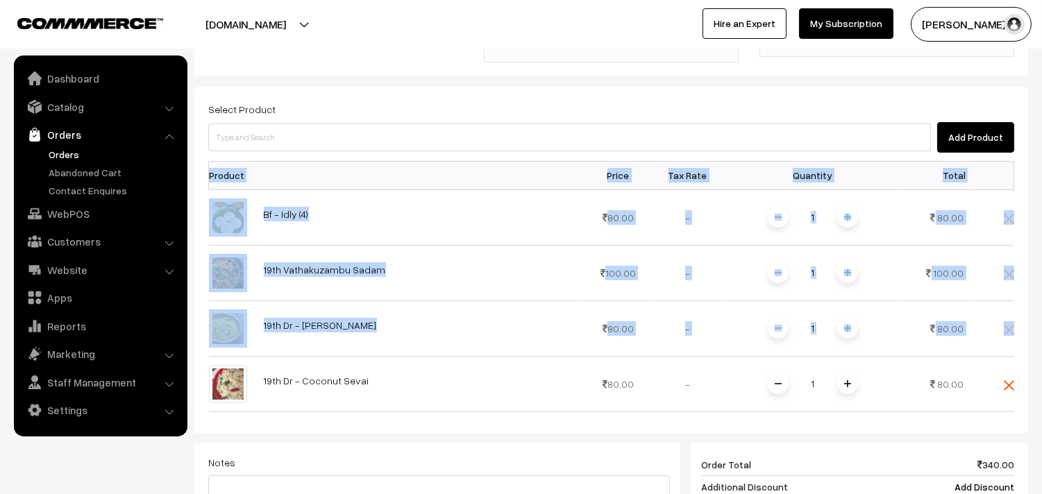
click at [1014, 316] on div "Select Product Add Product Product Price Tax Rate Quantity Total 1" at bounding box center [611, 383] width 834 height 592
click at [1012, 325] on img at bounding box center [1009, 330] width 10 height 10
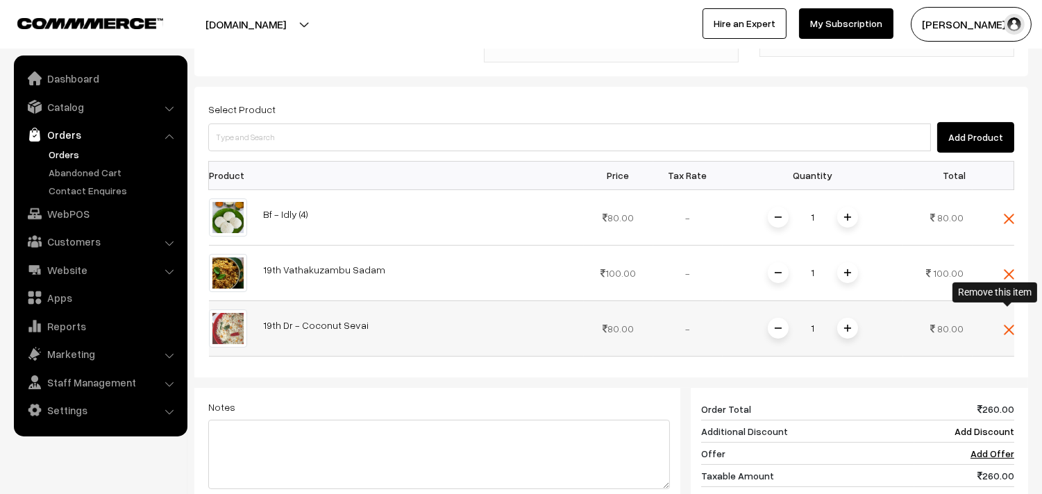
click at [1011, 325] on img at bounding box center [1009, 330] width 10 height 10
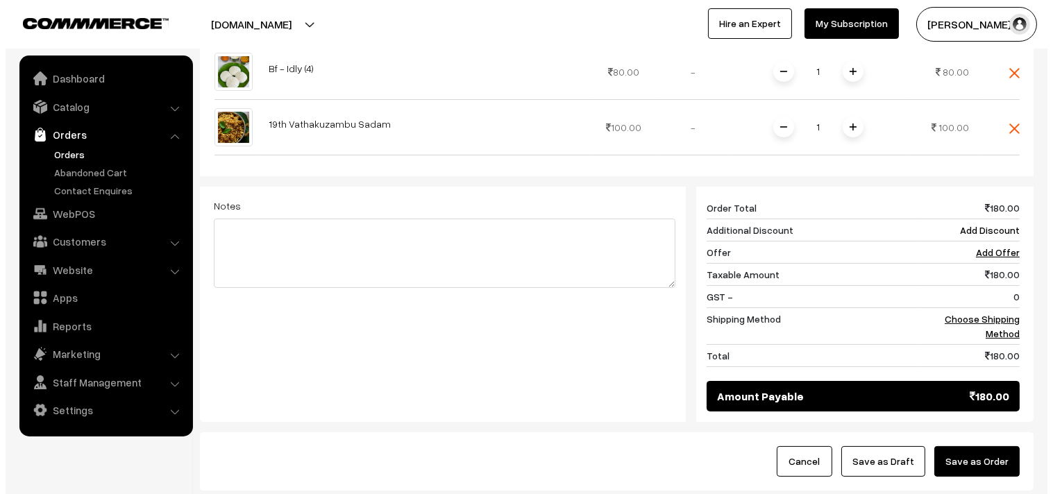
scroll to position [614, 0]
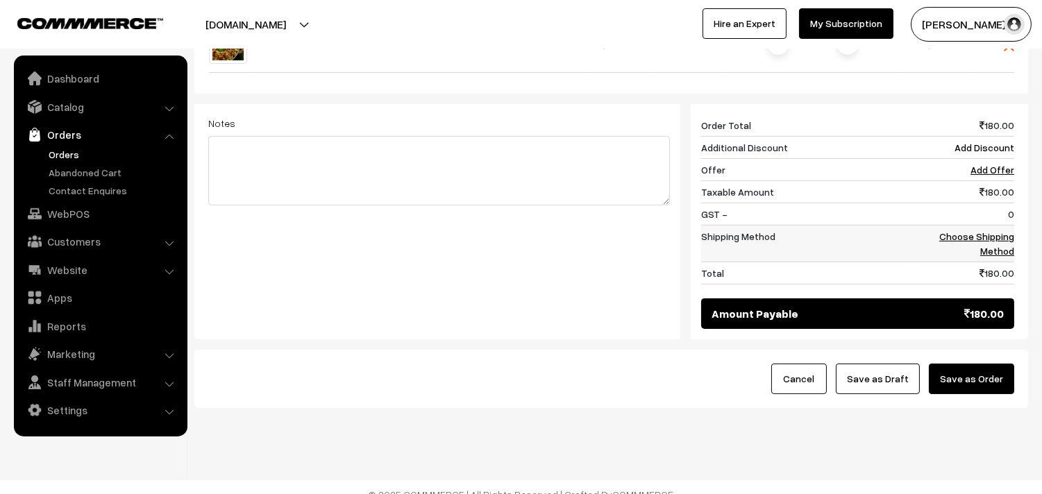
click at [970, 231] on link "Choose Shipping Method" at bounding box center [976, 244] width 75 height 26
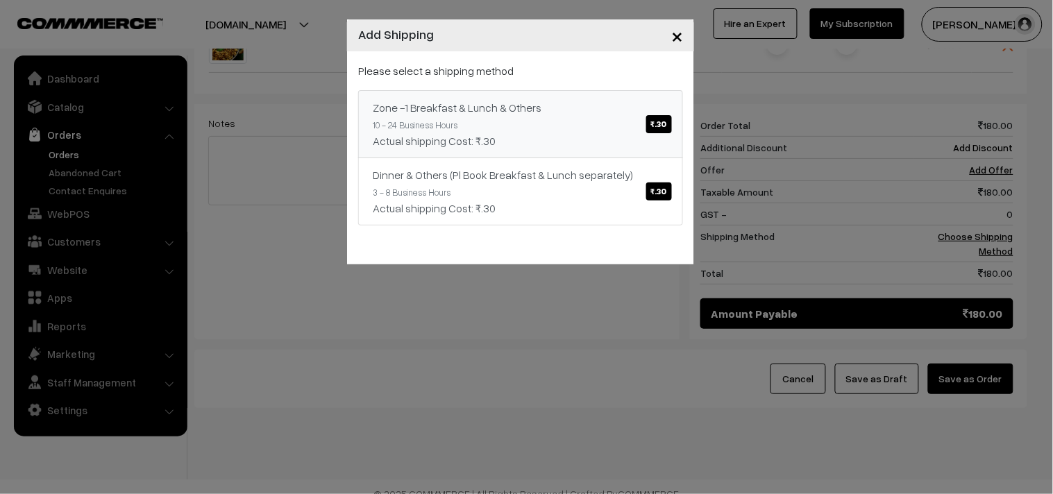
click at [633, 111] on div "Zone -1 Breakfast & Lunch & Others ₹.30" at bounding box center [521, 107] width 296 height 17
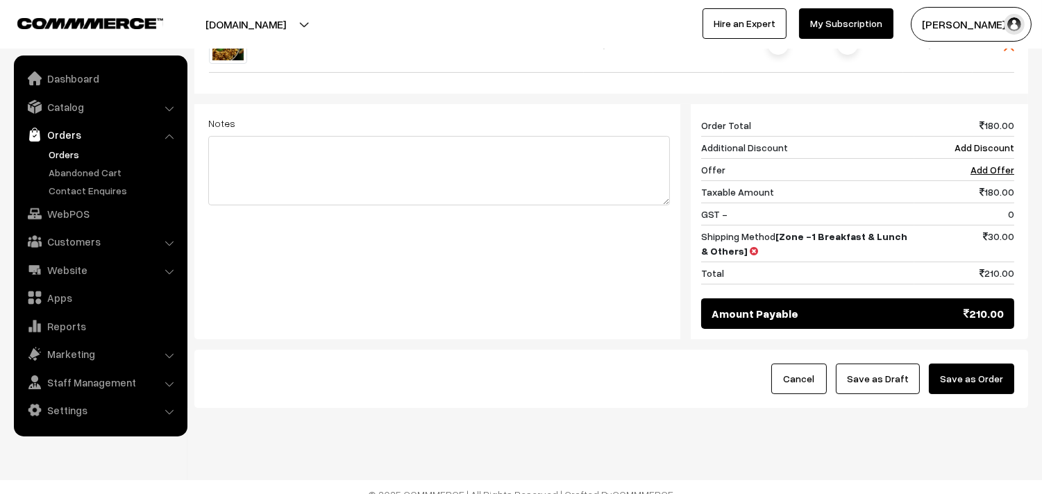
click at [994, 364] on button "Save as Order" at bounding box center [971, 379] width 85 height 31
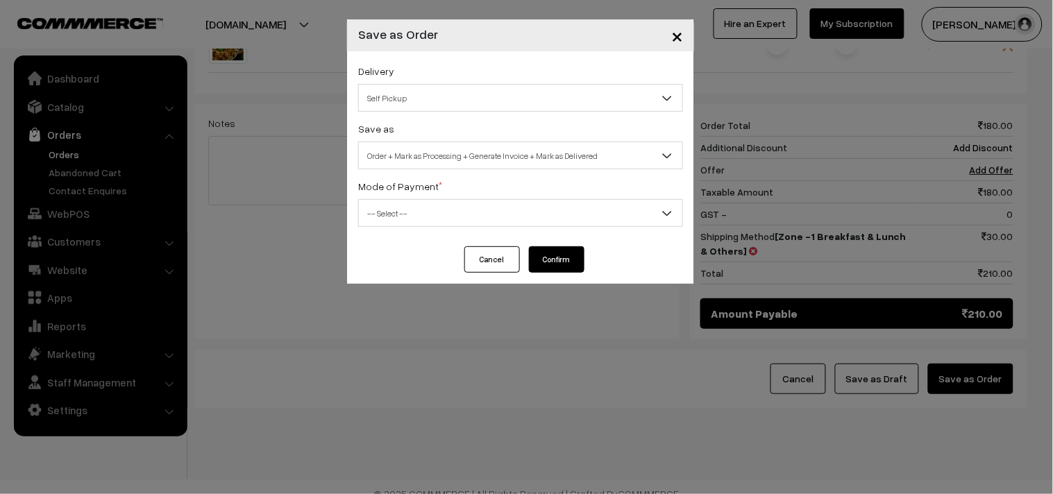
click at [379, 103] on span "Self Pickup" at bounding box center [521, 98] width 324 height 24
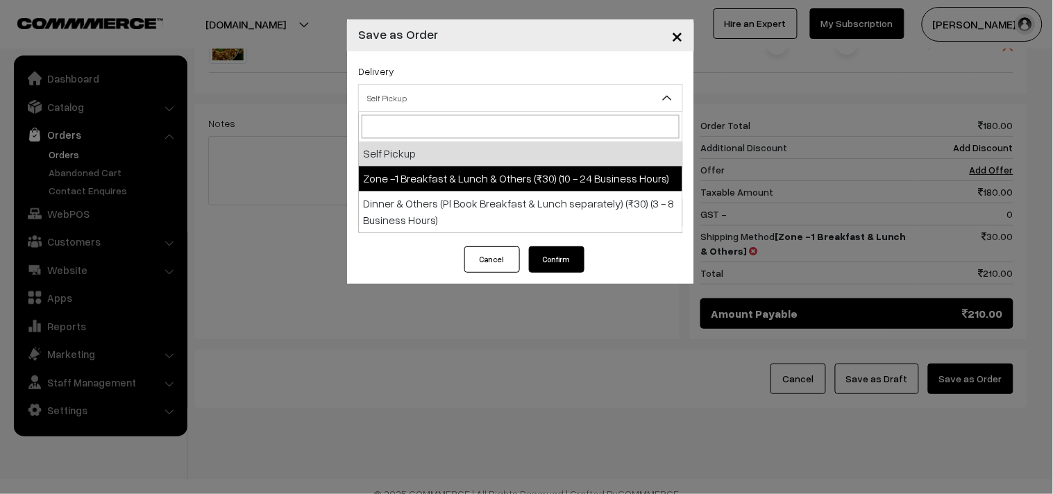
select select "ZON1"
select select "3"
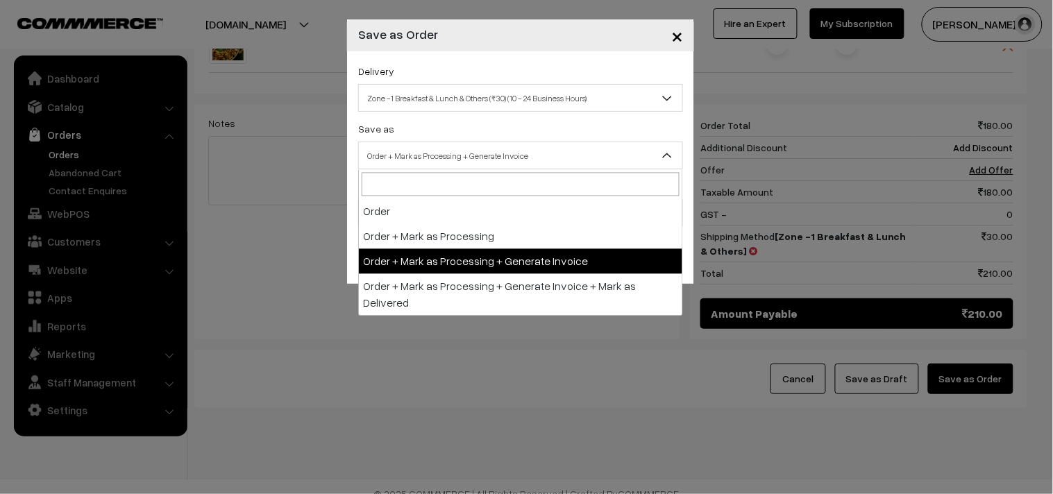
click at [437, 148] on span "Order + Mark as Processing + Generate Invoice" at bounding box center [521, 156] width 324 height 24
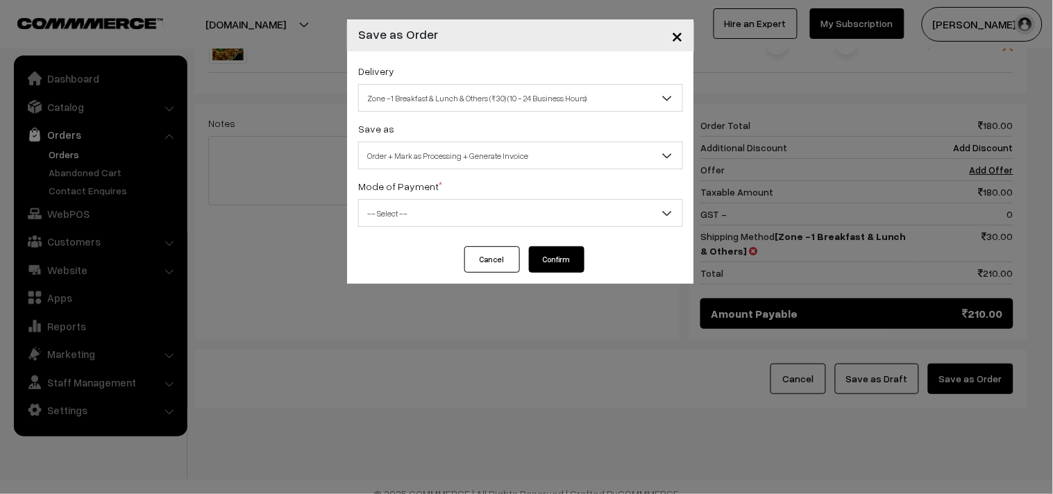
click at [417, 222] on span "-- Select --" at bounding box center [521, 213] width 324 height 24
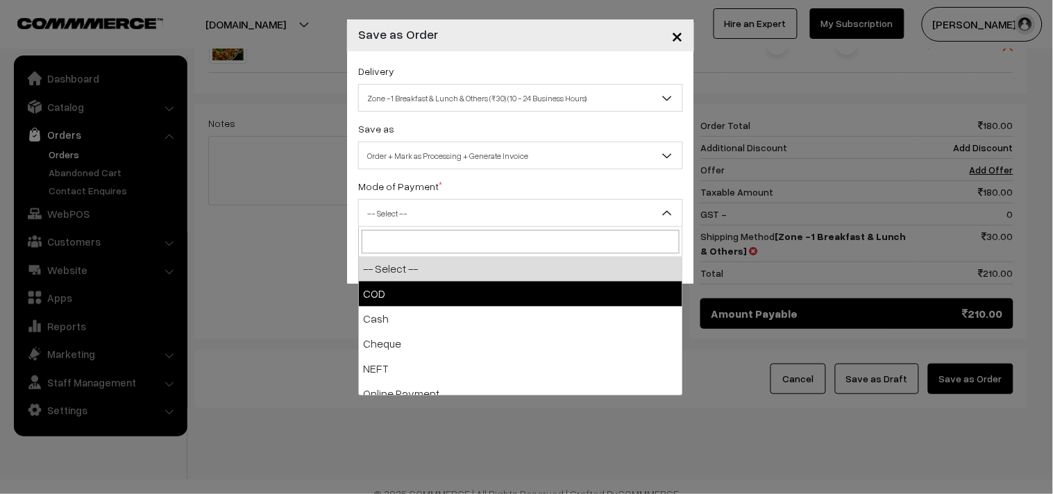
drag, startPoint x: 369, startPoint y: 288, endPoint x: 530, endPoint y: 283, distance: 161.9
select select "1"
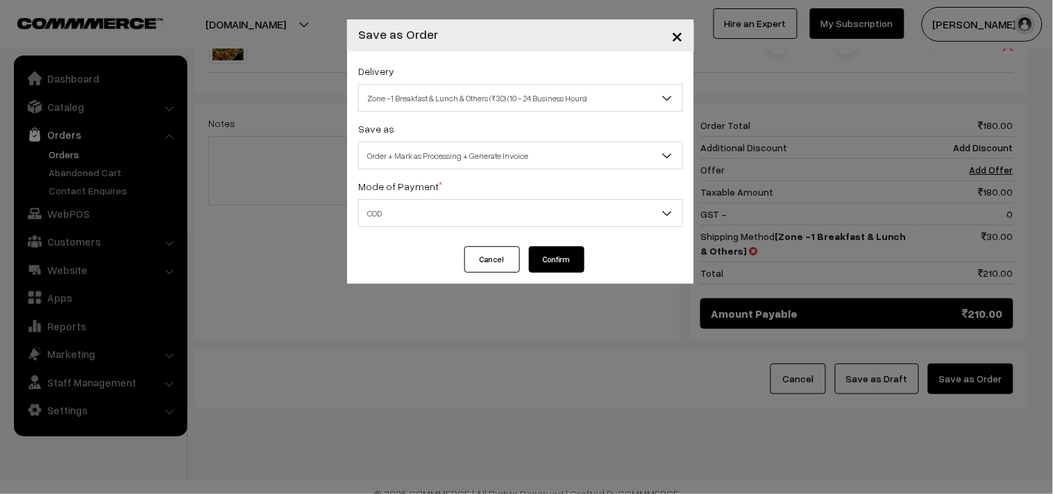
click at [559, 259] on button "Confirm" at bounding box center [557, 259] width 56 height 26
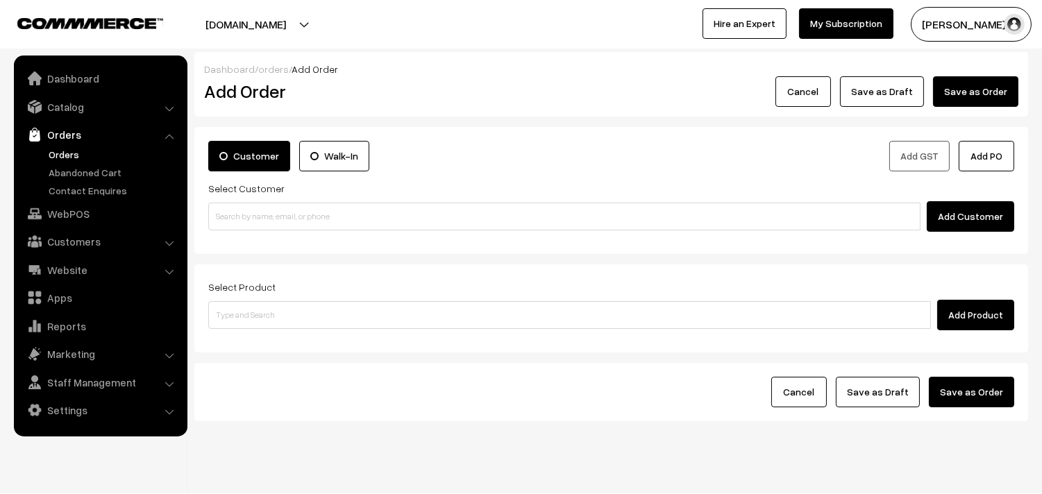
click at [67, 151] on link "Orders" at bounding box center [113, 154] width 137 height 15
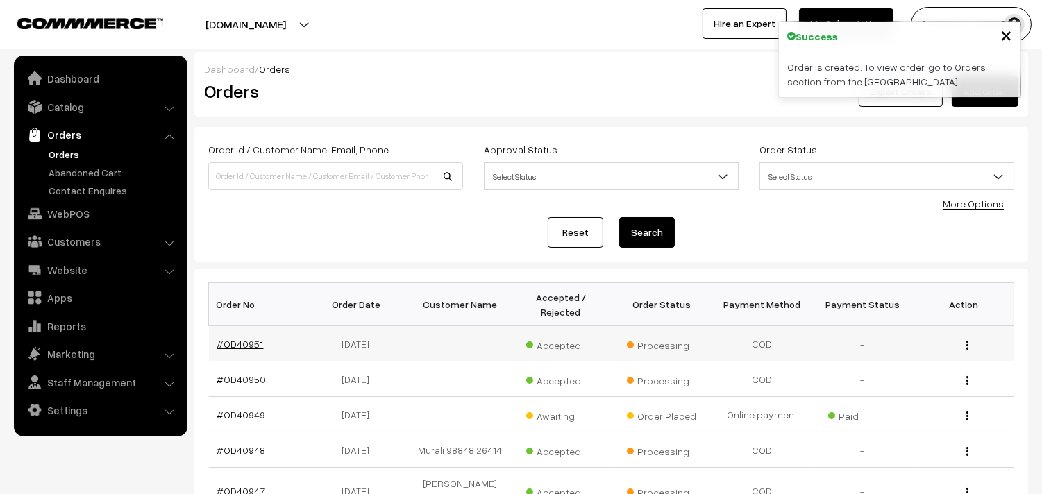
click at [245, 341] on link "#OD40951" at bounding box center [240, 344] width 47 height 12
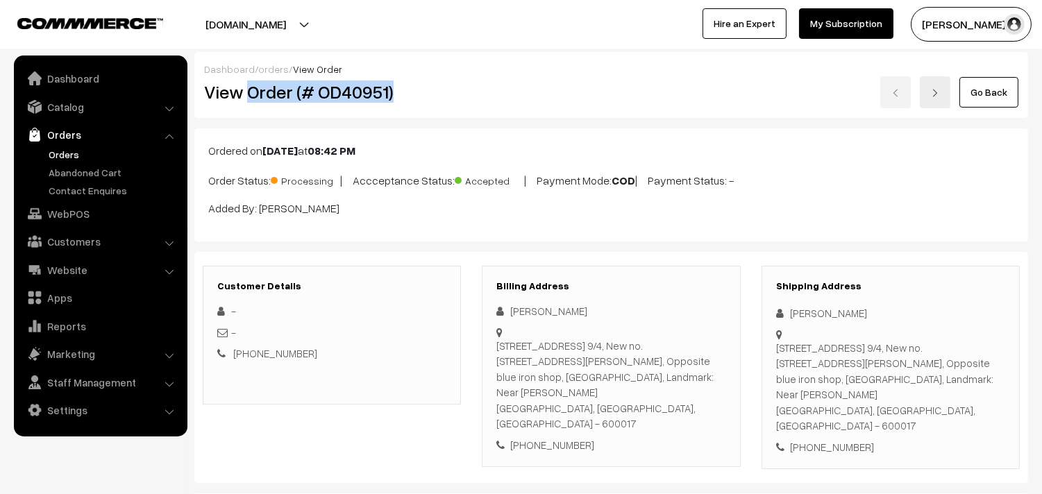
click at [414, 91] on h2 "View Order (# OD40951)" at bounding box center [333, 92] width 258 height 22
copy h2 "Order (# OD40951)"
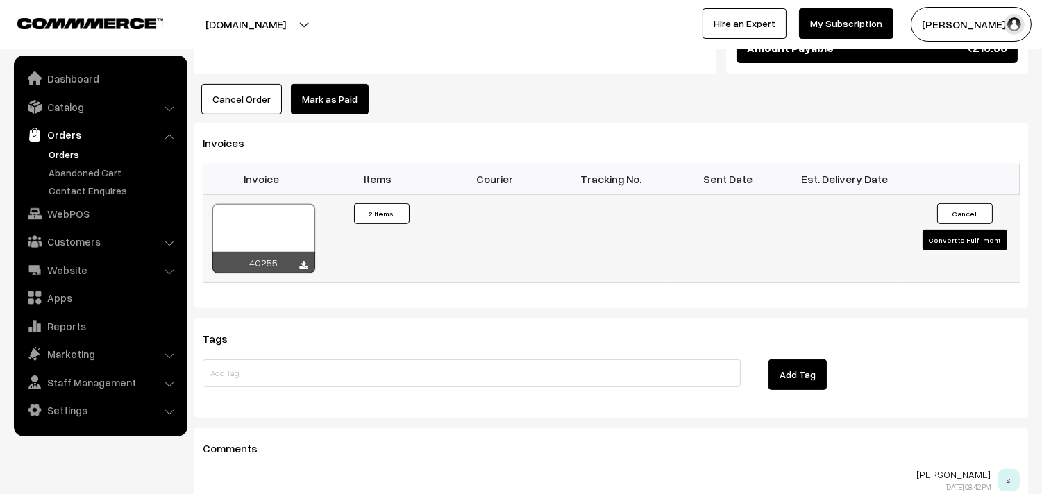
scroll to position [1003, 0]
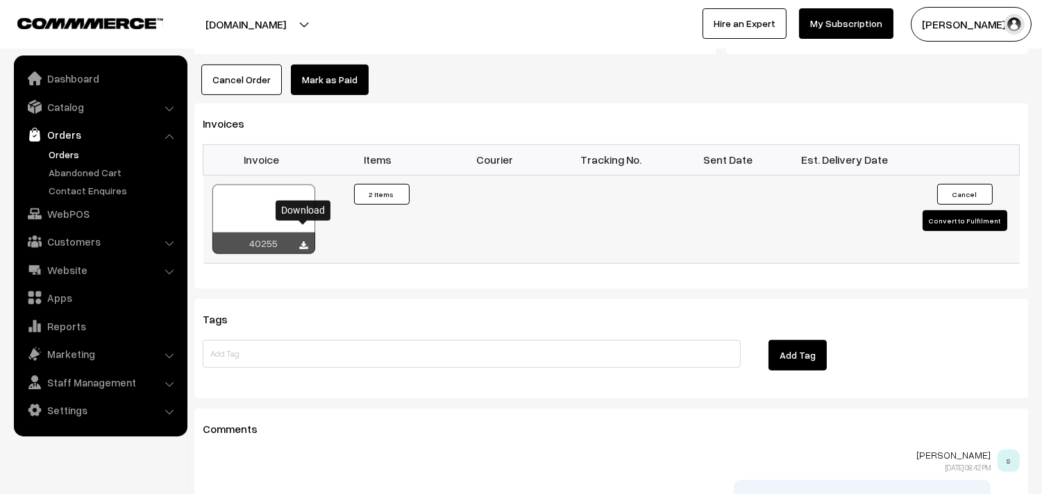
click at [302, 242] on icon at bounding box center [304, 246] width 8 height 9
click at [83, 217] on link "WebPOS" at bounding box center [99, 213] width 165 height 25
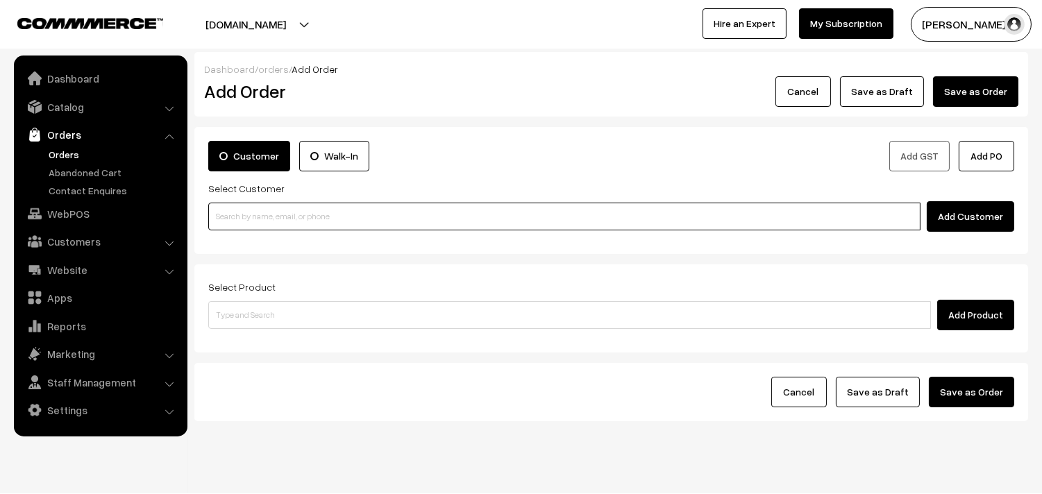
click at [274, 223] on input at bounding box center [564, 217] width 712 height 28
paste input "80569 32293"
click at [237, 206] on input "80569 32293" at bounding box center [564, 217] width 712 height 28
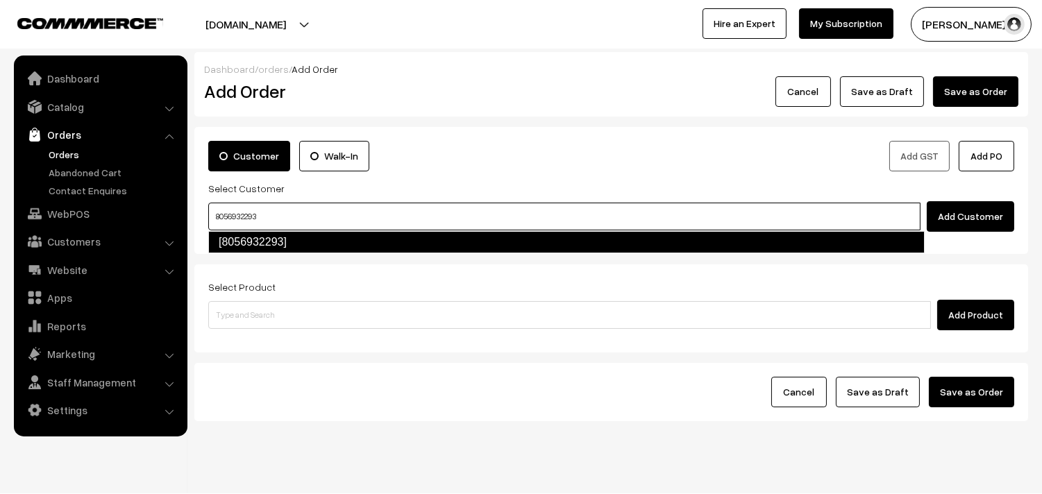
click at [255, 238] on link "[8056932293]" at bounding box center [566, 242] width 717 height 22
type input "8056932293"
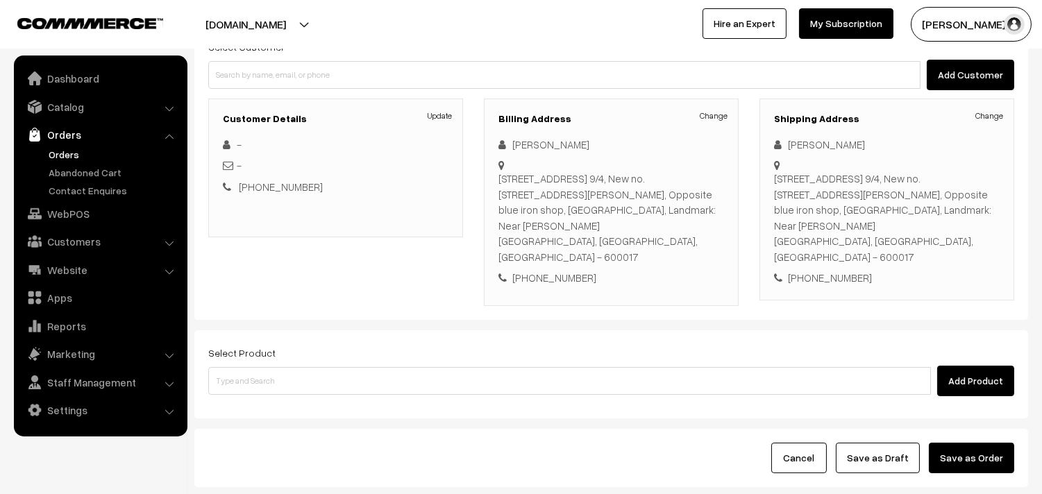
scroll to position [143, 0]
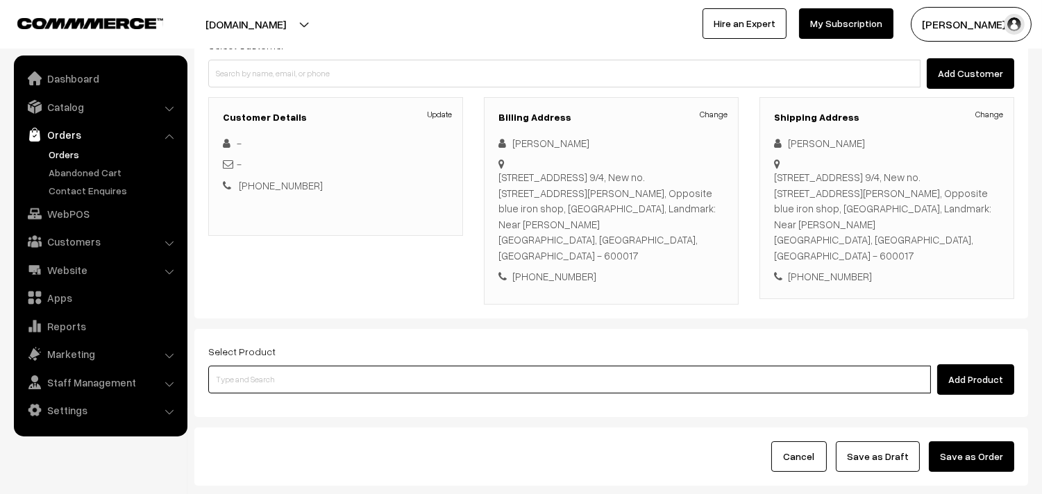
click at [240, 366] on input at bounding box center [569, 380] width 723 height 28
type input ","
type input "lemon sevai"
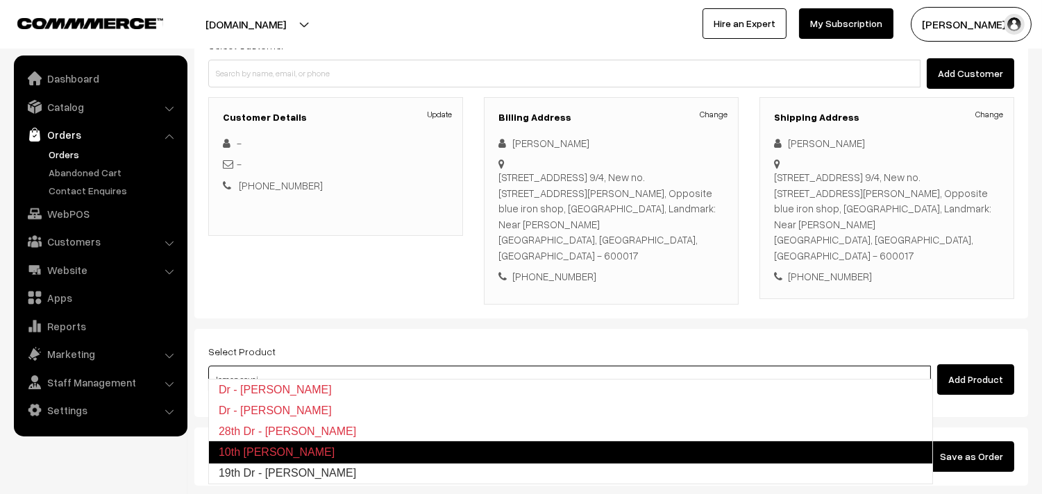
click at [278, 463] on link "19th Dr - [PERSON_NAME]" at bounding box center [570, 473] width 723 height 21
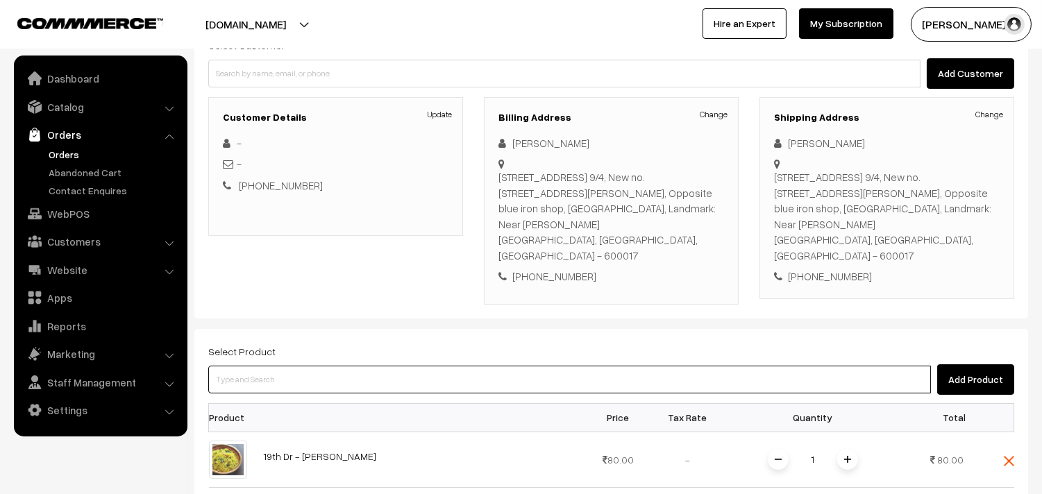
click at [282, 369] on input at bounding box center [569, 380] width 723 height 28
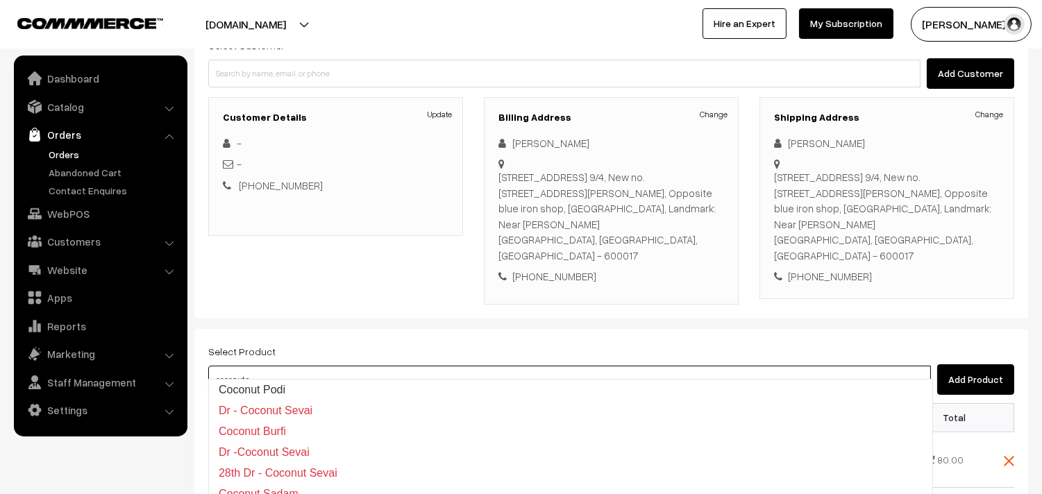
type input "coconut se"
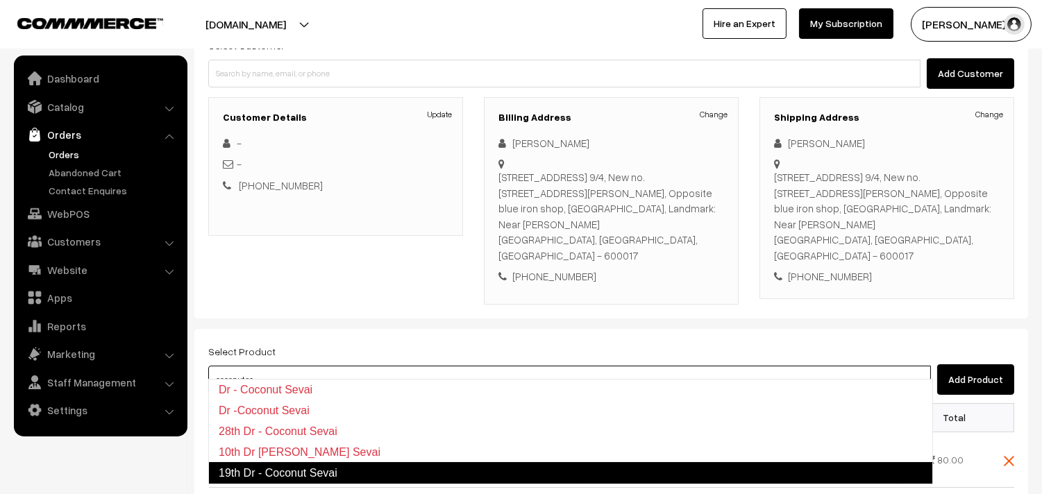
click at [283, 471] on link "19th Dr - Coconut Sevai" at bounding box center [570, 473] width 725 height 22
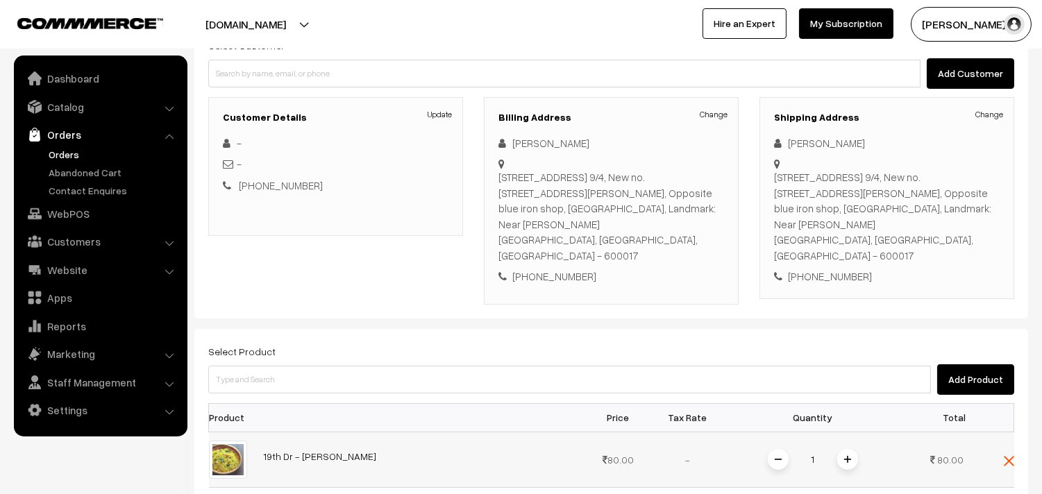
scroll to position [375, 0]
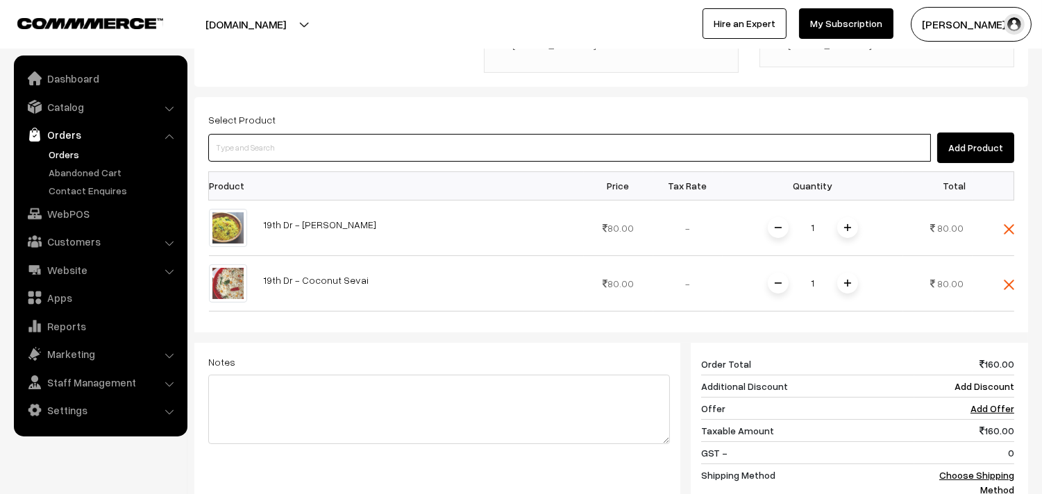
click at [285, 140] on input at bounding box center [569, 148] width 723 height 28
type input "chap"
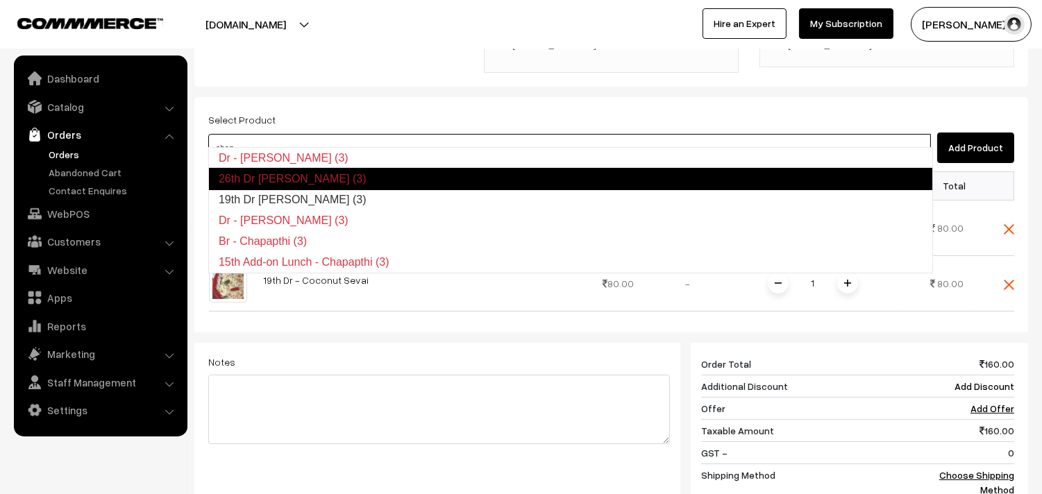
click at [287, 187] on link "26th Dr Methi Chapapthi (3)" at bounding box center [570, 179] width 725 height 22
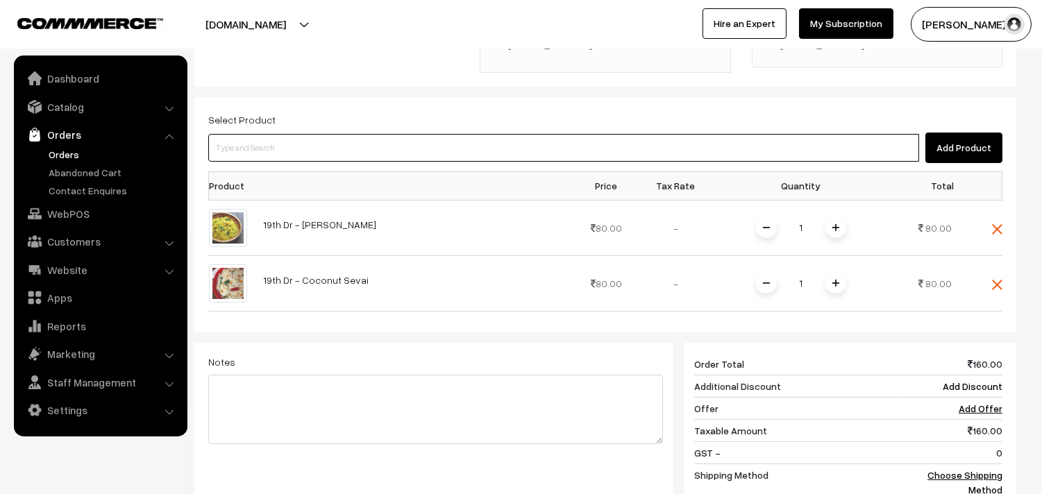
click at [267, 134] on input at bounding box center [563, 148] width 711 height 28
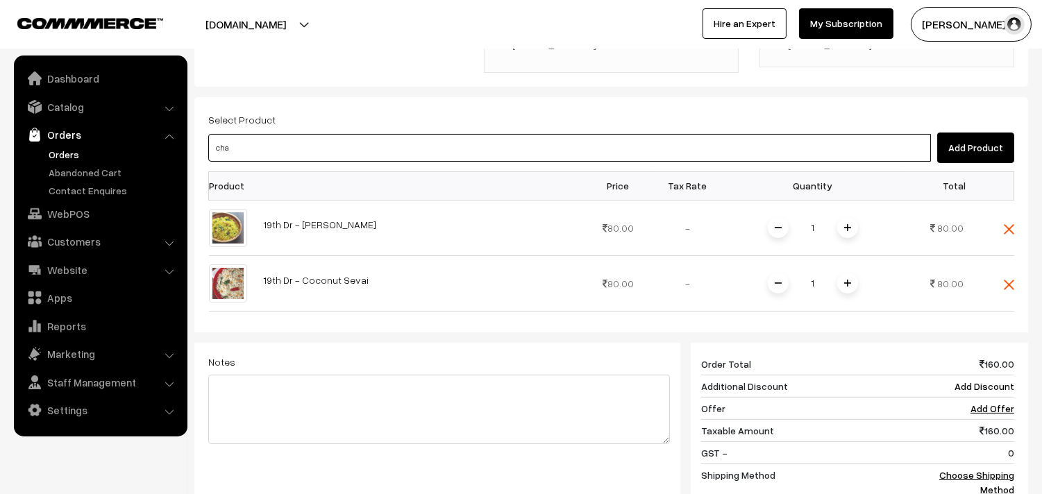
type input "chap"
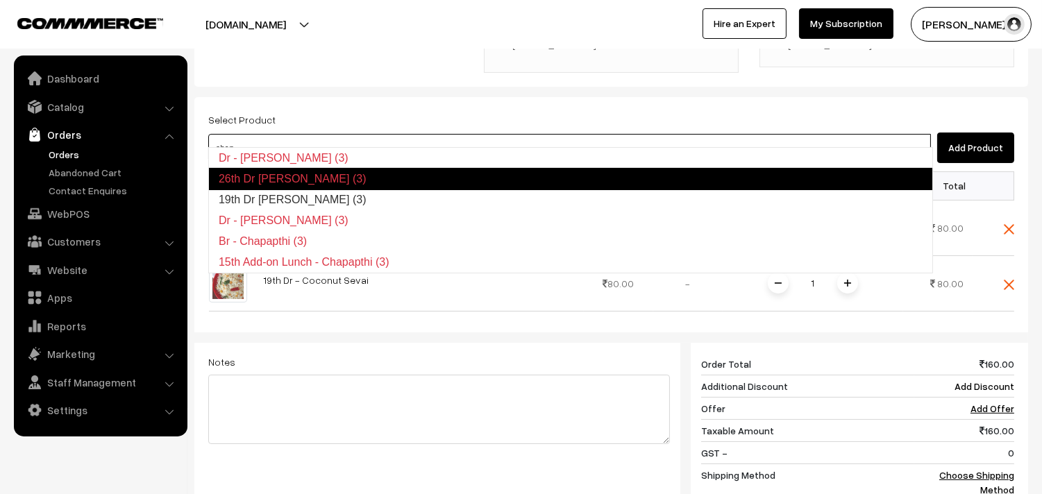
click at [275, 190] on link "19th Dr Chappathi (3)" at bounding box center [570, 200] width 723 height 21
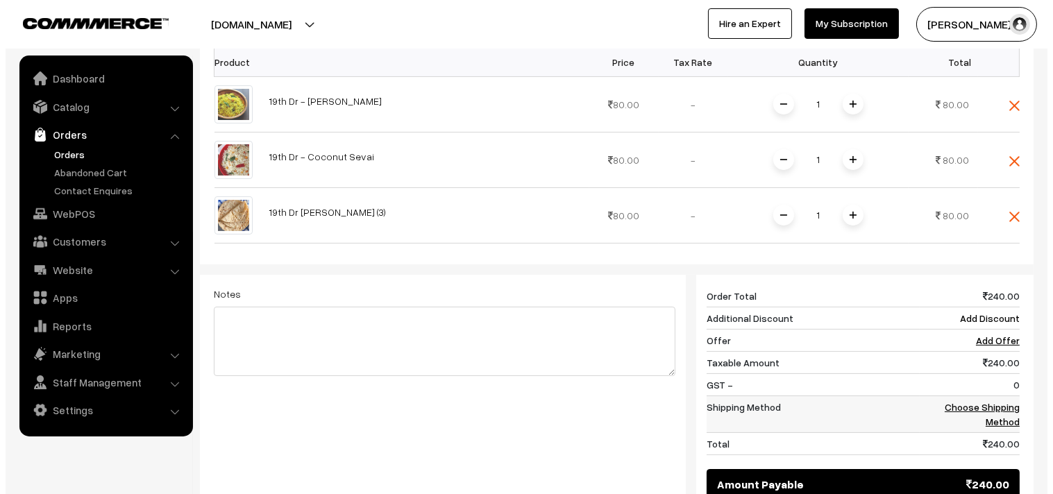
scroll to position [606, 0]
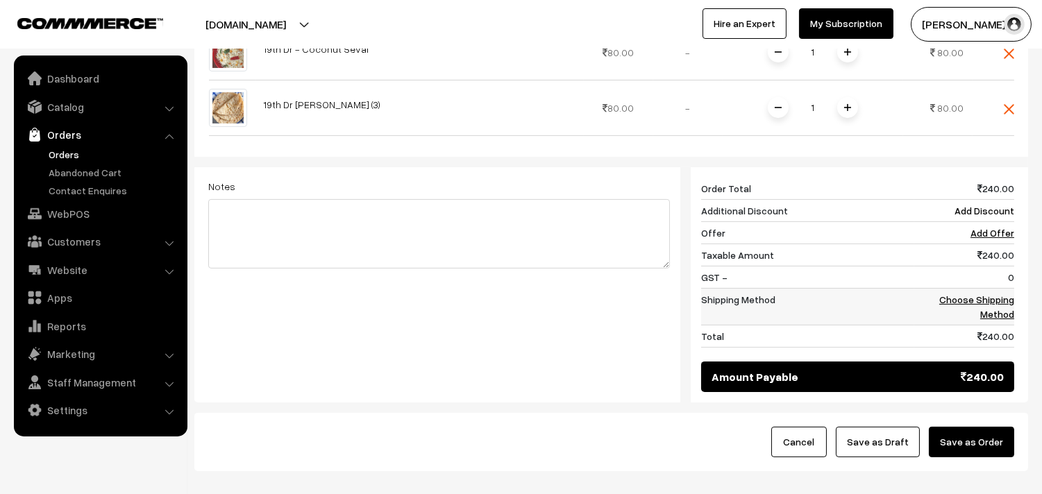
click at [991, 294] on link "Choose Shipping Method" at bounding box center [976, 307] width 75 height 26
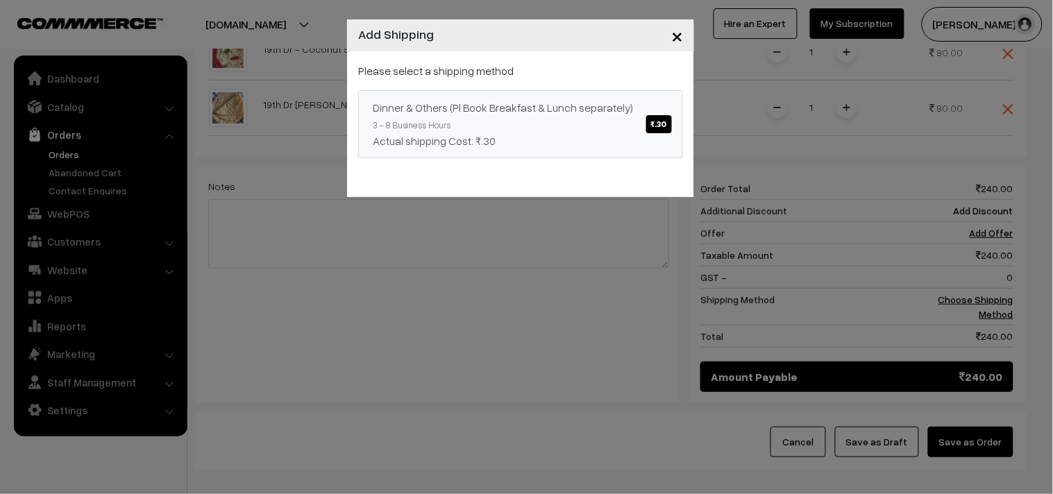
click at [641, 106] on div "Dinner & Others (Pl Book Breakfast & Lunch separately) ₹.30" at bounding box center [521, 107] width 296 height 17
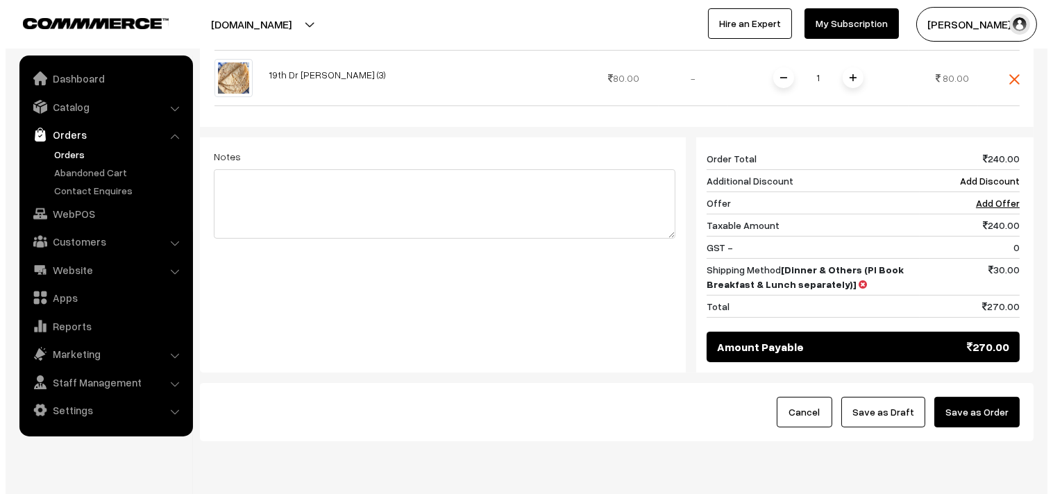
scroll to position [670, 0]
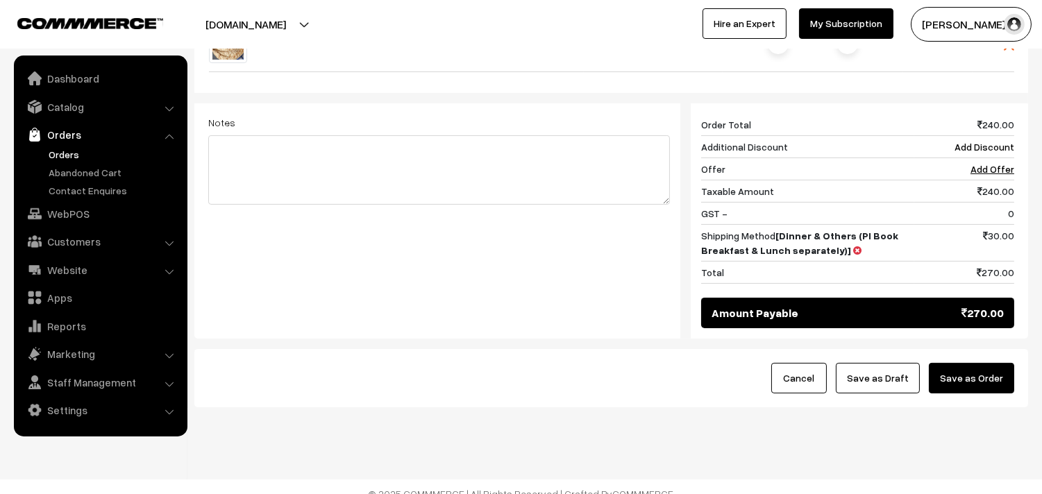
click at [955, 363] on button "Save as Order" at bounding box center [971, 378] width 85 height 31
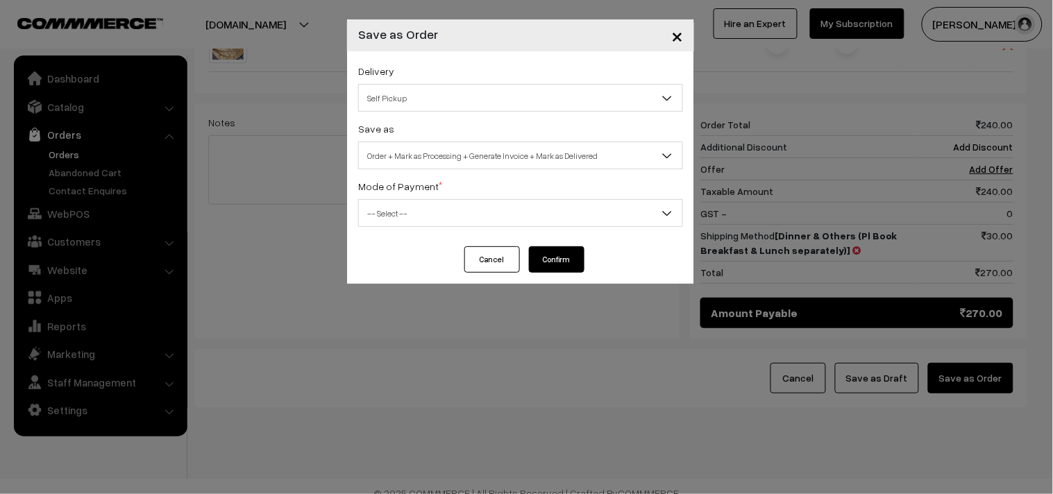
click at [408, 78] on div "Delivery Self Pickup Dinner & Others (Pl Book Breakfast & Lunch separately) (₹3…" at bounding box center [520, 86] width 325 height 49
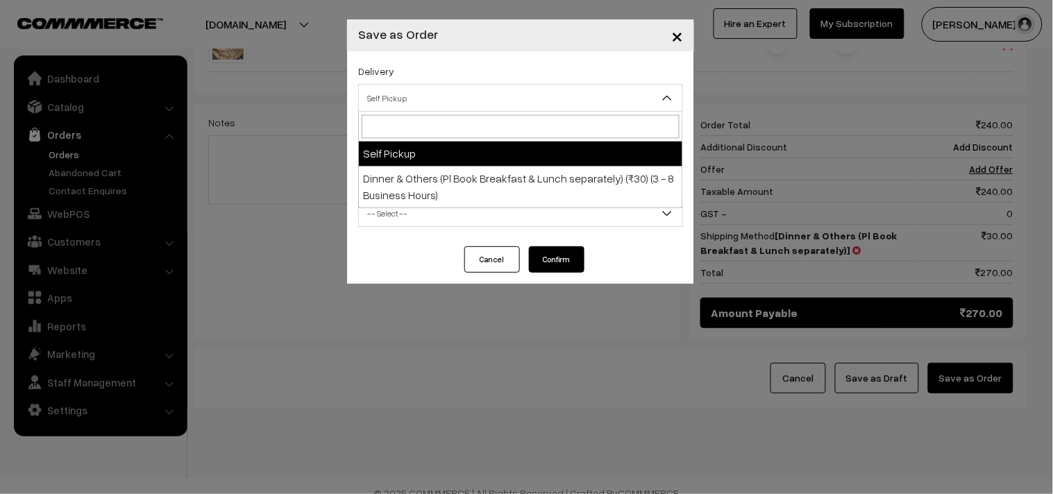
click at [415, 94] on span "Self Pickup" at bounding box center [521, 98] width 324 height 24
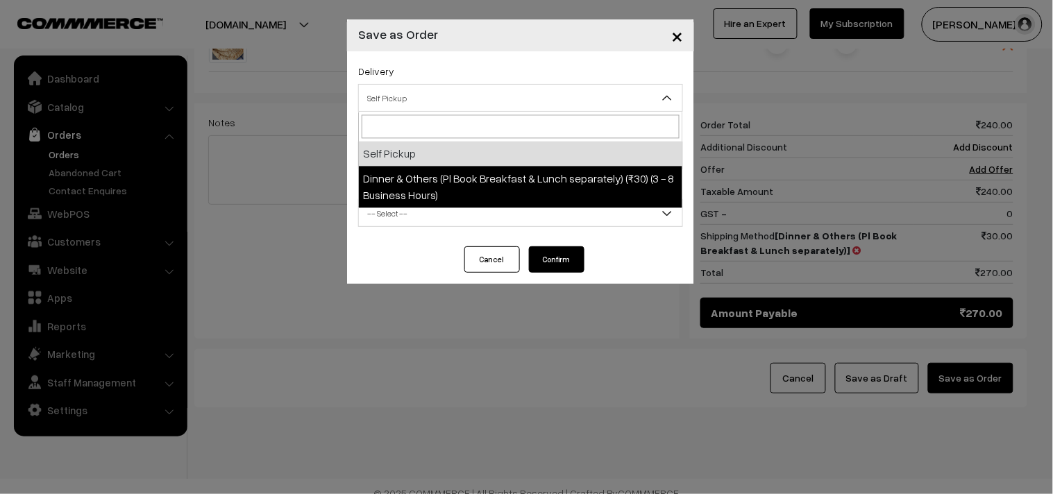
select select "DOP1"
select select "3"
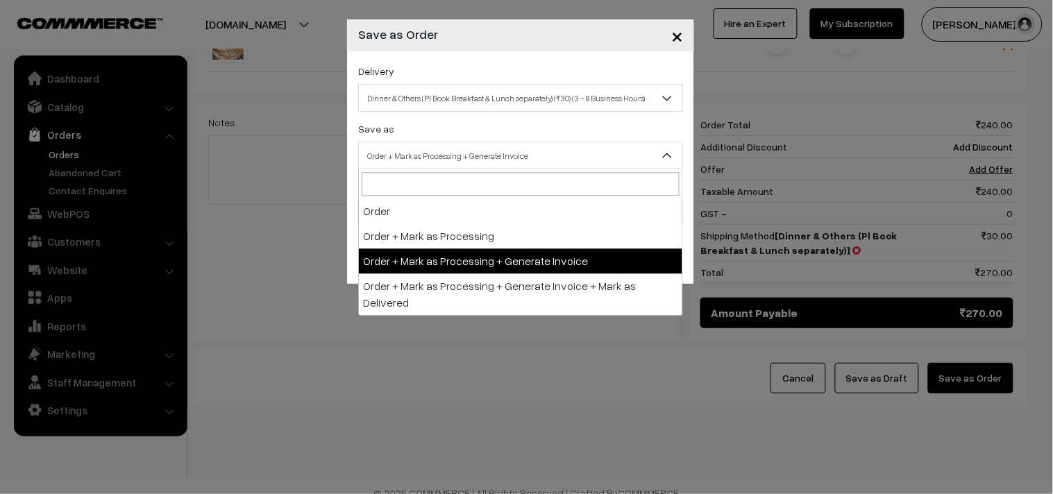
click at [435, 158] on span "Order + Mark as Processing + Generate Invoice" at bounding box center [521, 156] width 324 height 24
drag, startPoint x: 454, startPoint y: 247, endPoint x: 457, endPoint y: 260, distance: 12.8
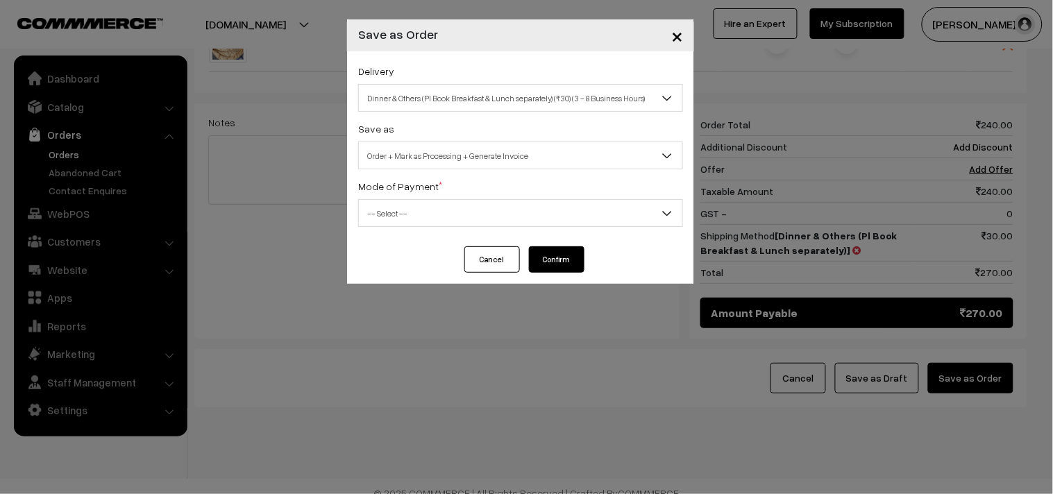
click at [424, 224] on span "-- Select --" at bounding box center [521, 213] width 324 height 24
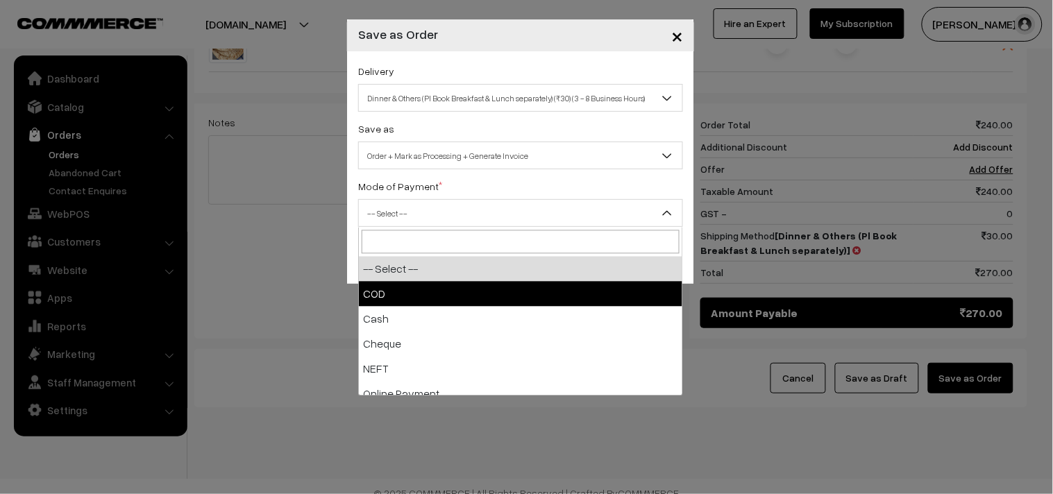
drag, startPoint x: 399, startPoint y: 297, endPoint x: 533, endPoint y: 285, distance: 135.2
select select "1"
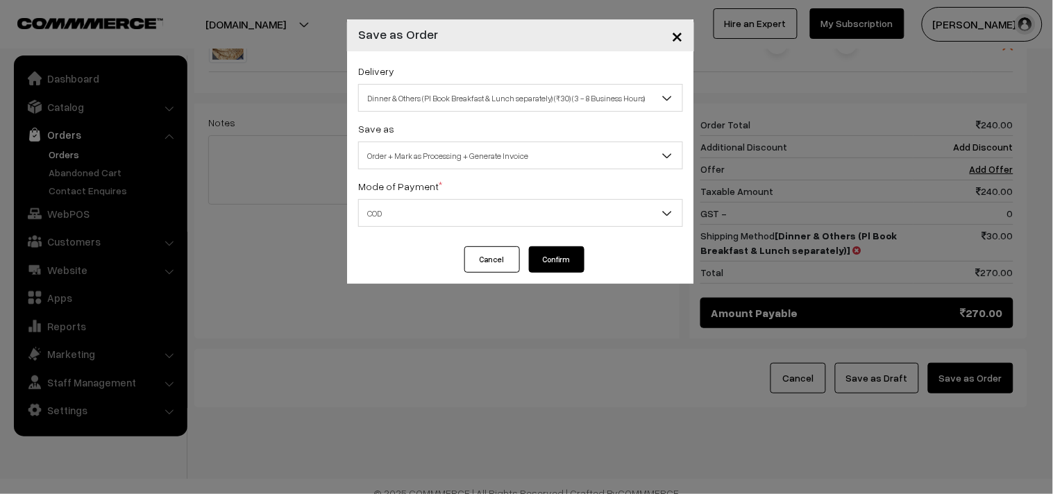
click at [542, 265] on button "Confirm" at bounding box center [557, 259] width 56 height 26
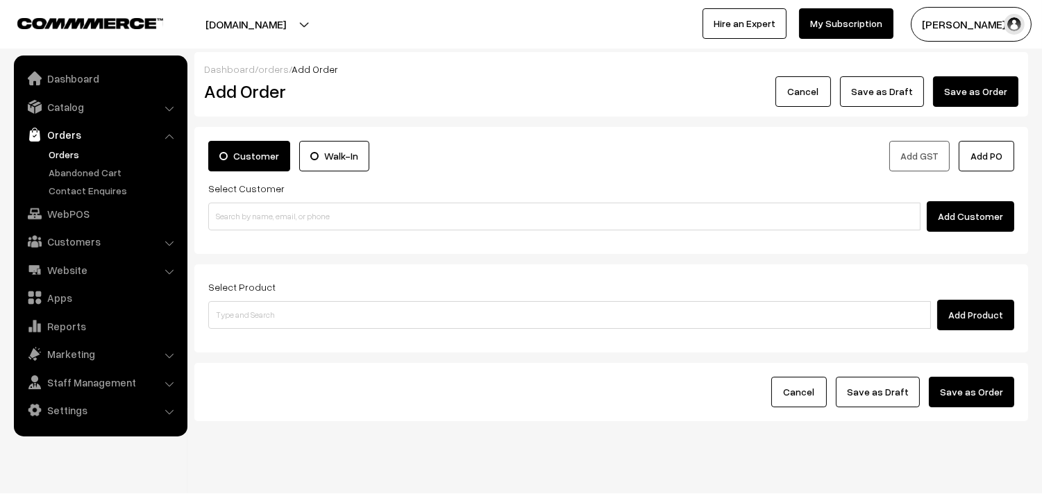
click at [70, 147] on link "Orders" at bounding box center [113, 154] width 137 height 15
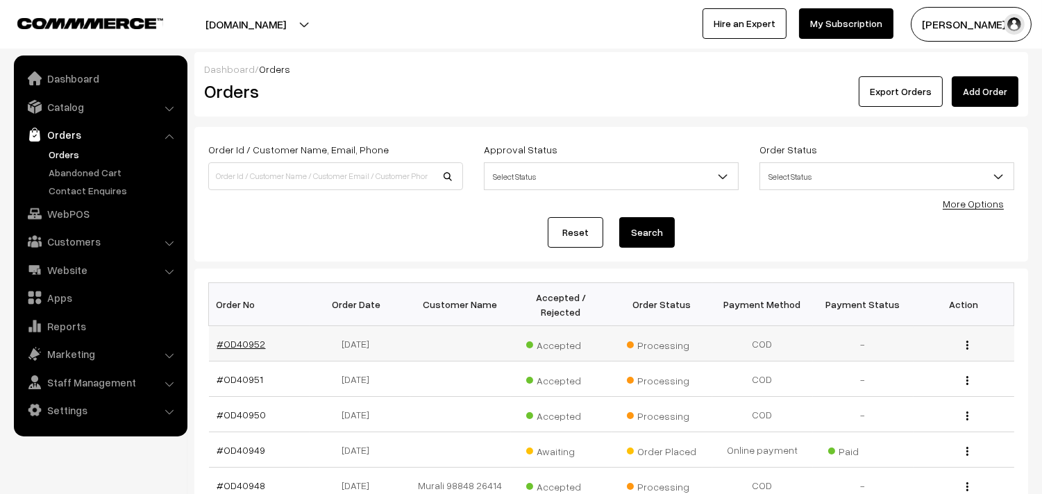
click at [243, 340] on link "#OD40952" at bounding box center [241, 344] width 49 height 12
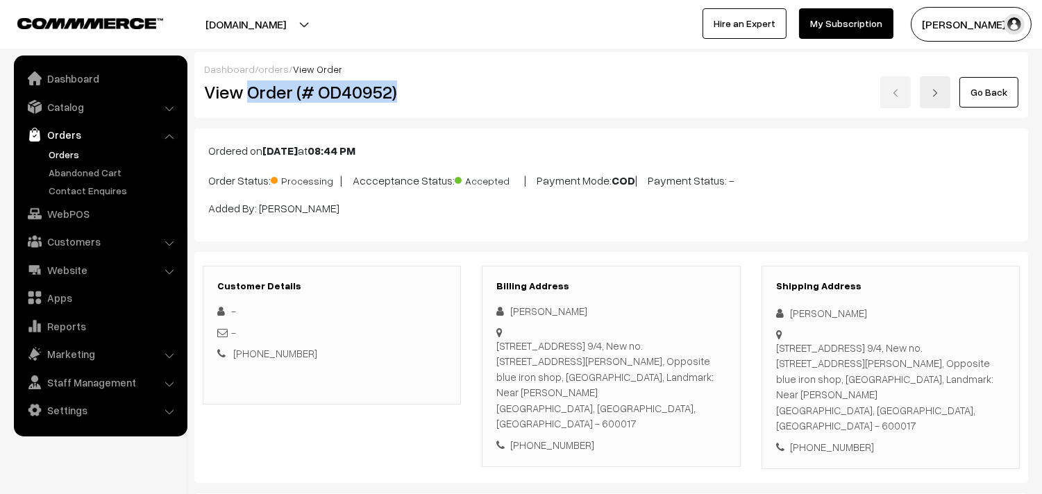
click at [430, 82] on h2 "View Order (# OD40952)" at bounding box center [333, 92] width 258 height 22
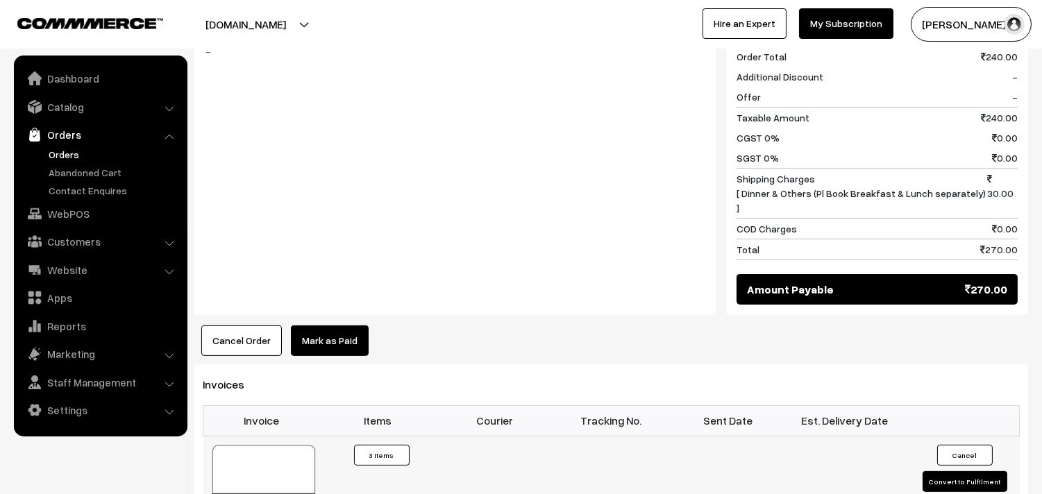
scroll to position [1080, 0]
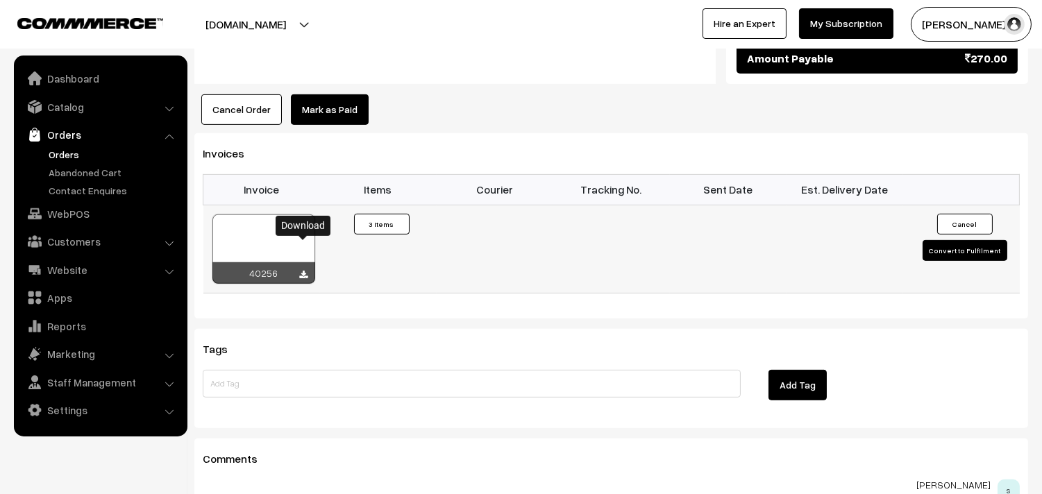
click at [304, 271] on icon at bounding box center [304, 275] width 8 height 9
click at [72, 151] on link "Orders" at bounding box center [113, 154] width 137 height 15
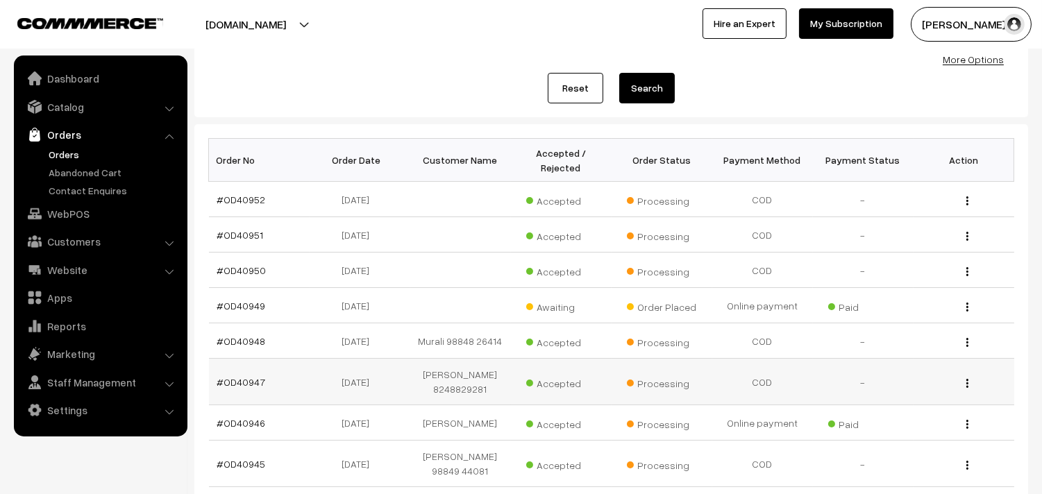
scroll to position [154, 0]
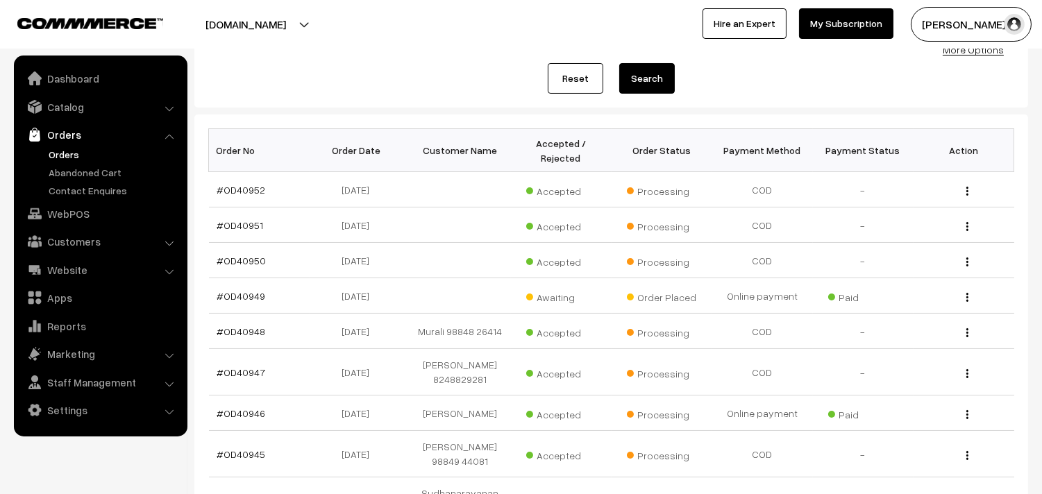
click at [52, 151] on link "Orders" at bounding box center [113, 154] width 137 height 15
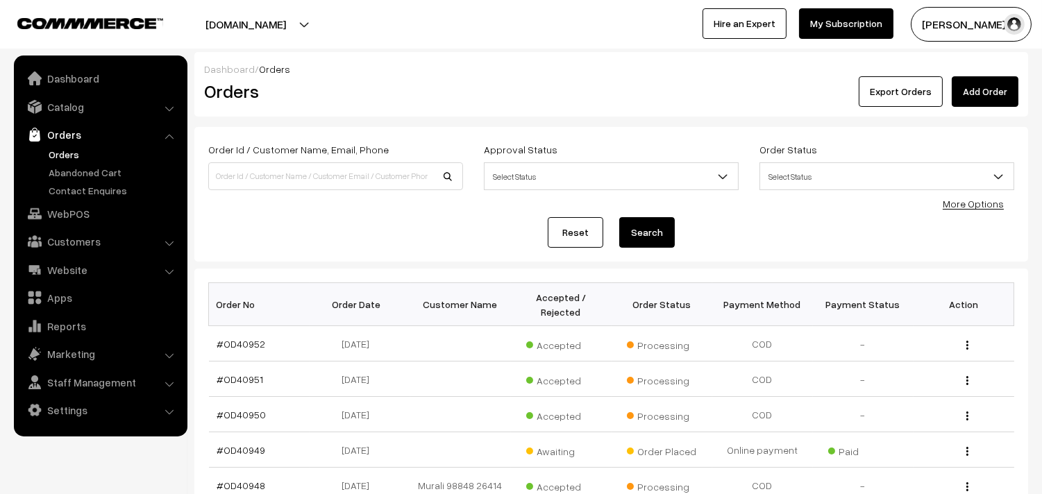
click at [80, 151] on link "Orders" at bounding box center [113, 154] width 137 height 15
click at [77, 157] on link "Orders" at bounding box center [113, 154] width 137 height 15
click at [72, 149] on link "Orders" at bounding box center [113, 154] width 137 height 15
click at [62, 218] on link "WebPOS" at bounding box center [99, 213] width 165 height 25
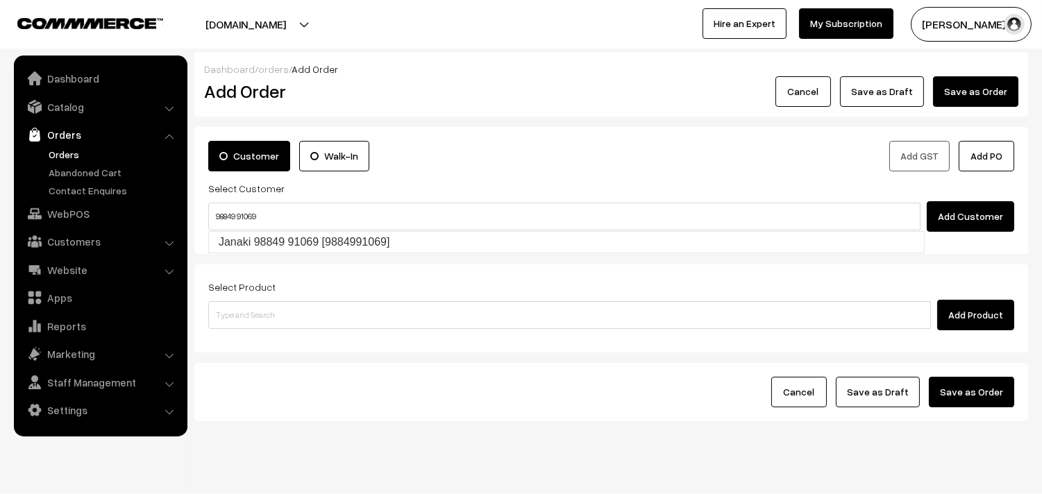
click at [240, 208] on input "98849 91069" at bounding box center [564, 217] width 712 height 28
click at [394, 233] on link "Janaki 98849 91069 [9884991069]" at bounding box center [566, 242] width 715 height 21
type input "98849 91069"
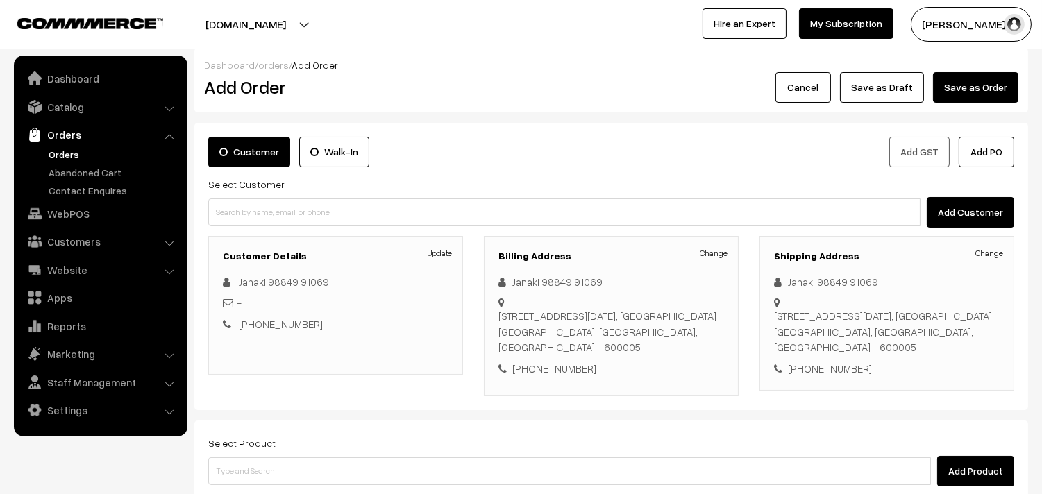
scroll to position [189, 0]
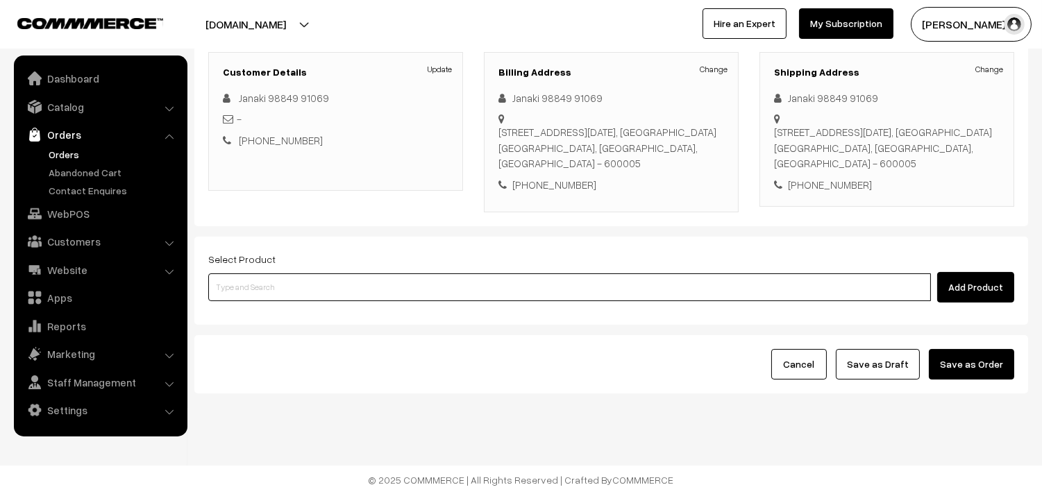
click at [281, 295] on input at bounding box center [569, 288] width 723 height 28
type input "idly"
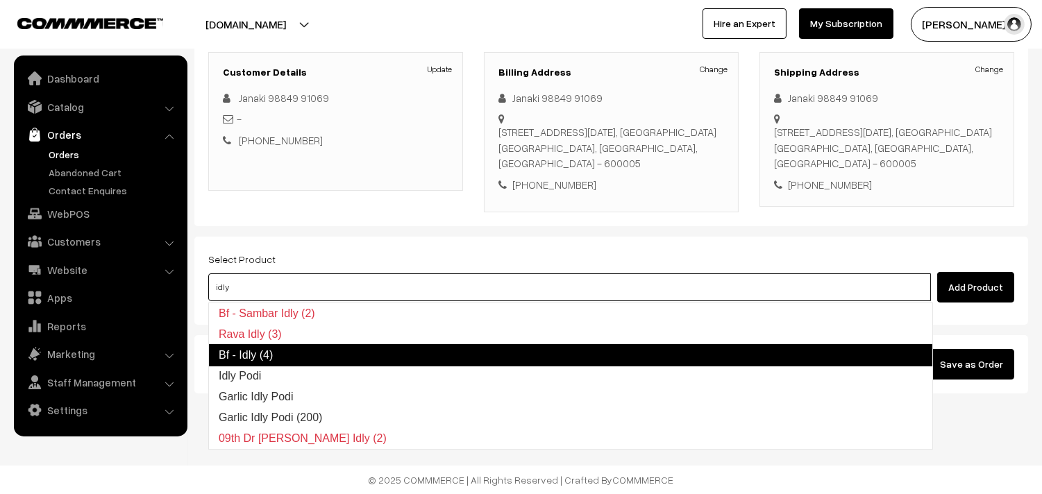
click at [271, 349] on link "Bf - Idly (4)" at bounding box center [570, 355] width 725 height 22
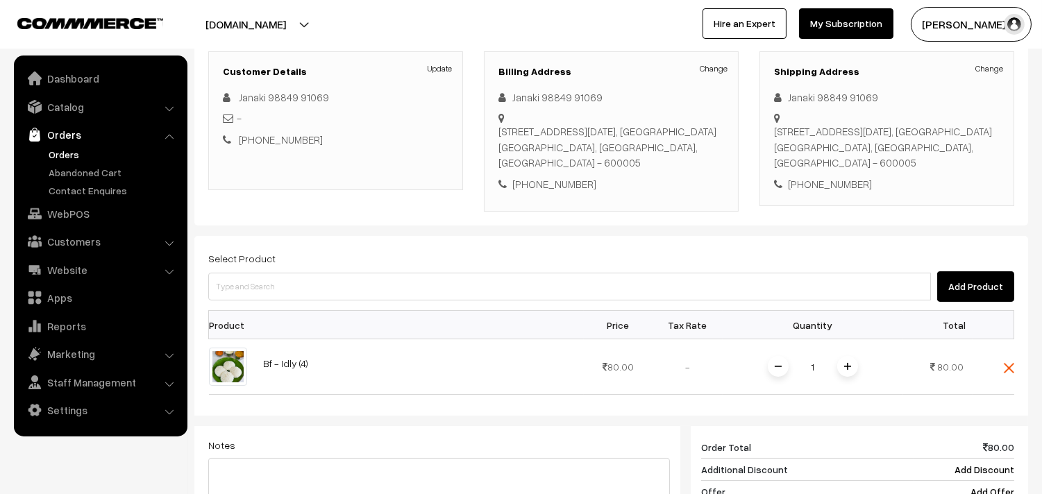
click at [630, 420] on div at bounding box center [611, 421] width 834 height 10
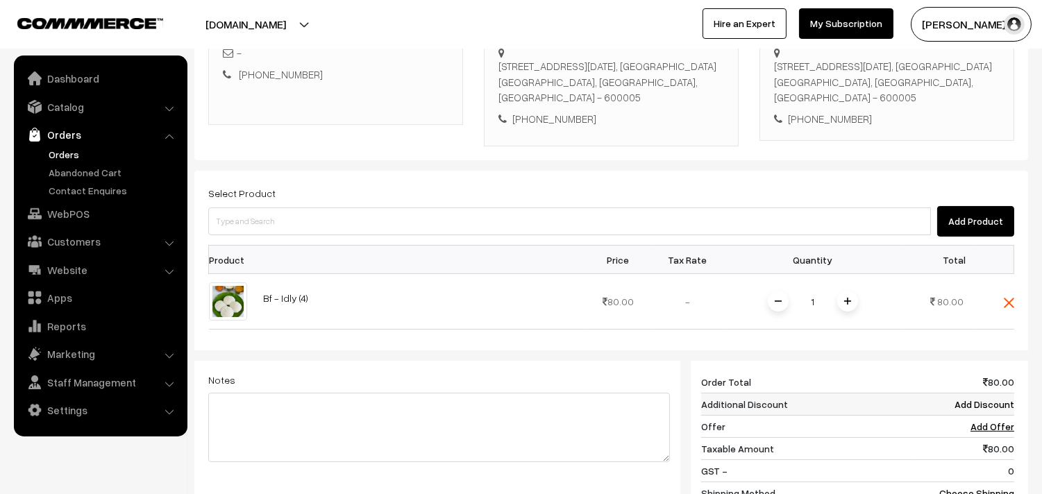
scroll to position [266, 0]
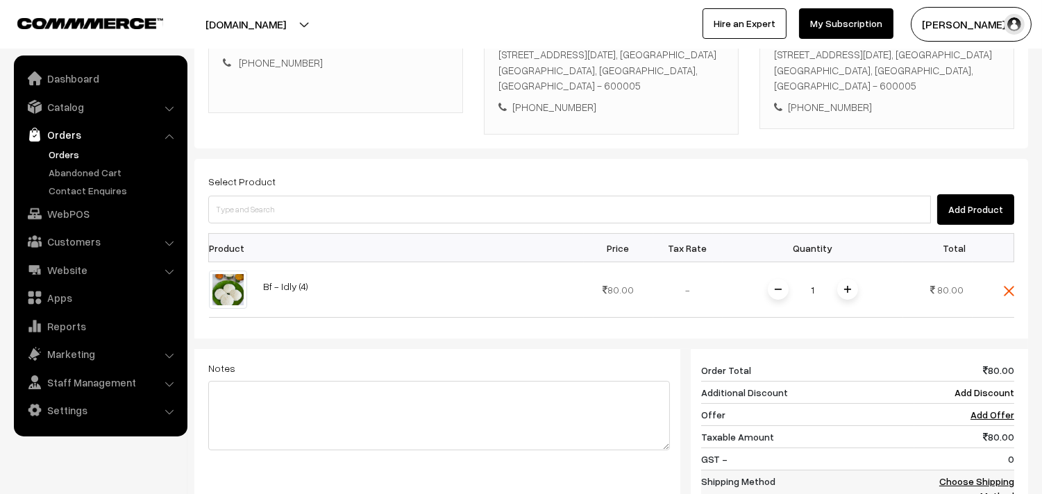
click at [990, 484] on link "Choose Shipping Method" at bounding box center [976, 489] width 75 height 26
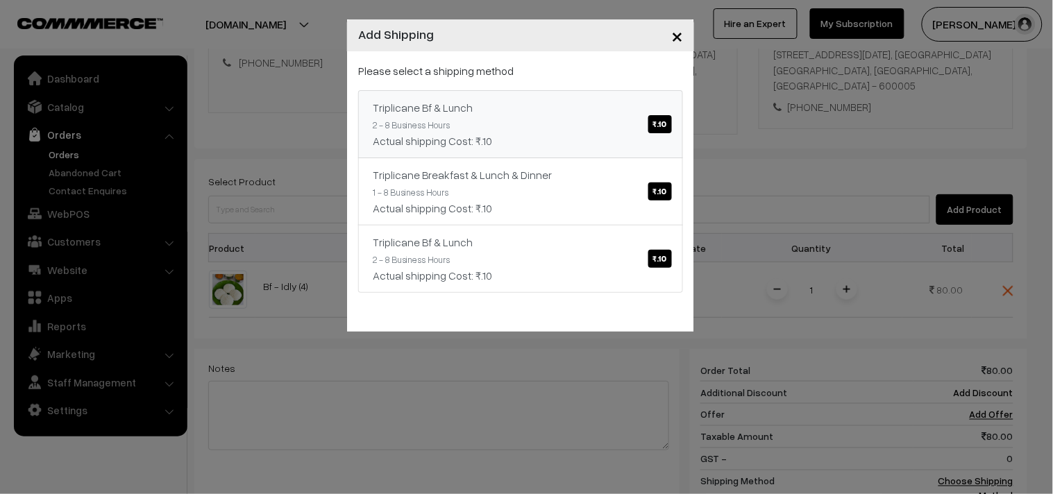
click at [500, 124] on link "Triplicane Bf & Lunch ₹.10 2 - 8 Business Hours Actual shipping Cost: ₹.10" at bounding box center [520, 124] width 325 height 68
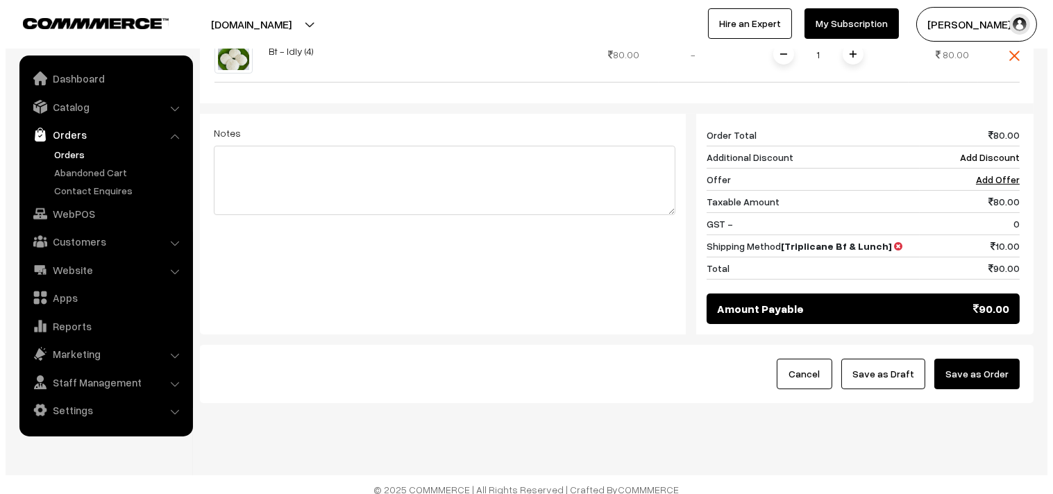
scroll to position [512, 0]
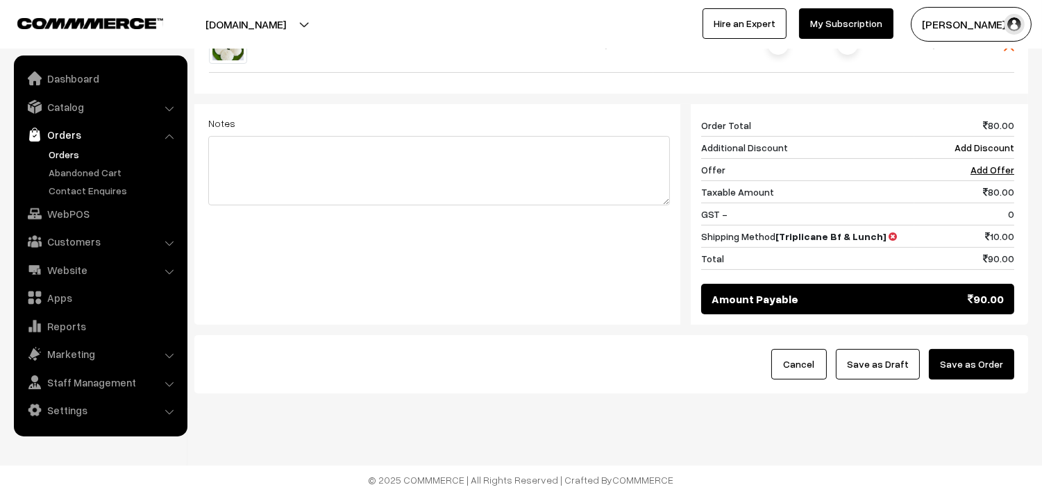
click at [969, 365] on button "Save as Order" at bounding box center [971, 364] width 85 height 31
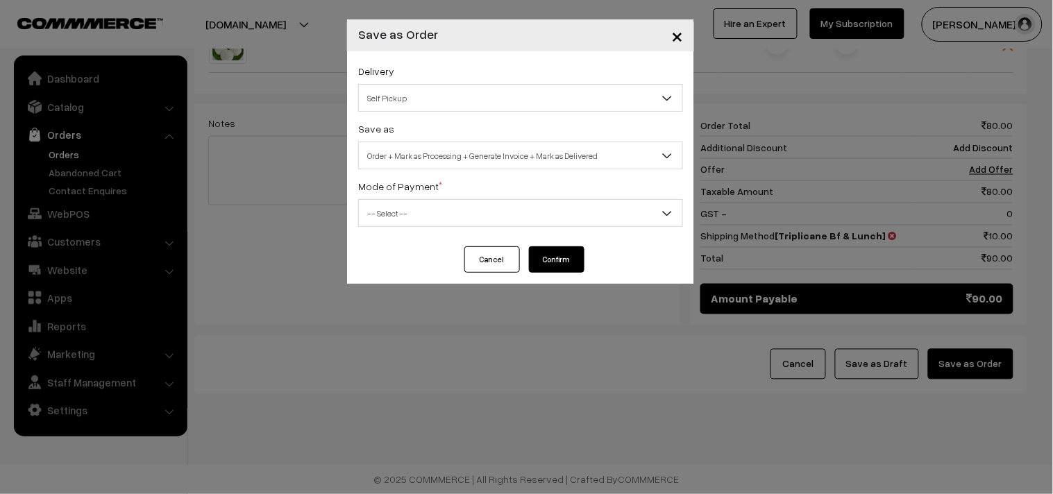
drag, startPoint x: 472, startPoint y: 104, endPoint x: 464, endPoint y: 106, distance: 8.6
click at [469, 103] on span "Self Pickup" at bounding box center [521, 98] width 324 height 24
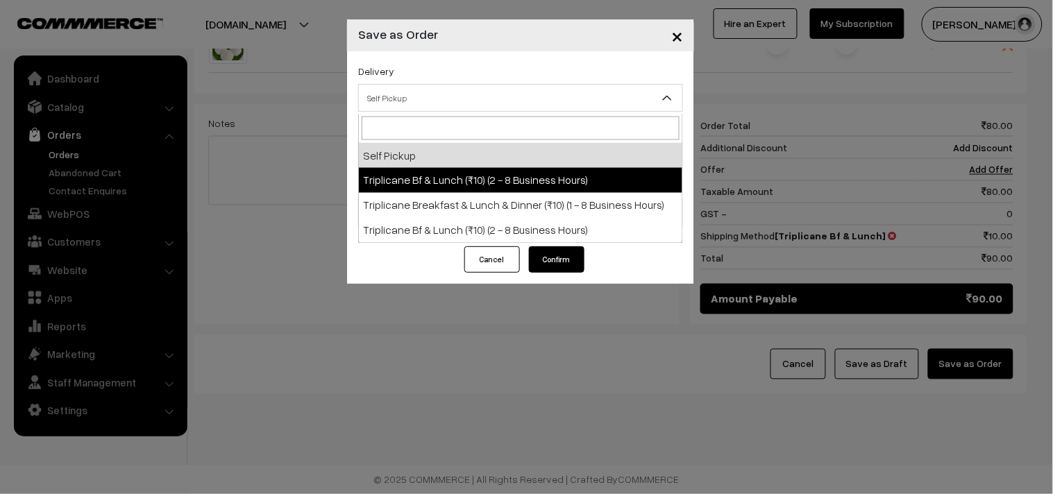
select select "TO1"
select select "3"
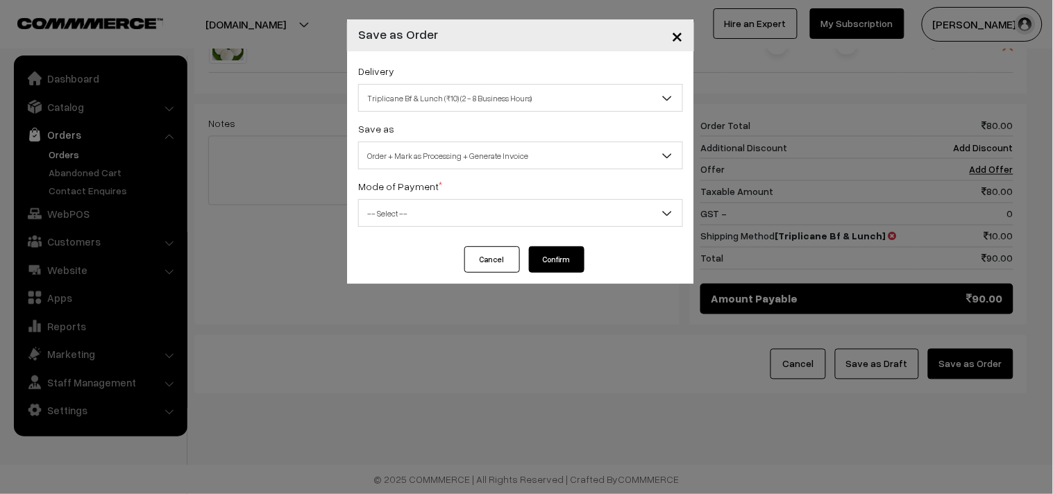
click at [511, 156] on span "Order + Mark as Processing + Generate Invoice" at bounding box center [521, 156] width 324 height 24
click at [410, 225] on span "-- Select --" at bounding box center [521, 213] width 324 height 24
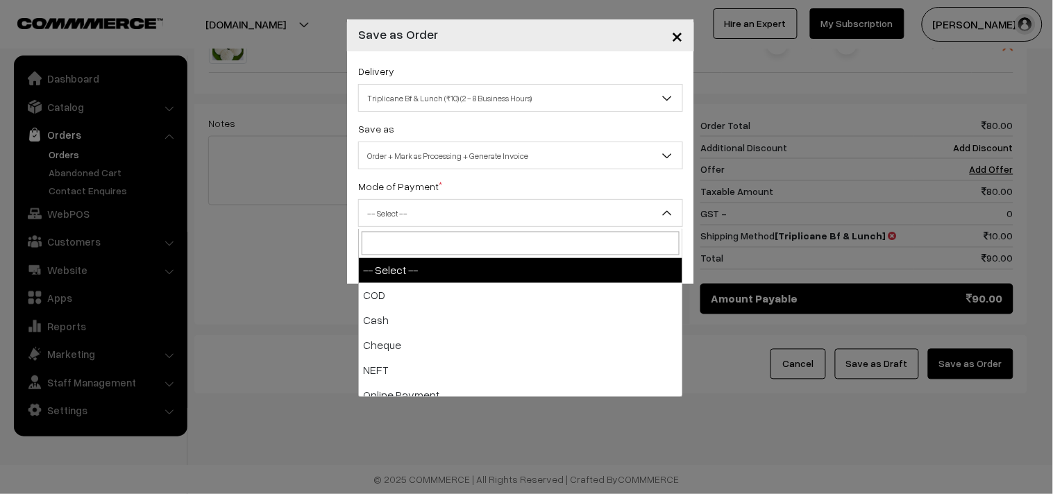
select select "1"
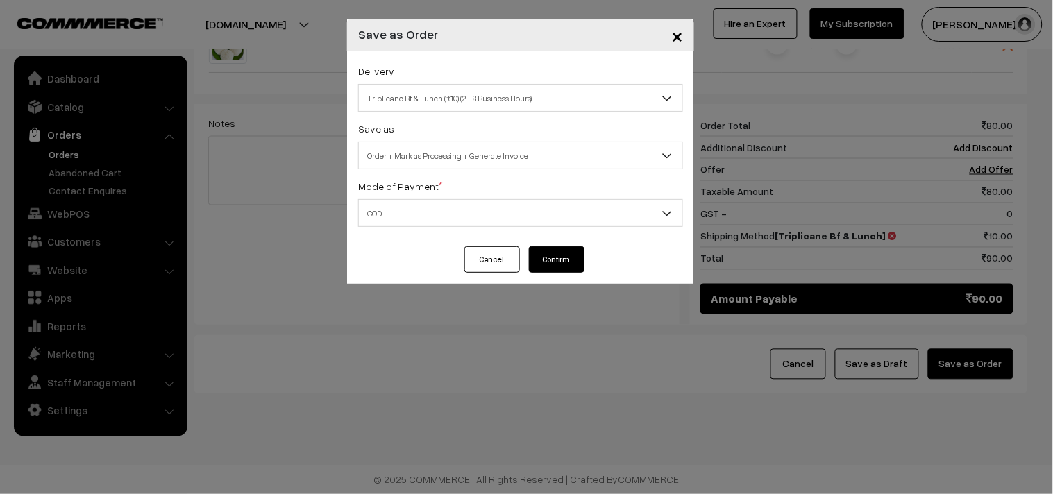
click at [572, 260] on button "Confirm" at bounding box center [557, 259] width 56 height 26
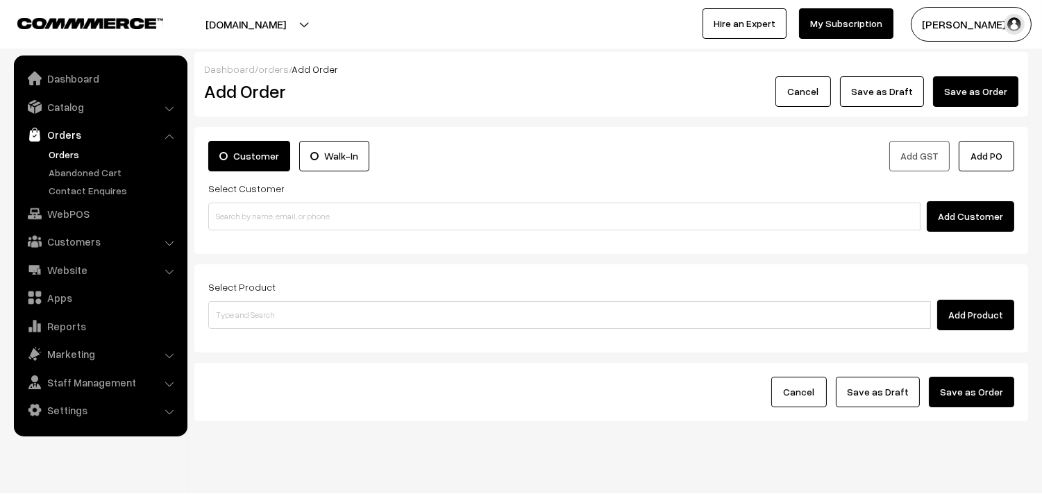
click at [53, 154] on link "Orders" at bounding box center [113, 154] width 137 height 15
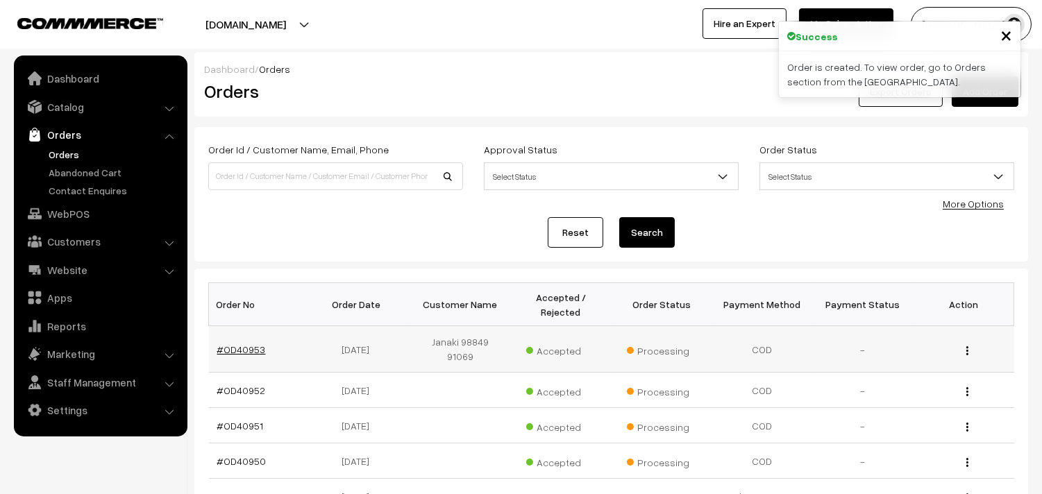
click at [244, 344] on link "#OD40953" at bounding box center [241, 350] width 49 height 12
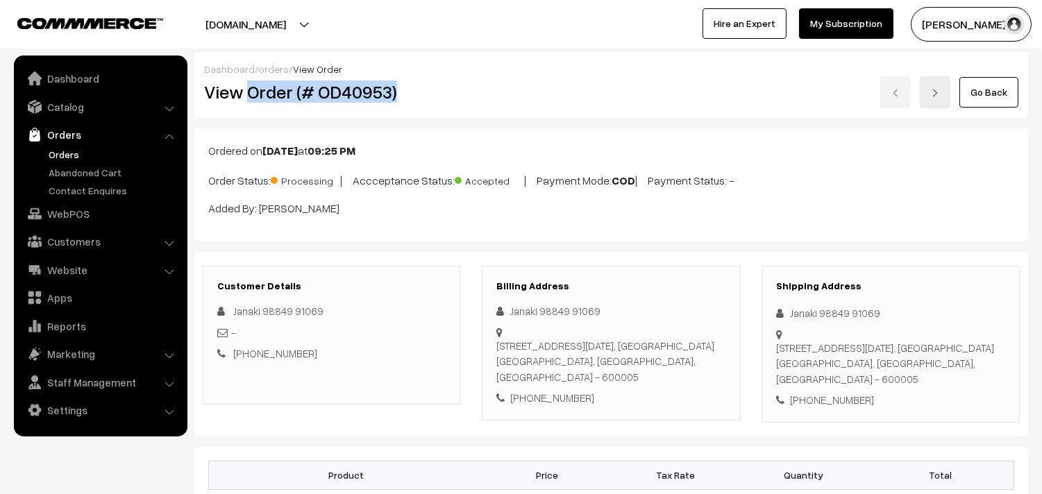
click at [417, 90] on h2 "View Order (# OD40953)" at bounding box center [333, 92] width 258 height 22
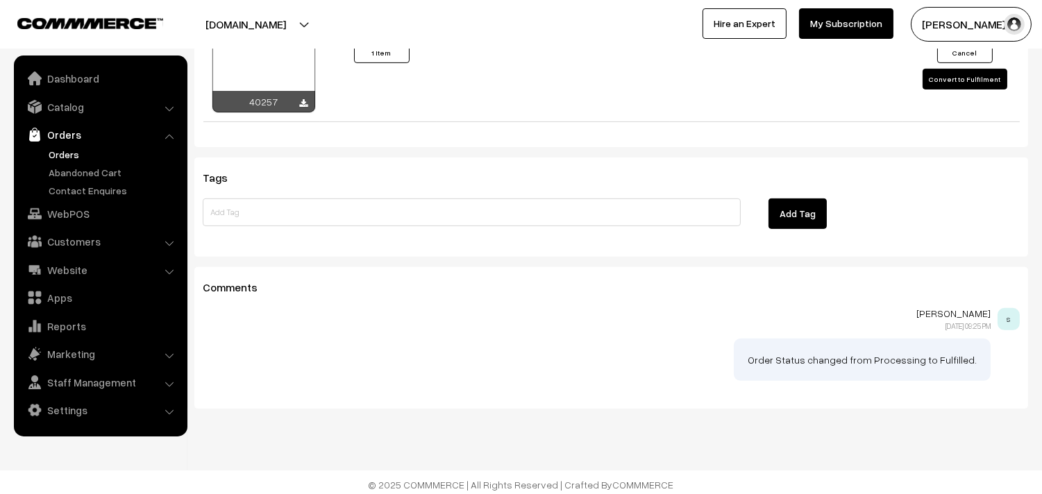
scroll to position [1010, 0]
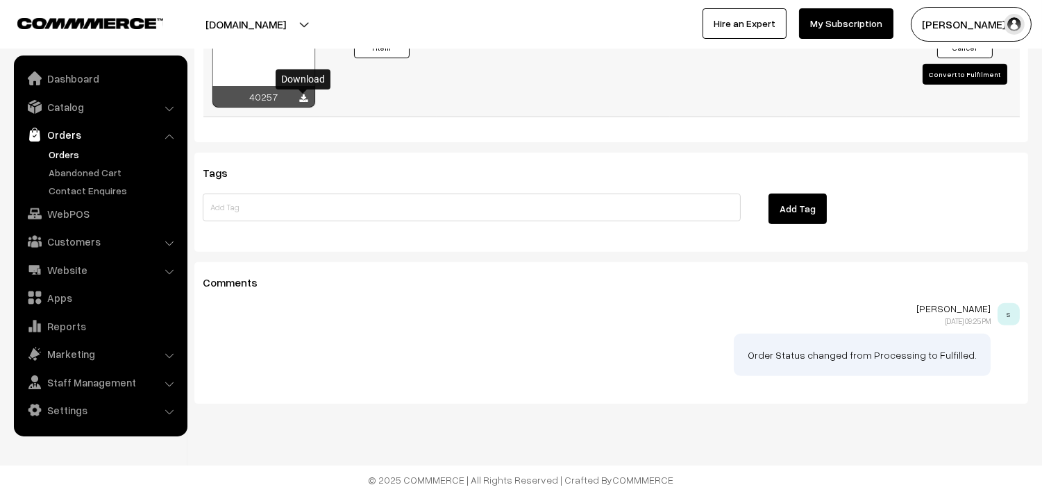
click at [305, 103] on icon at bounding box center [304, 98] width 8 height 9
click at [56, 156] on link "Orders" at bounding box center [113, 154] width 137 height 15
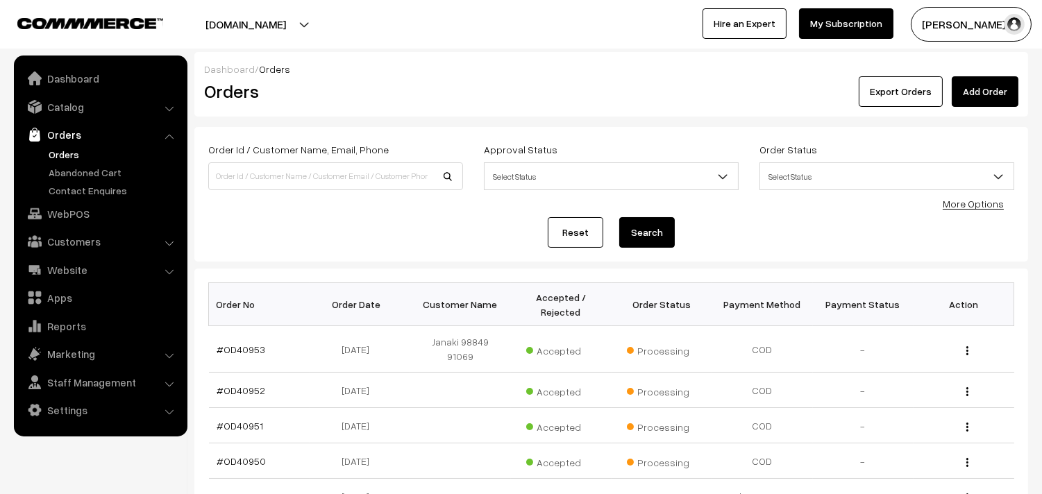
click at [64, 160] on link "Orders" at bounding box center [113, 154] width 137 height 15
click at [63, 151] on link "Orders" at bounding box center [113, 154] width 137 height 15
